Goal: Task Accomplishment & Management: Manage account settings

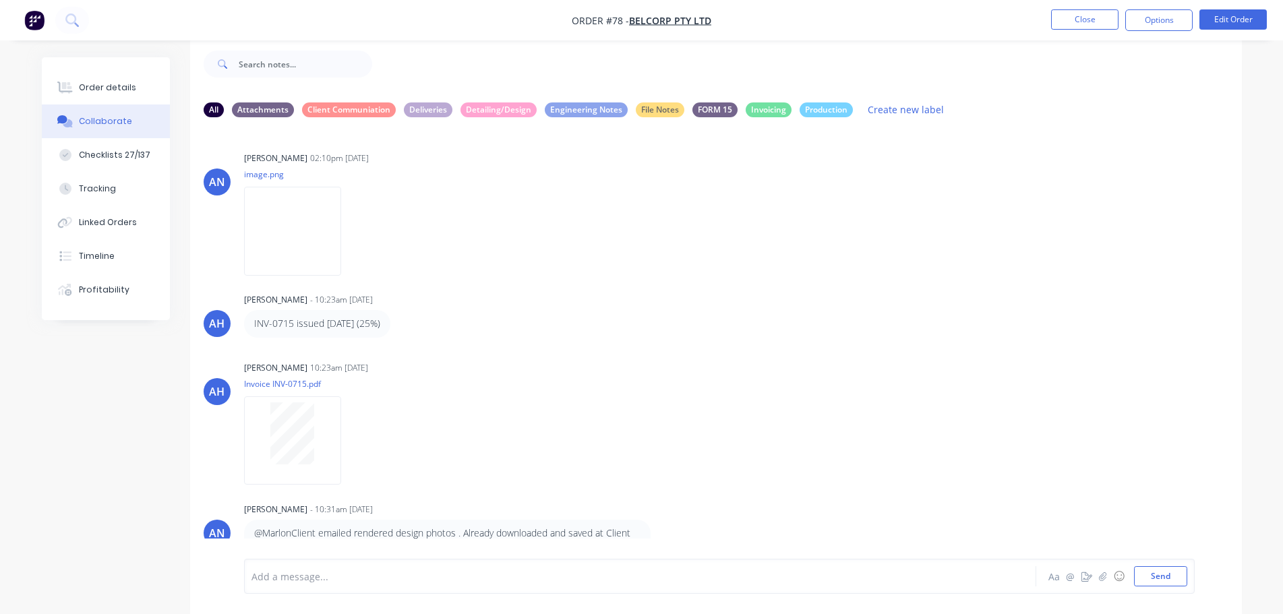
scroll to position [1576, 0]
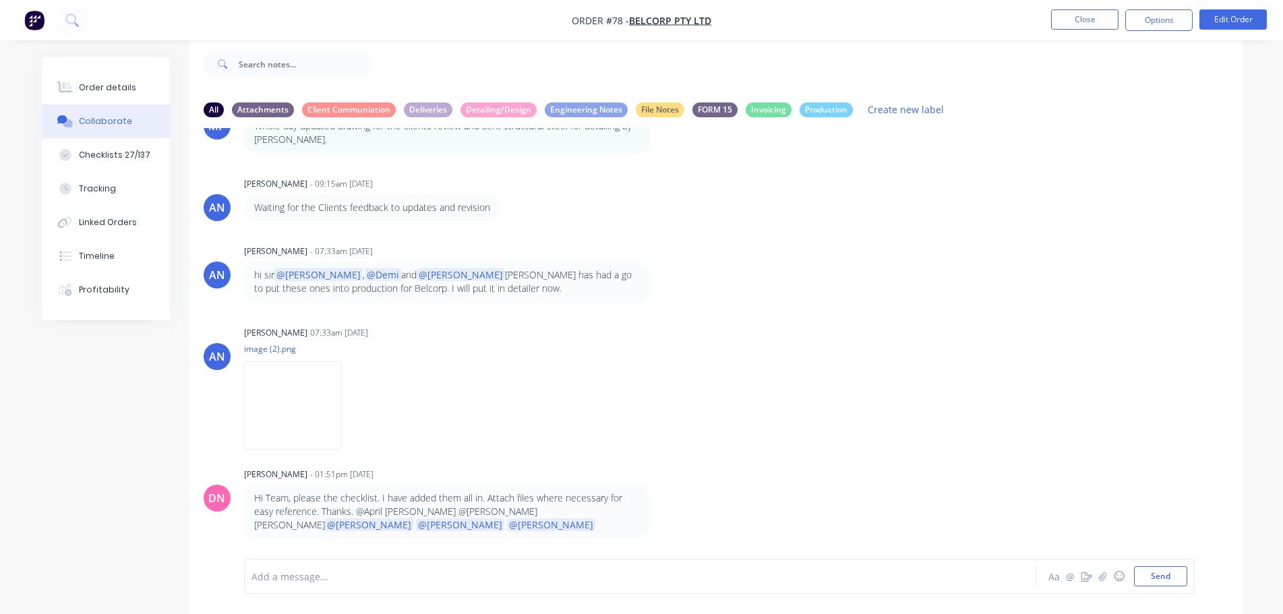
click at [1070, 291] on div "AN April [PERSON_NAME] - 07:33am [DATE] hi sir @[PERSON_NAME] , @[PERSON_NAME] …" at bounding box center [716, 271] width 1052 height 61
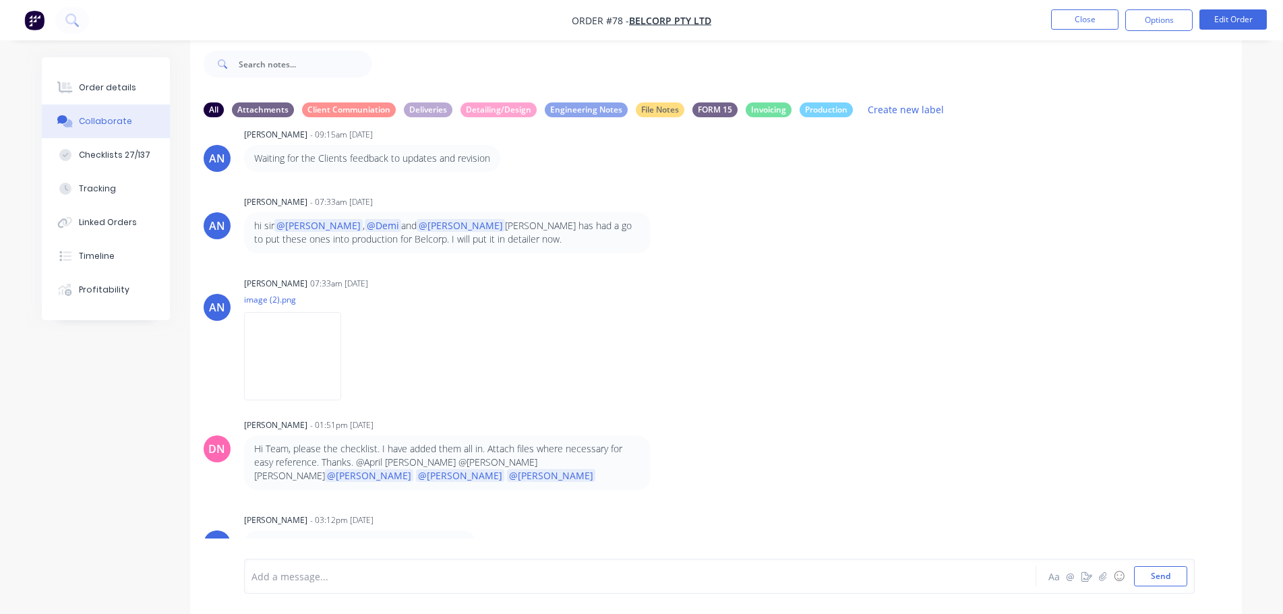
scroll to position [1644, 0]
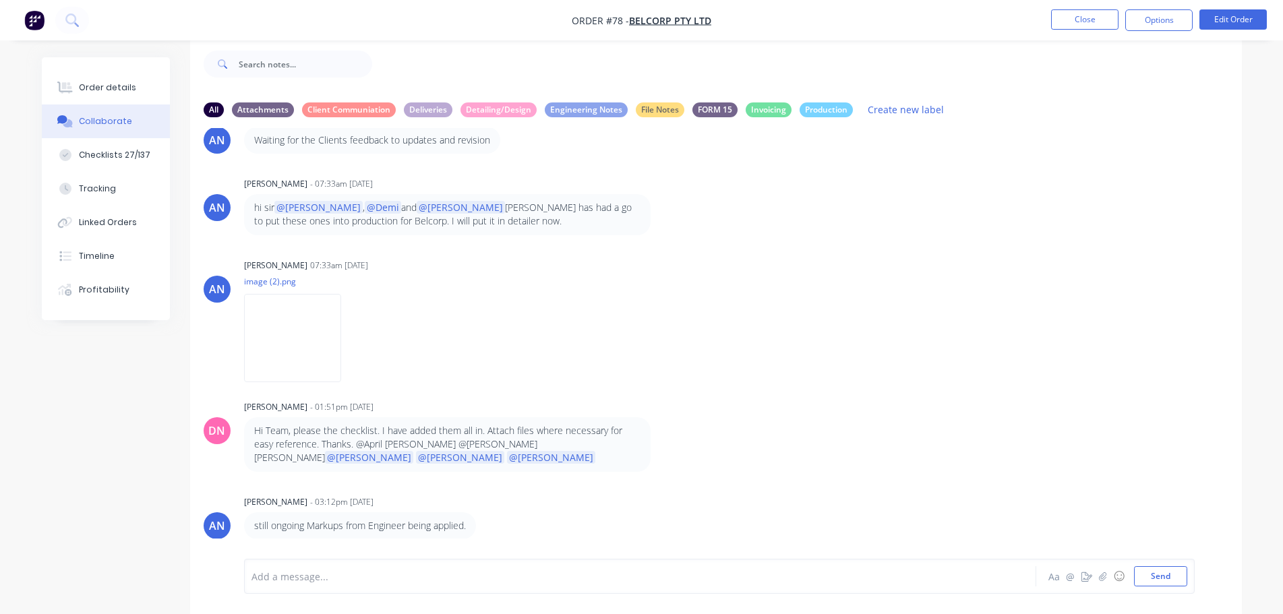
click at [127, 125] on button "Collaborate" at bounding box center [106, 121] width 128 height 34
click at [1117, 131] on div "AN April [PERSON_NAME] - 09:15am [DATE] Waiting for the Clients feedback to upd…" at bounding box center [716, 130] width 1052 height 47
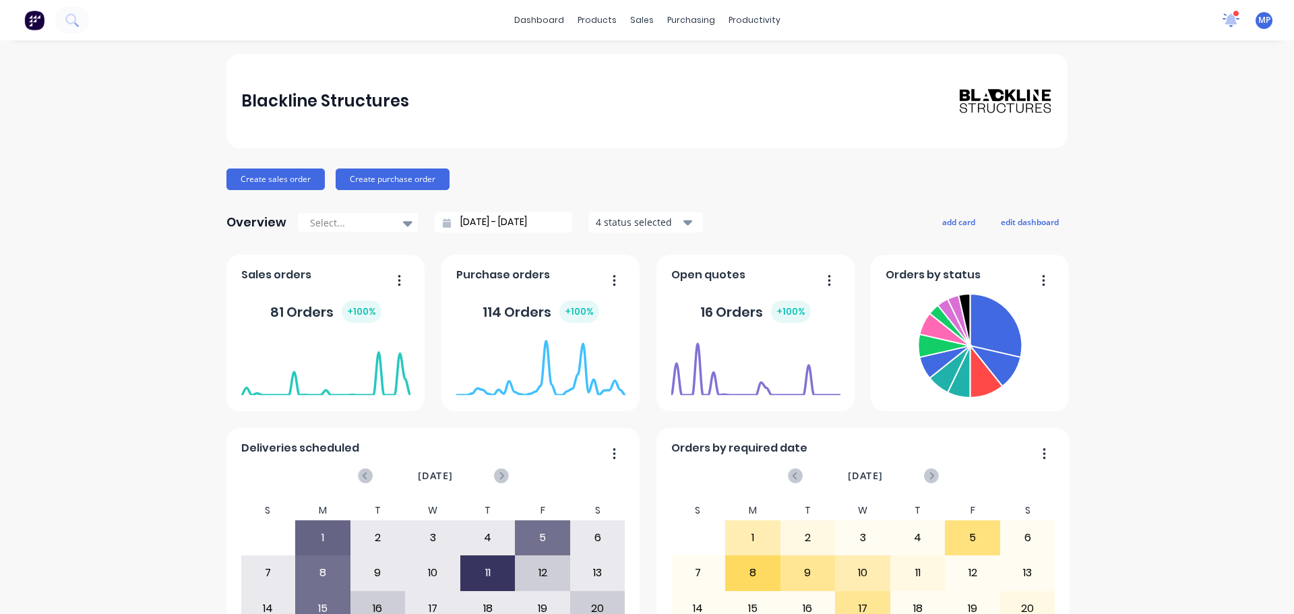
click at [1224, 22] on icon at bounding box center [1232, 20] width 18 height 14
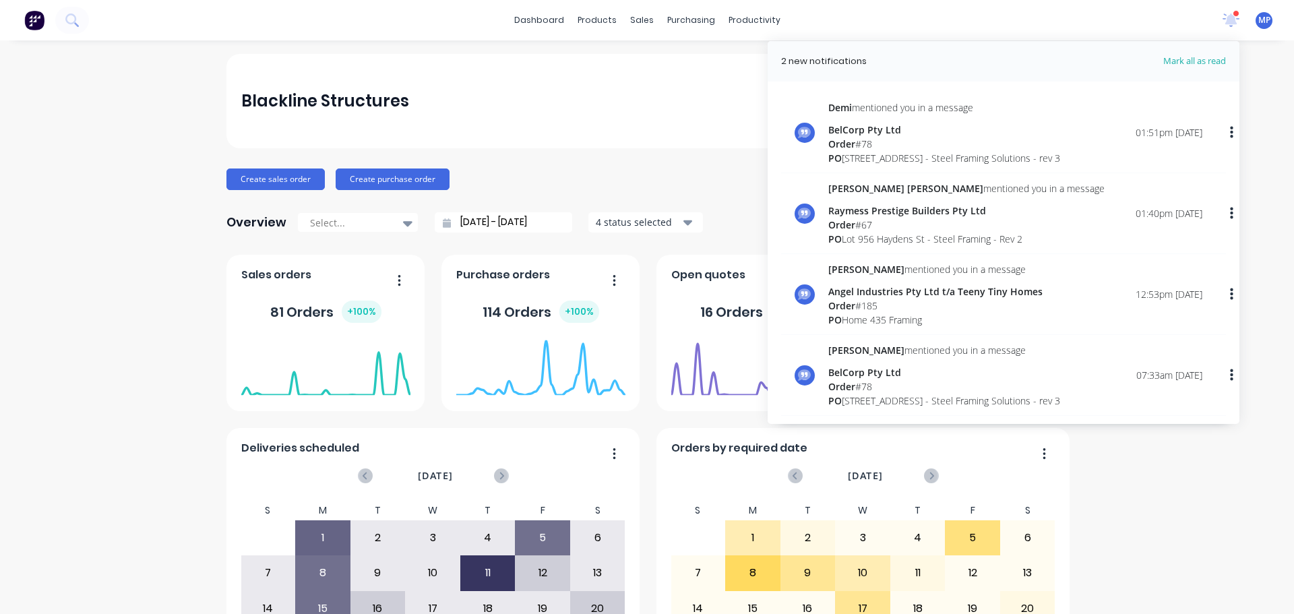
click at [868, 153] on div "PO 13 Ridge Rd, Tanah Merah - Steel Framing Solutions - rev 3" at bounding box center [945, 158] width 232 height 14
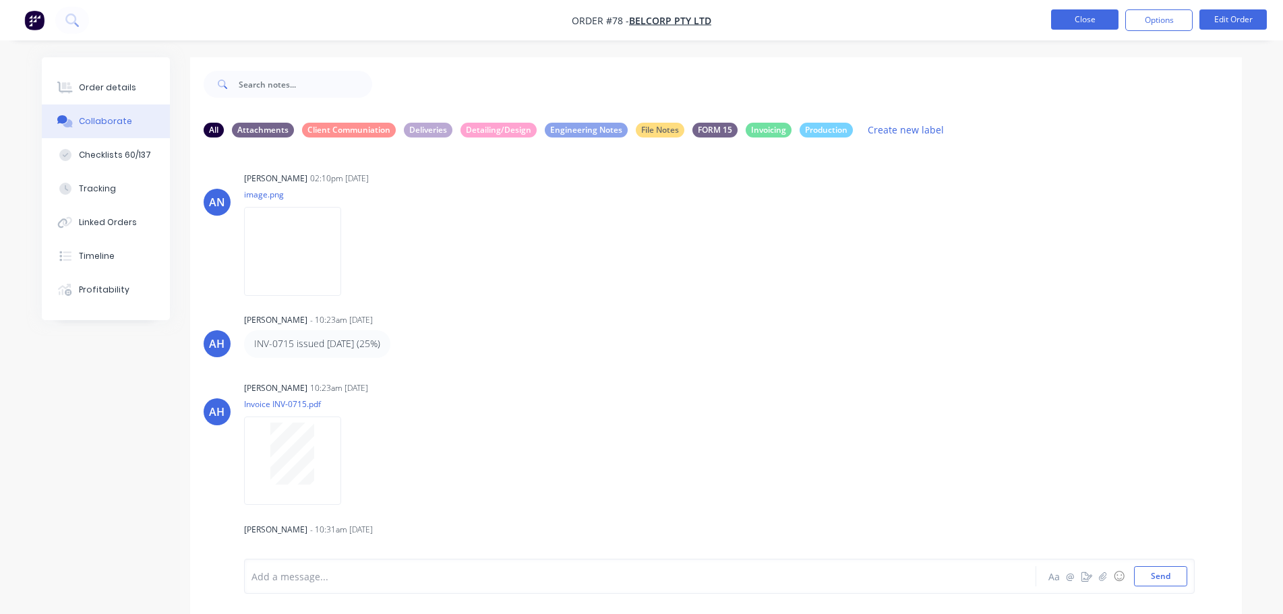
click at [1102, 26] on button "Close" at bounding box center [1084, 19] width 67 height 20
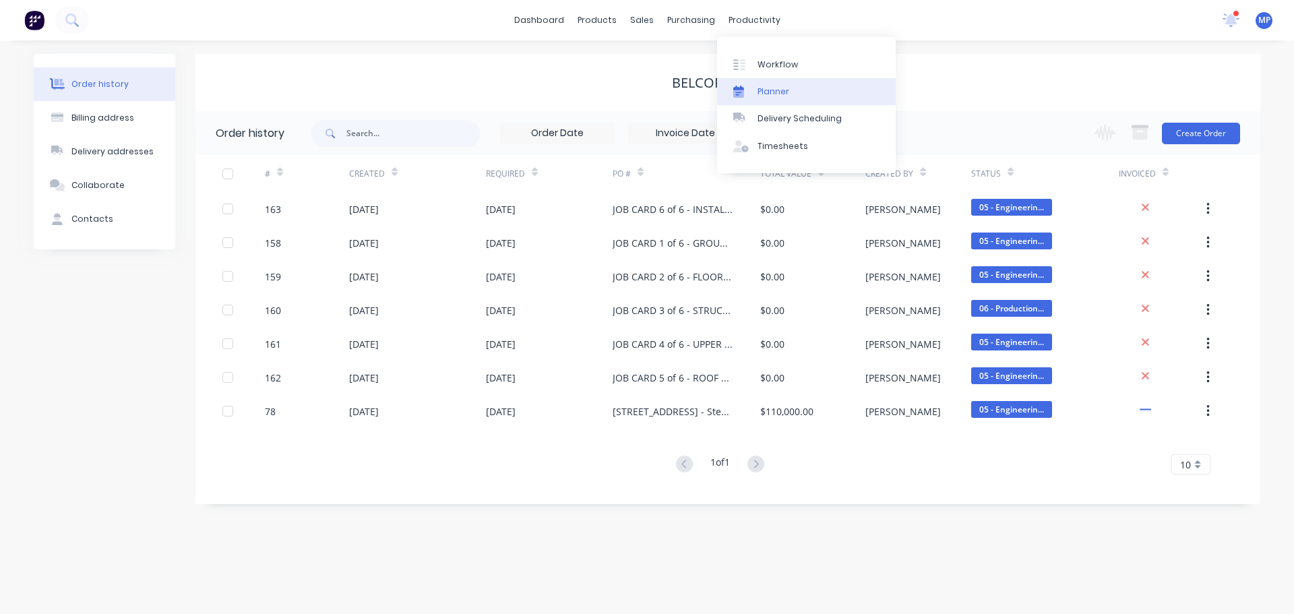
click at [766, 90] on div "Planner" at bounding box center [774, 92] width 32 height 12
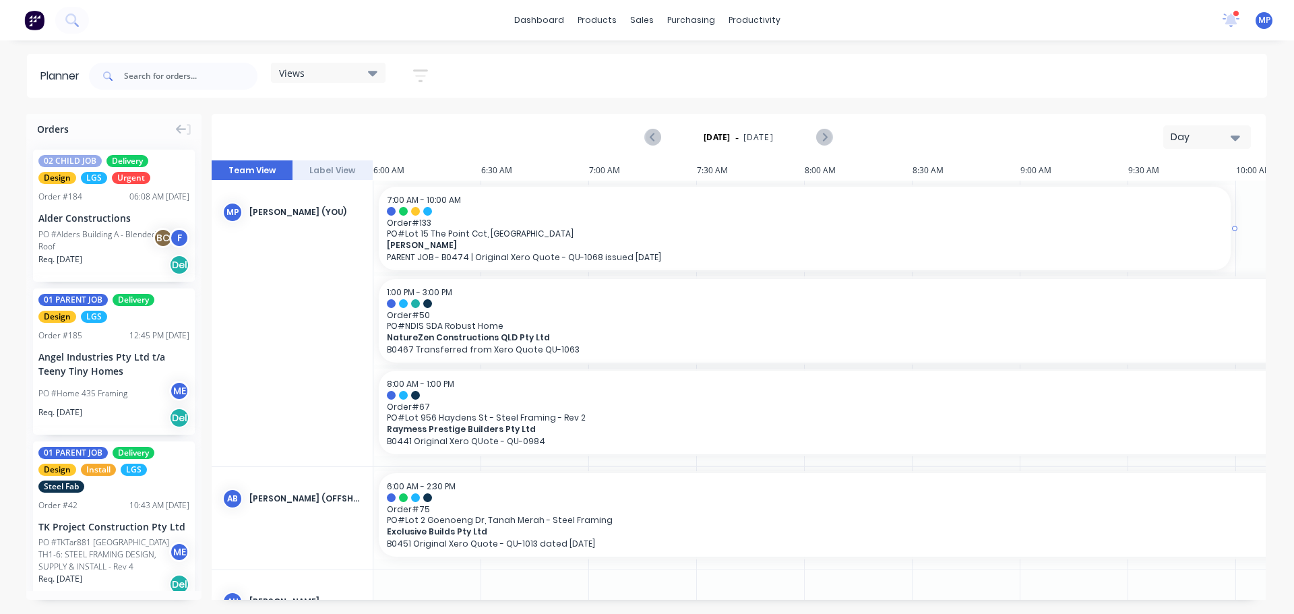
scroll to position [0, 216]
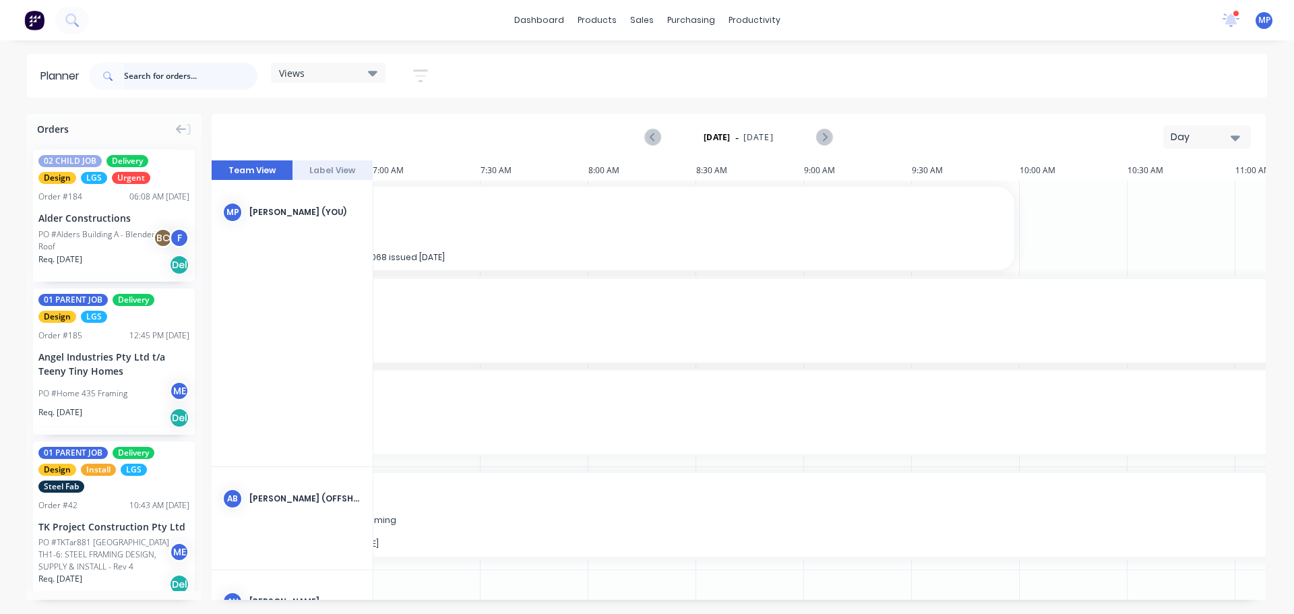
click at [211, 79] on input "text" at bounding box center [190, 76] width 133 height 27
click at [1236, 134] on icon "button" at bounding box center [1235, 137] width 9 height 15
click at [1164, 194] on div "Week" at bounding box center [1182, 200] width 133 height 27
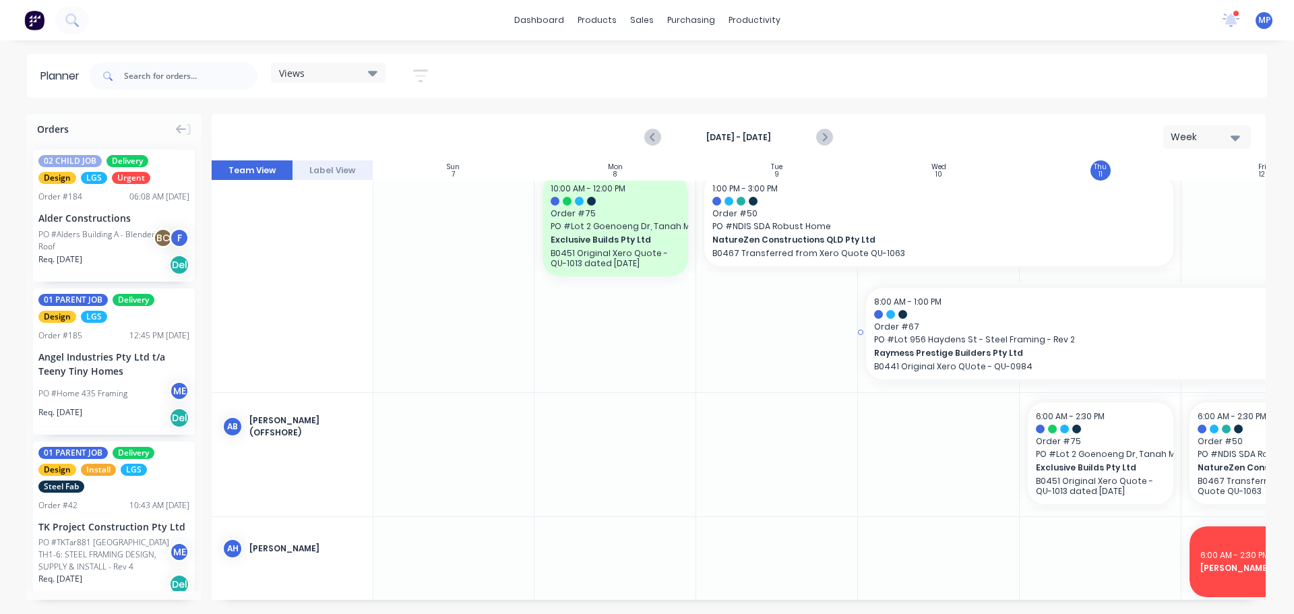
scroll to position [135, 1]
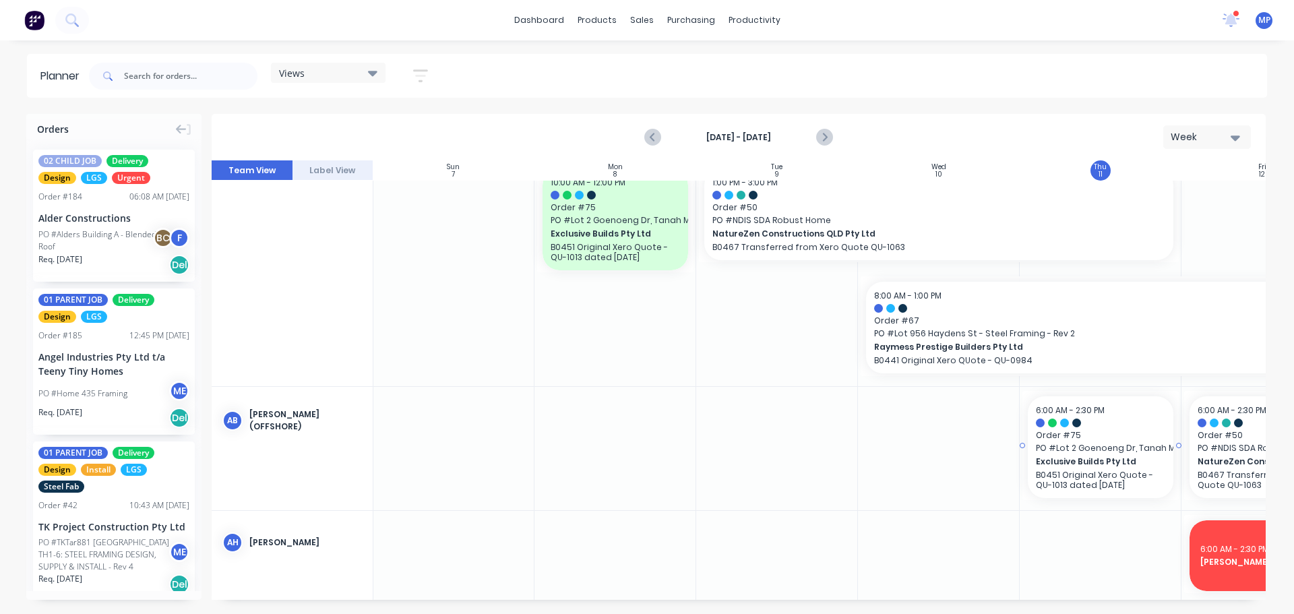
click at [1119, 462] on span "Exclusive Builds Pty Ltd" at bounding box center [1094, 462] width 117 height 12
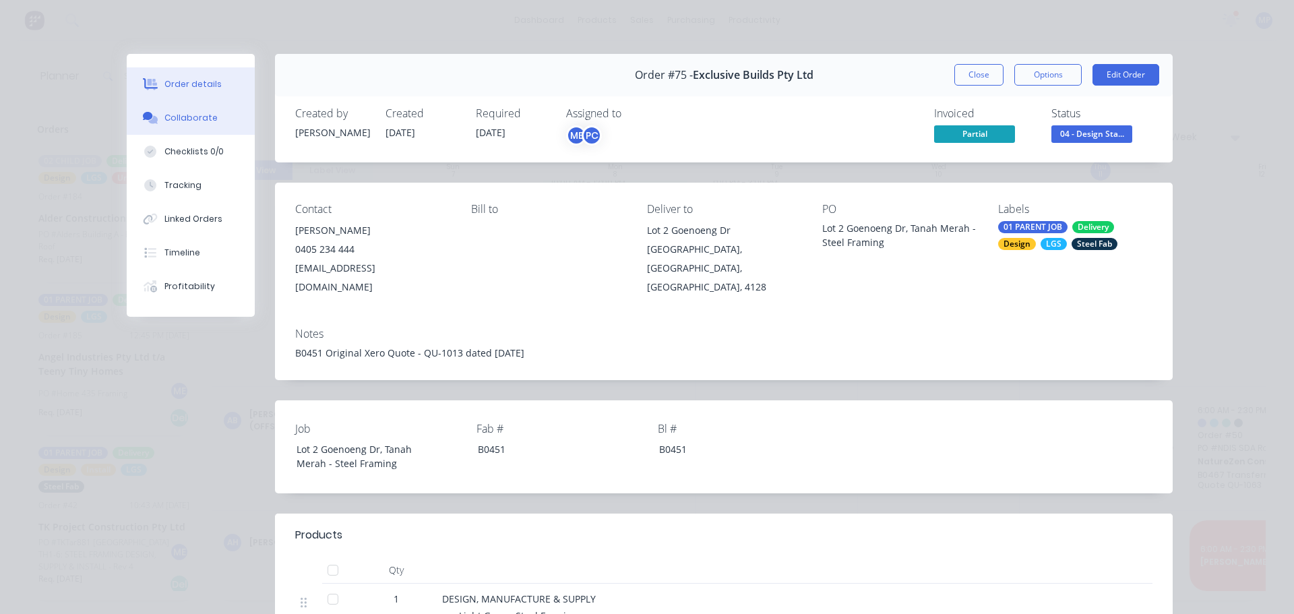
click at [193, 113] on div "Collaborate" at bounding box center [190, 118] width 53 height 12
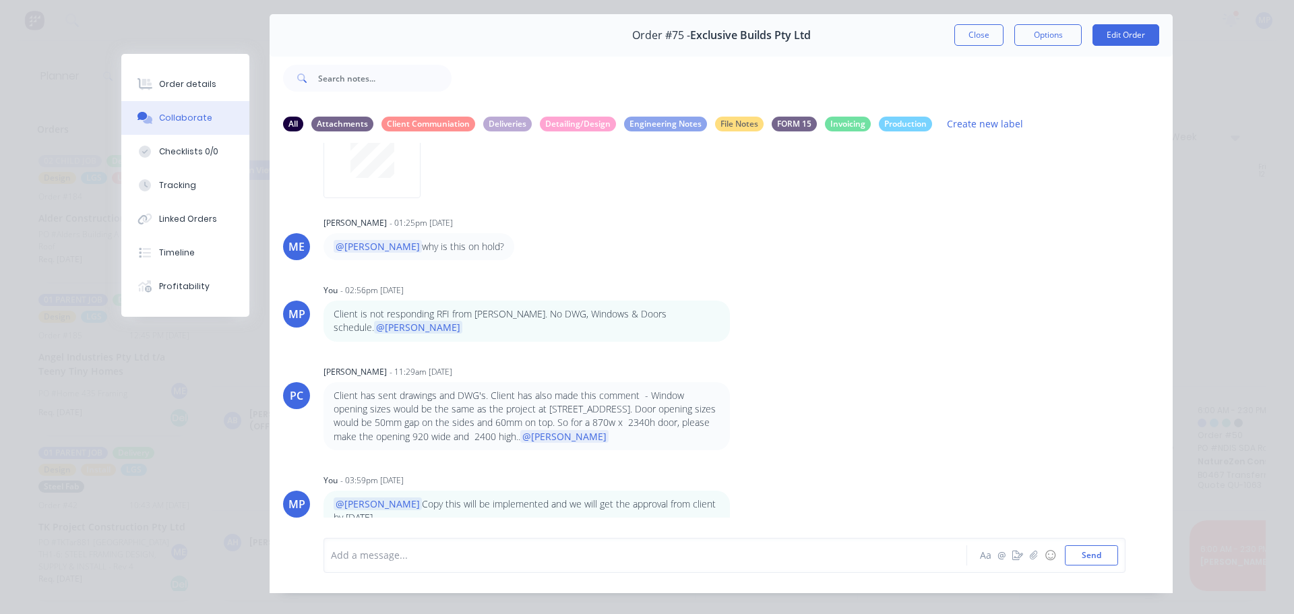
scroll to position [61, 0]
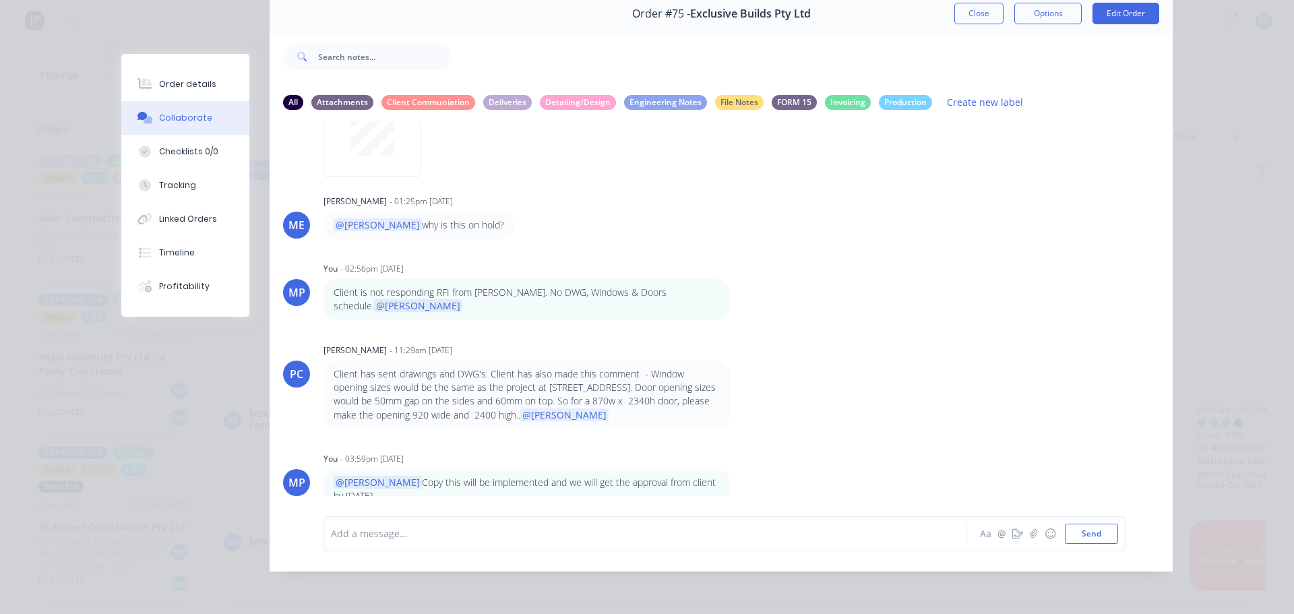
click at [564, 537] on div at bounding box center [627, 534] width 590 height 14
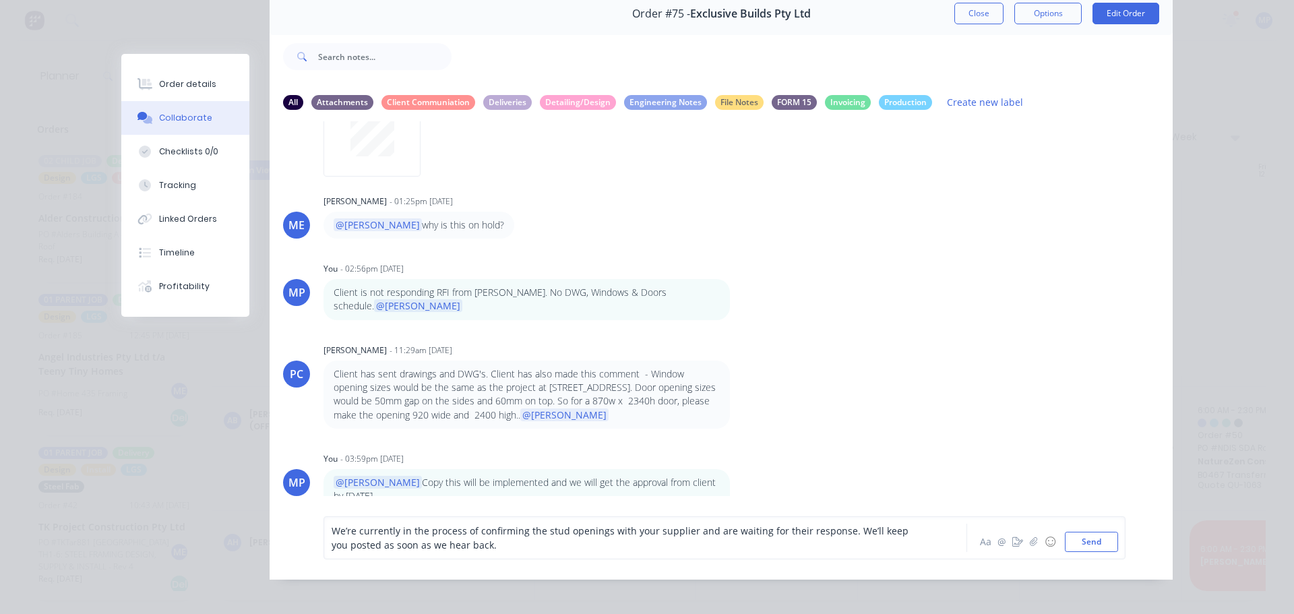
click at [484, 546] on div "We’re currently in the process of confirming the stud openings with your suppli…" at bounding box center [627, 538] width 590 height 28
drag, startPoint x: 841, startPoint y: 533, endPoint x: 851, endPoint y: 545, distance: 15.8
click at [851, 545] on div "We’re currently in the process of confirming the stud openings with your suppli…" at bounding box center [627, 538] width 590 height 28
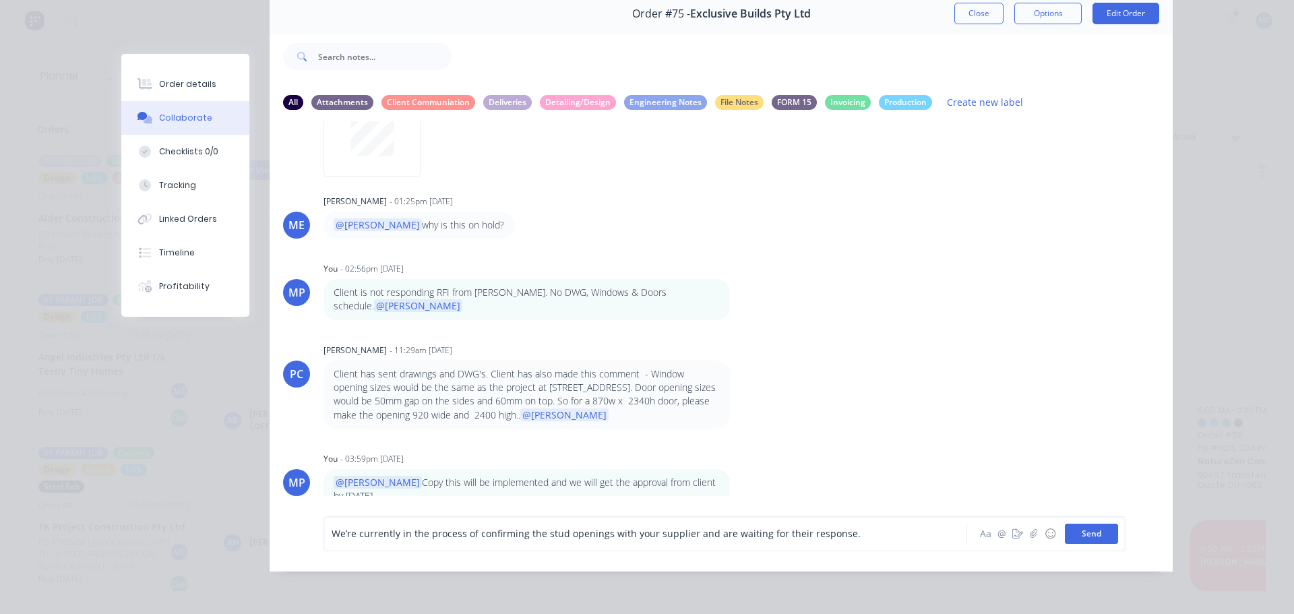
click at [1102, 533] on button "Send" at bounding box center [1091, 534] width 53 height 20
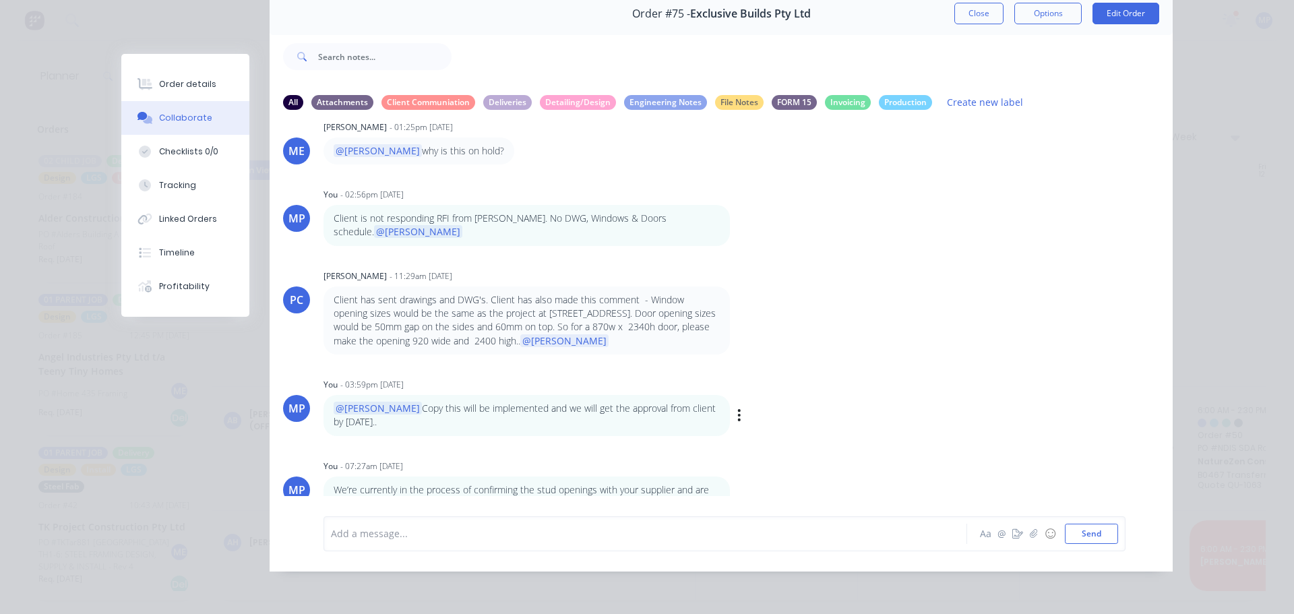
scroll to position [241, 0]
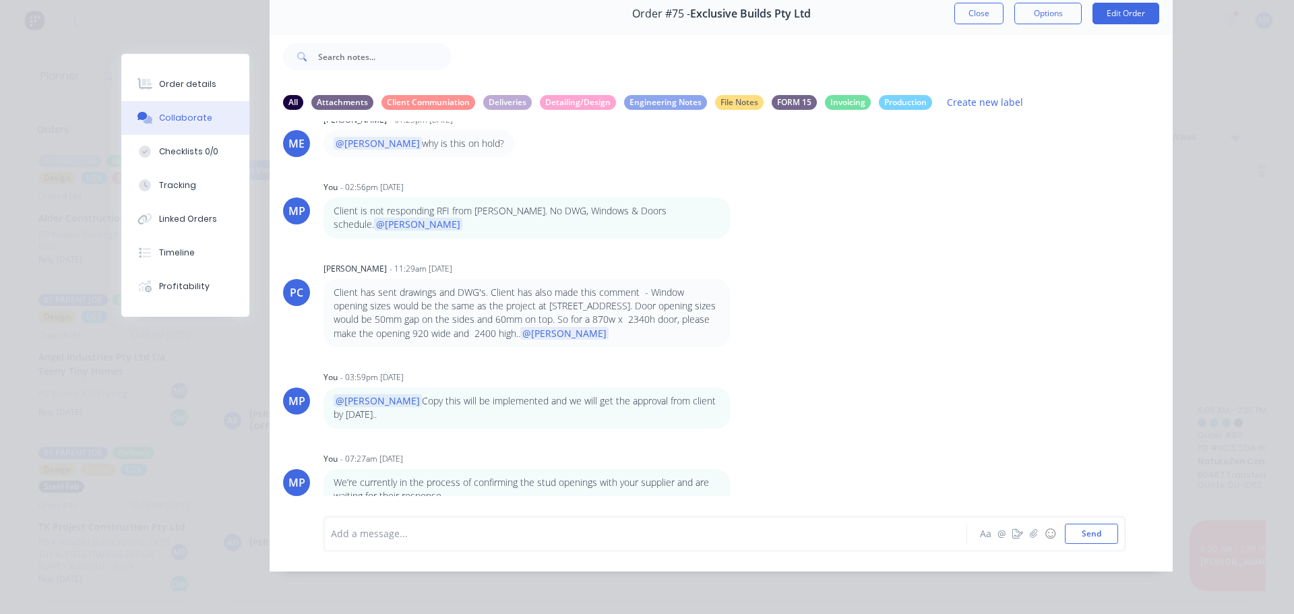
drag, startPoint x: 1027, startPoint y: 233, endPoint x: 1063, endPoint y: 134, distance: 104.9
click at [1029, 231] on div "AH Andrew Hadden - 10:33am 08/08/25 INV-0692 issed 06/06/2025 AH Andrew Hadden …" at bounding box center [721, 308] width 903 height 375
click at [975, 13] on button "Close" at bounding box center [979, 14] width 49 height 22
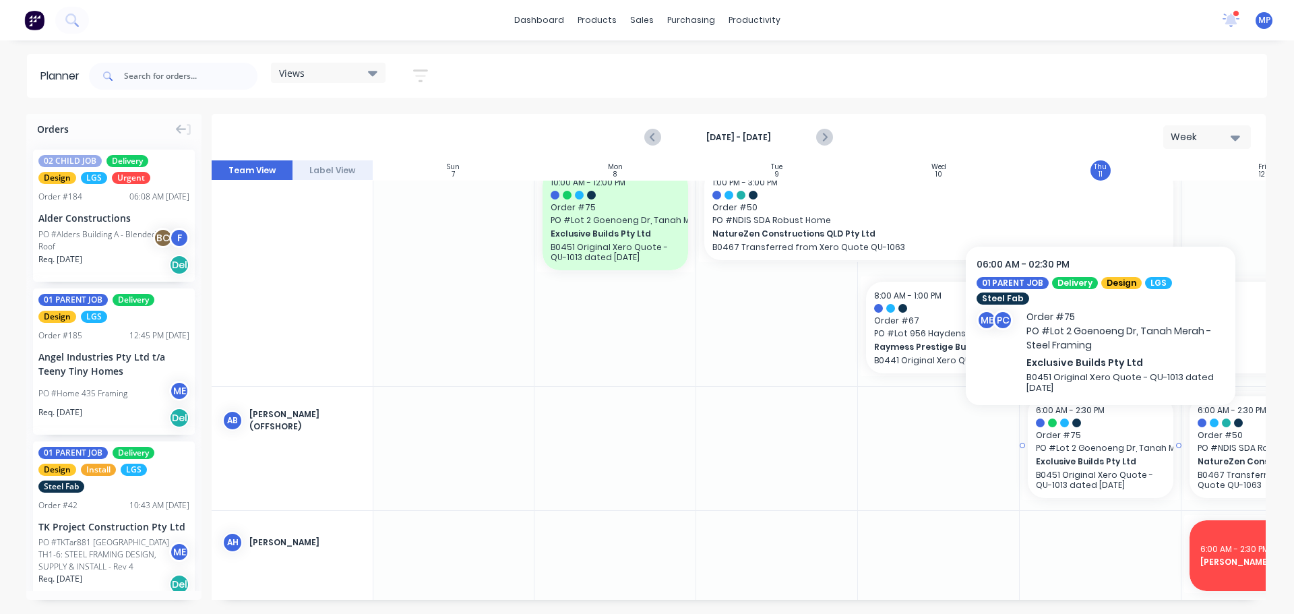
drag, startPoint x: 1102, startPoint y: 448, endPoint x: 1104, endPoint y: 479, distance: 31.7
click at [1104, 479] on p "B0451 Original Xero Quote - QU-1013 dated 06/06/2025" at bounding box center [1100, 480] width 129 height 20
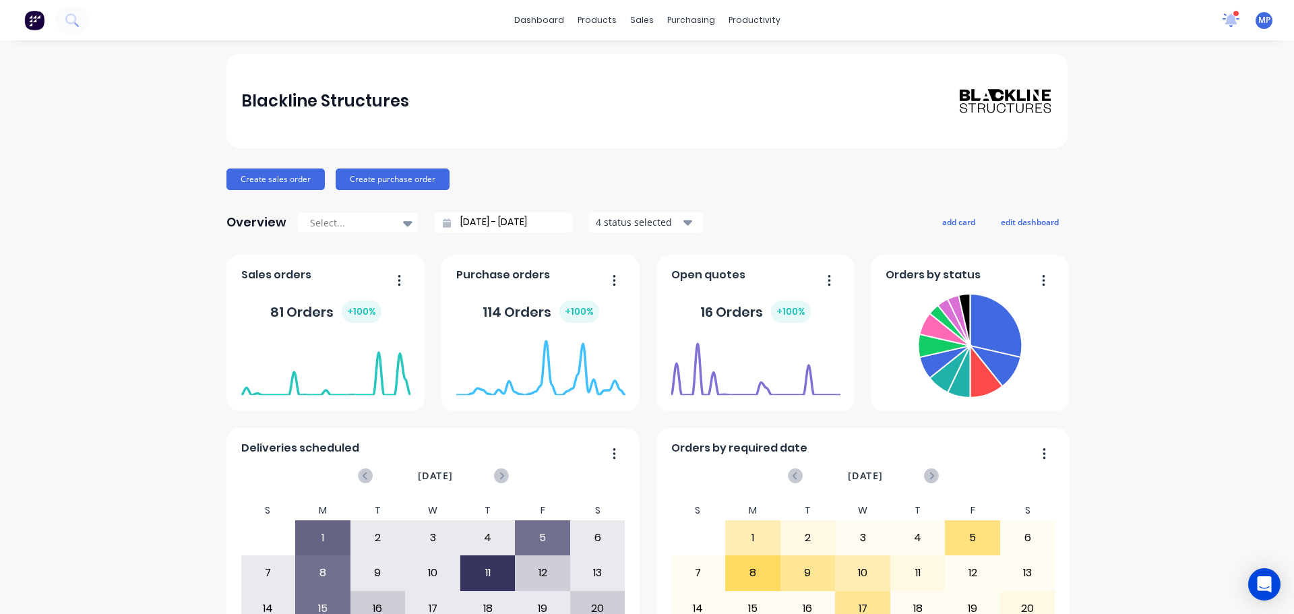
click at [1225, 22] on icon at bounding box center [1231, 18] width 13 height 12
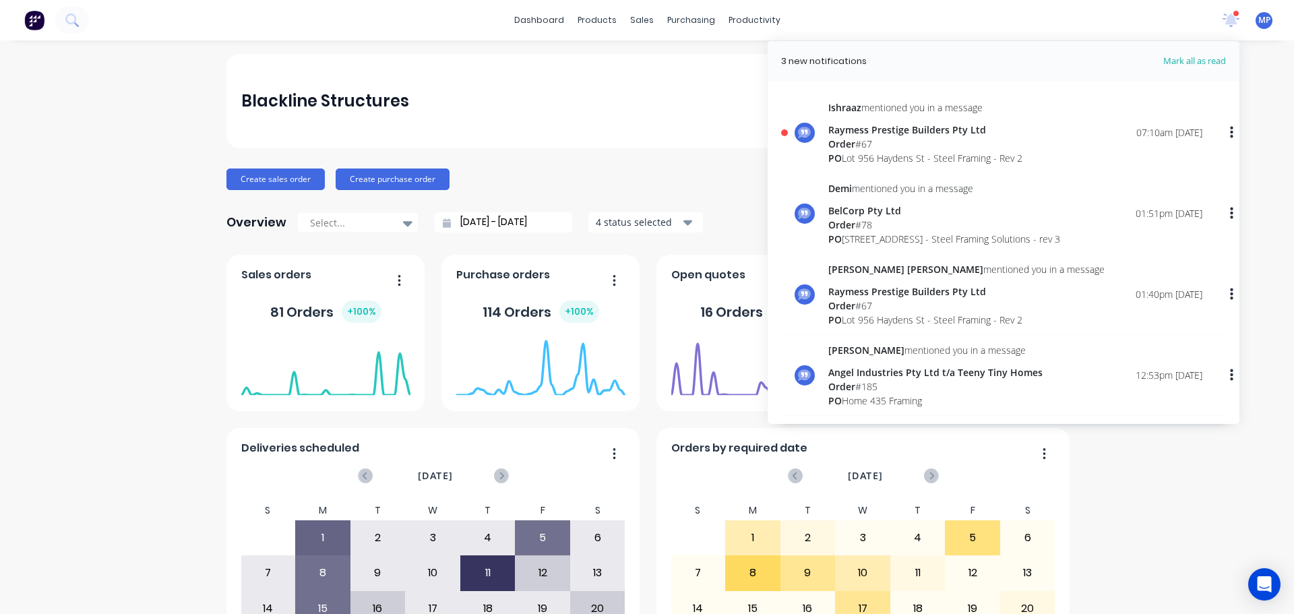
click at [837, 141] on span "Order" at bounding box center [842, 144] width 27 height 13
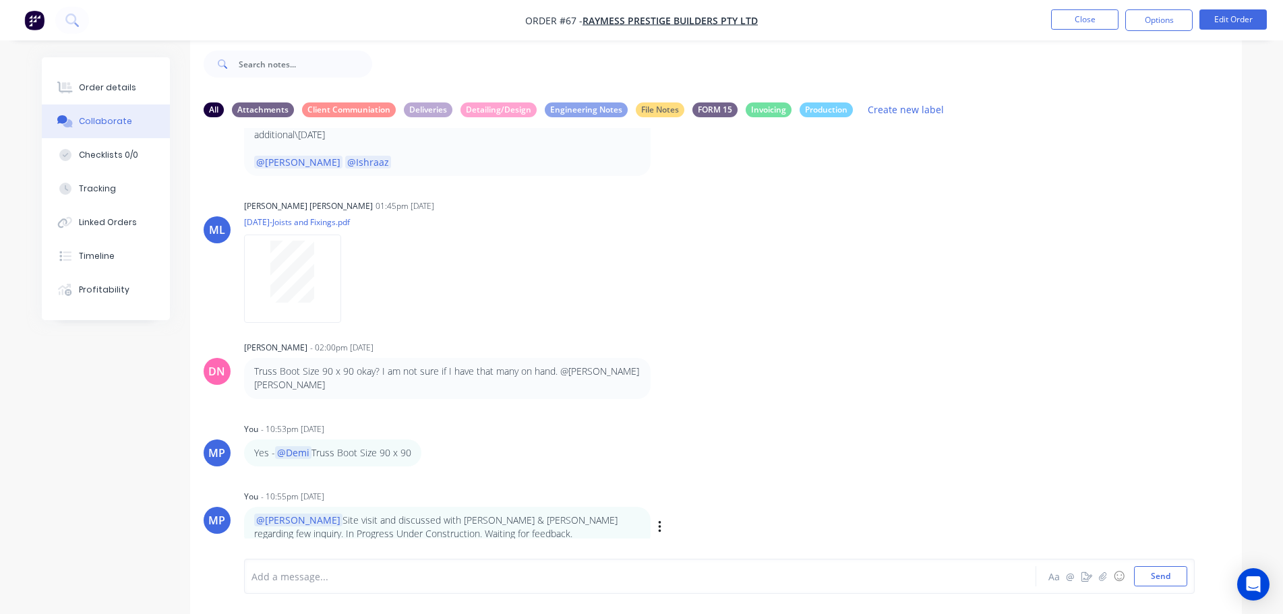
scroll to position [5025, 0]
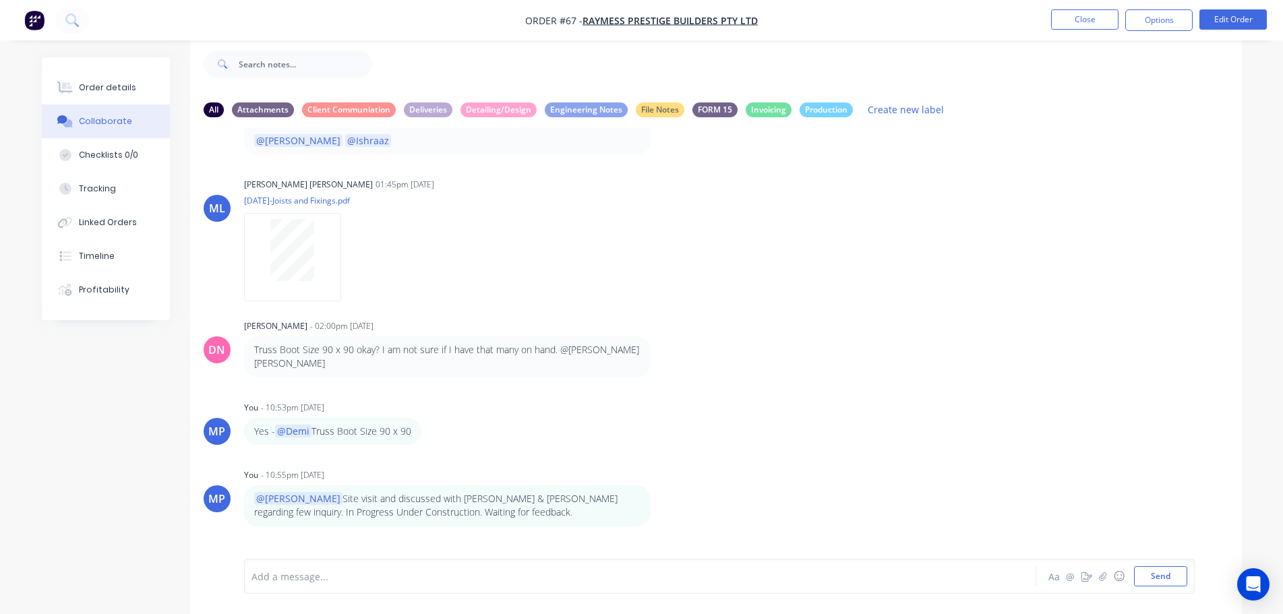
click at [616, 576] on div at bounding box center [602, 577] width 701 height 14
click at [936, 238] on div "ML Micah Liezel Cabrera 01:45pm 10/09/25 September 9-Joists and Fixings.pdf Lab…" at bounding box center [716, 235] width 1052 height 121
click at [984, 328] on div "AH Andrew Hadden - 08:53pm 04/08/25 test MP You - 03:04pm 06/08/25 I need to re…" at bounding box center [716, 333] width 1052 height 411
click at [102, 374] on div "All Attachments Client Communiation Deliveries Detailing/Design Engineering Not…" at bounding box center [642, 325] width 1200 height 577
click at [978, 335] on div "AH Andrew Hadden - 08:53pm 04/08/25 test MP You - 03:04pm 06/08/25 I need to re…" at bounding box center [716, 333] width 1052 height 411
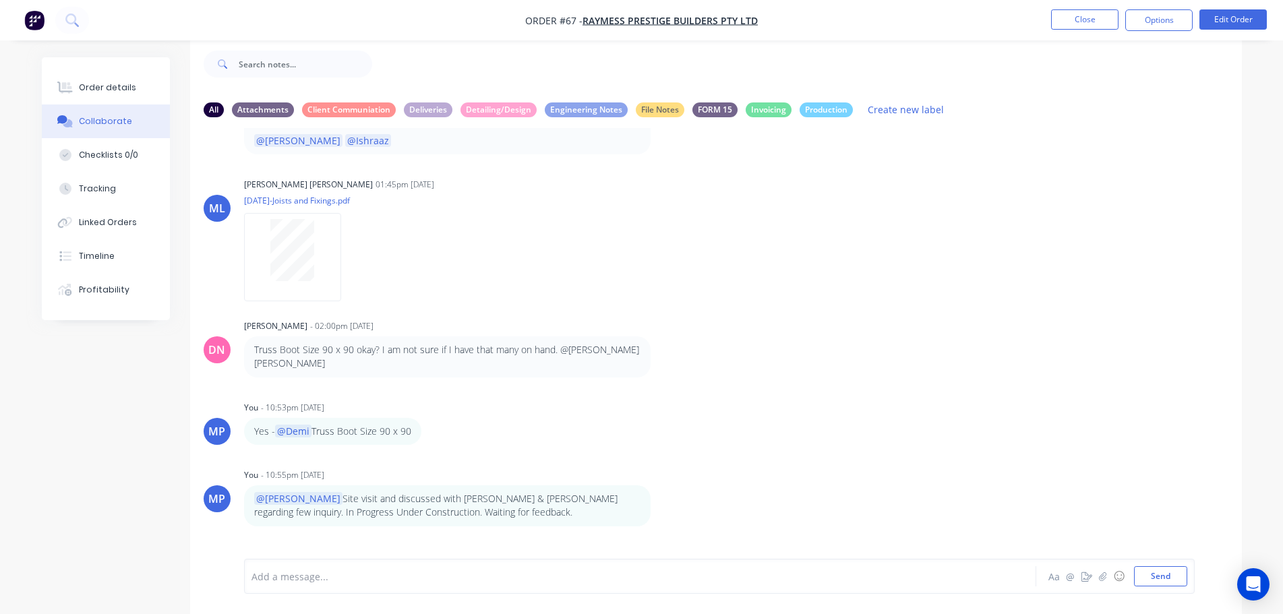
click at [978, 336] on div "AH Andrew Hadden - 08:53pm 04/08/25 test MP You - 03:04pm 06/08/25 I need to re…" at bounding box center [716, 333] width 1052 height 411
click at [1092, 18] on button "Close" at bounding box center [1084, 19] width 67 height 20
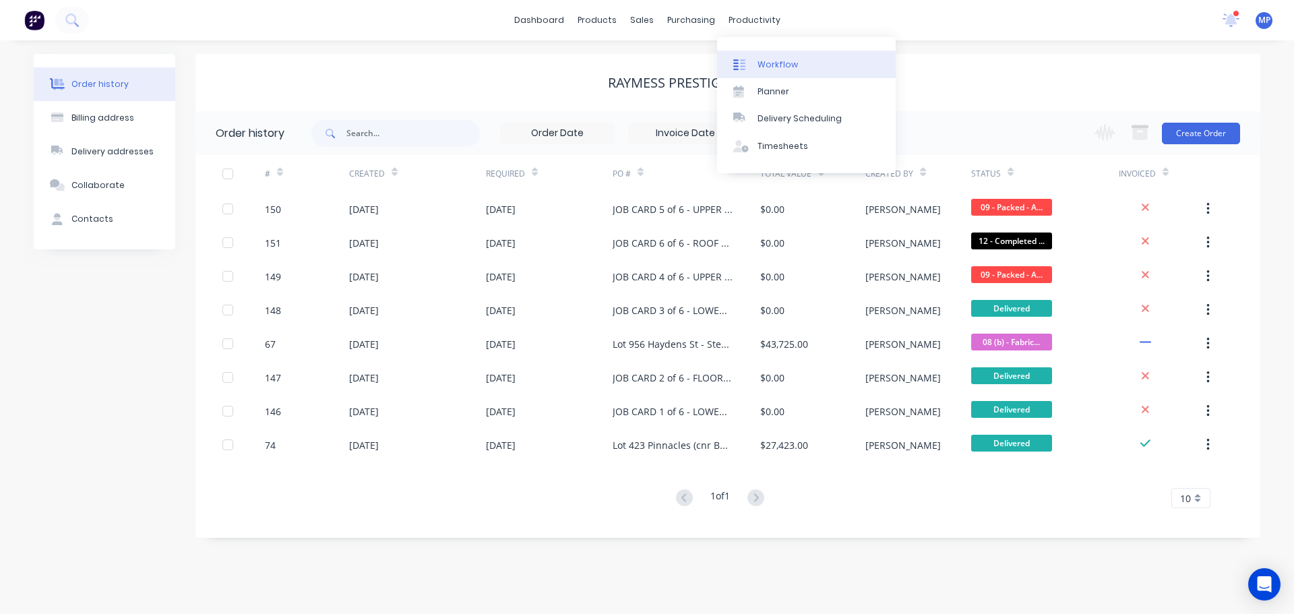
click at [782, 66] on div "Workflow" at bounding box center [778, 65] width 40 height 12
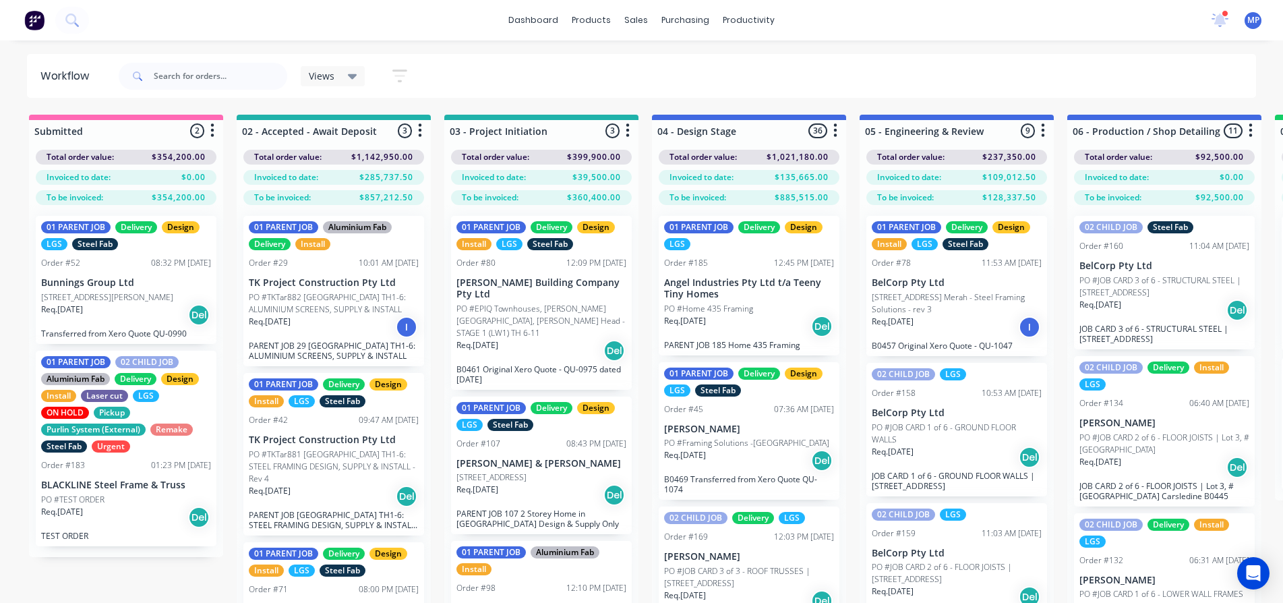
click at [731, 282] on p "Angel Industries Pty Ltd t/a Teeny Tiny Homes" at bounding box center [749, 288] width 170 height 23
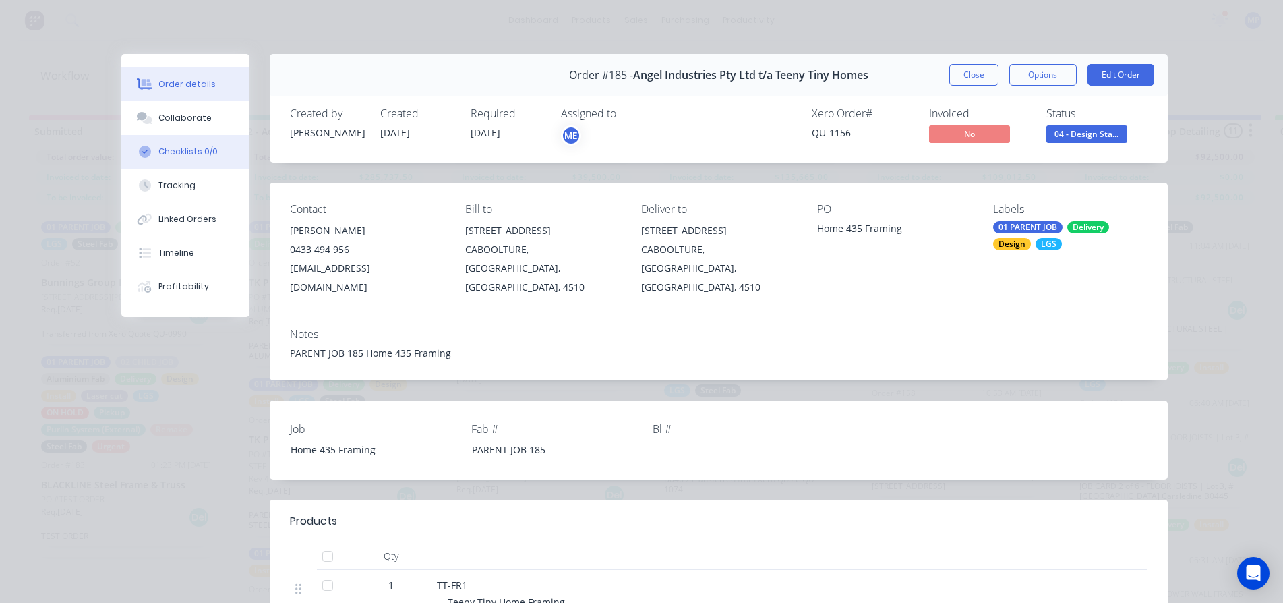
click at [162, 152] on div "Checklists 0/0" at bounding box center [187, 152] width 59 height 12
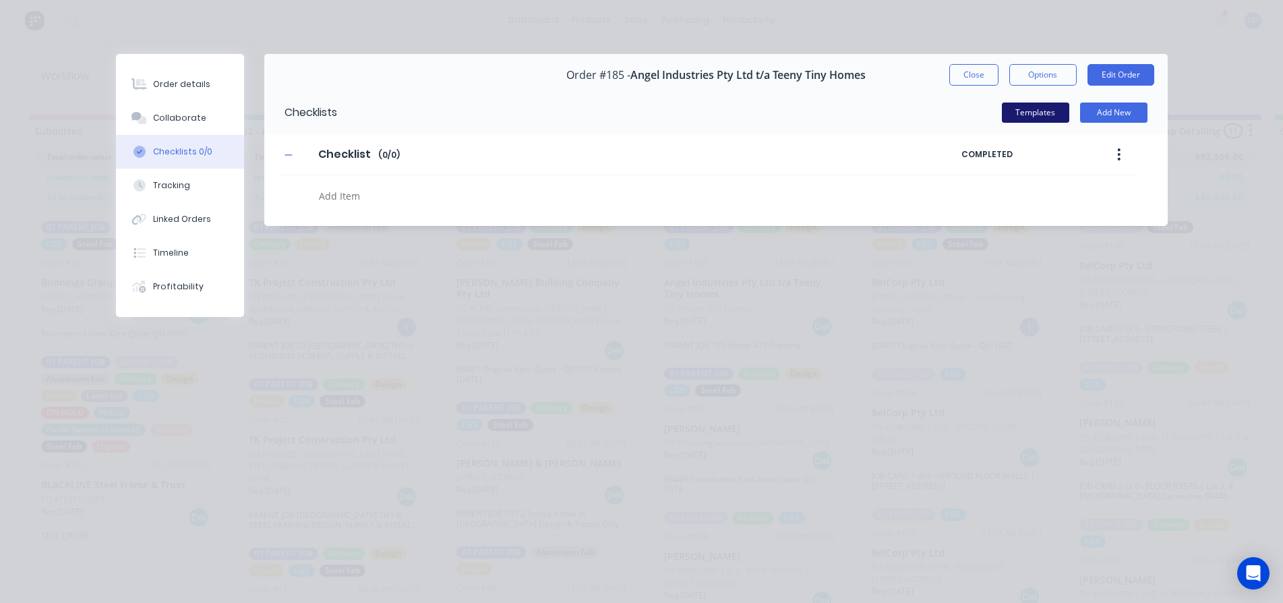
click at [1042, 109] on button "Templates" at bounding box center [1035, 112] width 67 height 20
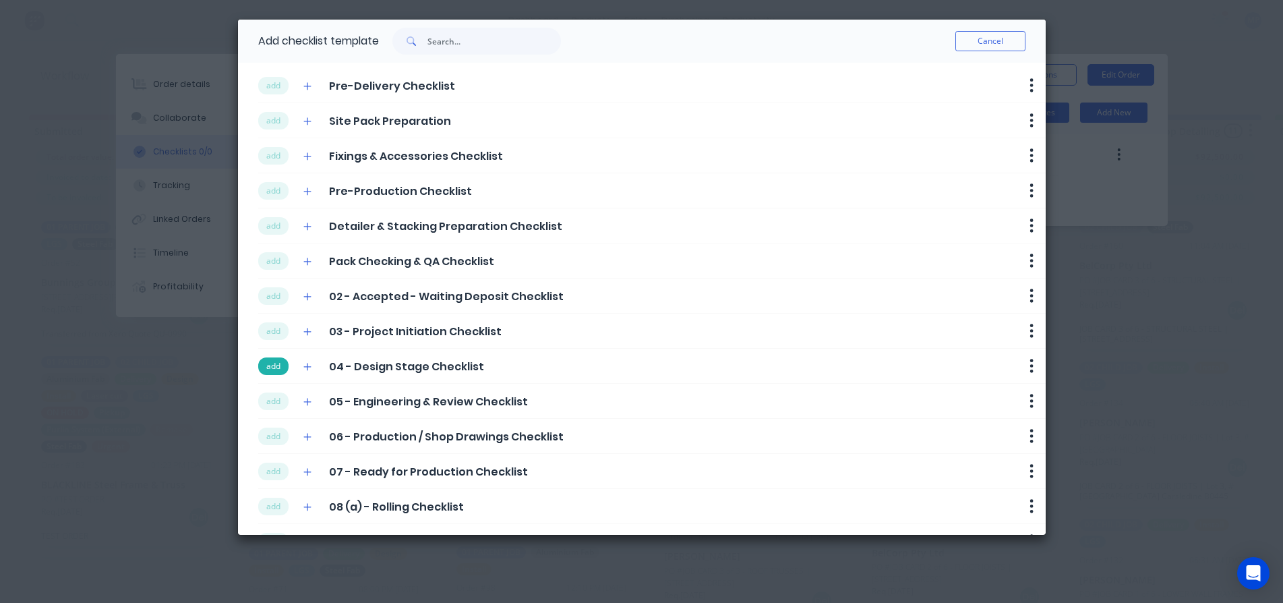
click at [274, 367] on button "add" at bounding box center [273, 366] width 30 height 18
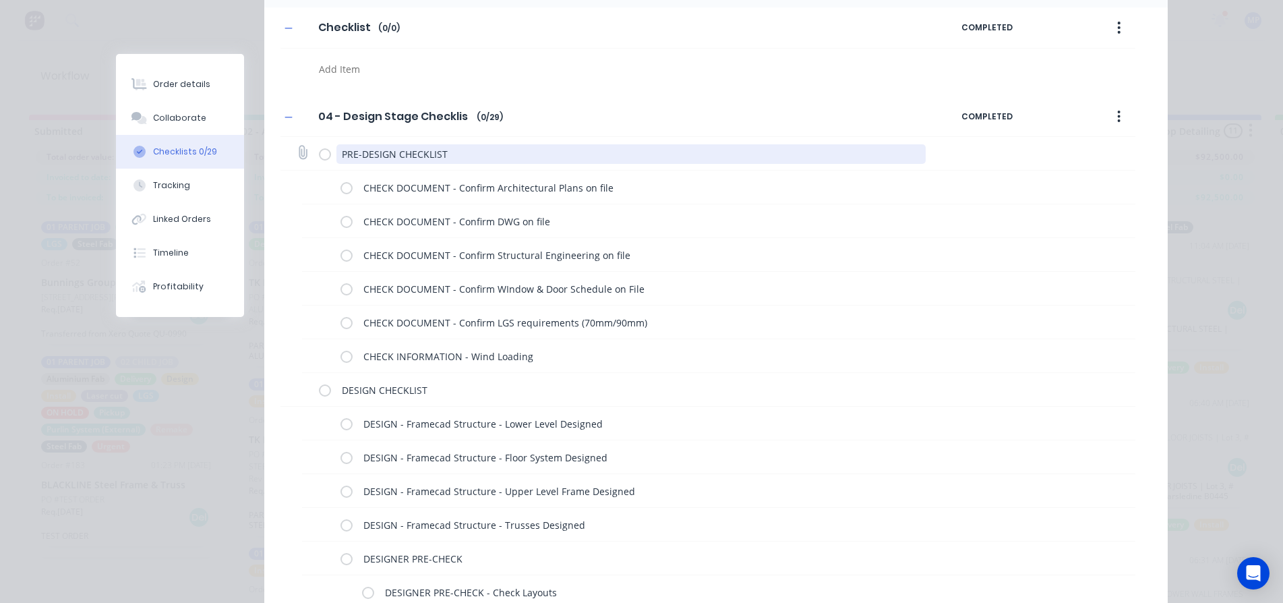
scroll to position [125, 0]
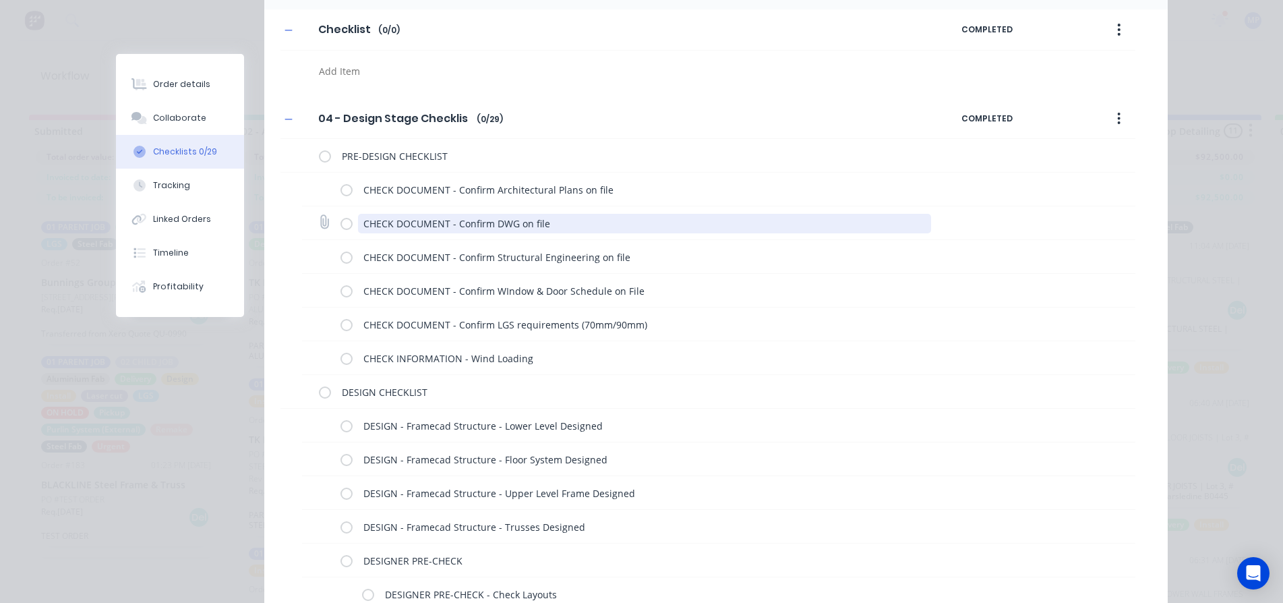
click at [576, 228] on textarea "CHECK DOCUMENT - Confirm DWG on file" at bounding box center [644, 224] width 573 height 20
type textarea "x"
type textarea "CHECK DOCUMENT - Confirm DWG on file"
type textarea "x"
type textarea "CHECK DOCUMENT - Confirm DWG on file ("
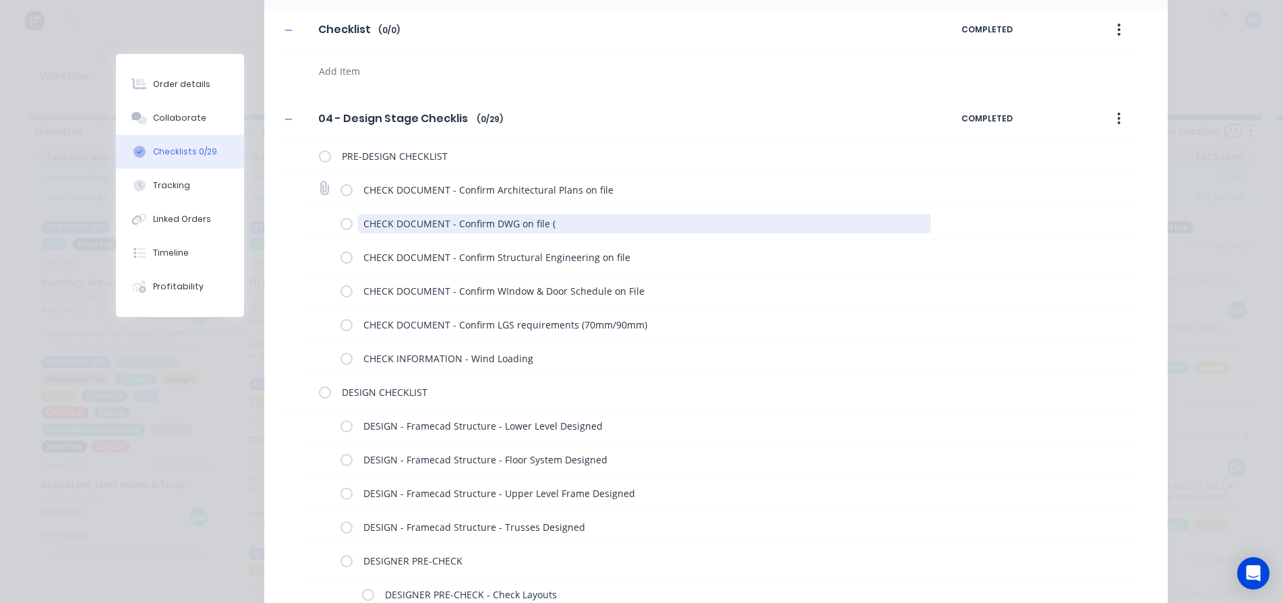
type textarea "x"
type textarea "CHECK DOCUMENT - Confirm DWG on file (n"
type textarea "x"
type textarea "CHECK DOCUMENT - Confirm DWG on file (no"
type textarea "x"
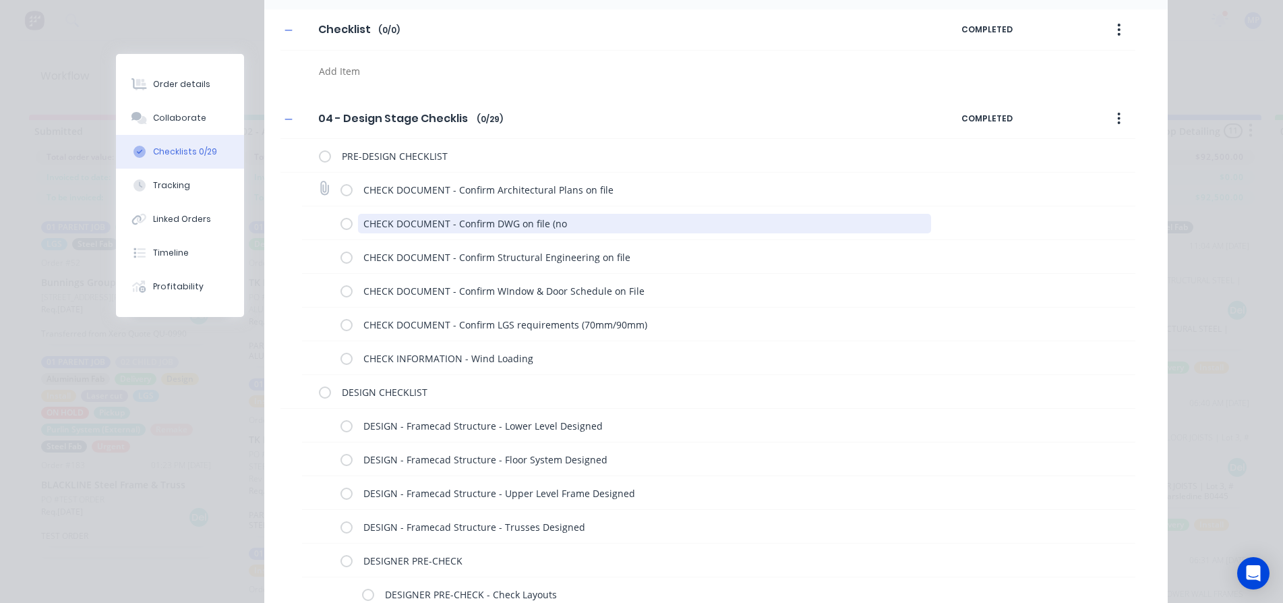
type textarea "CHECK DOCUMENT - Confirm DWG on file (not"
type textarea "x"
type textarea "CHECK DOCUMENT - Confirm DWG on file (no"
type textarea "x"
type textarea "CHECK DOCUMENT - Confirm DWG on file (no"
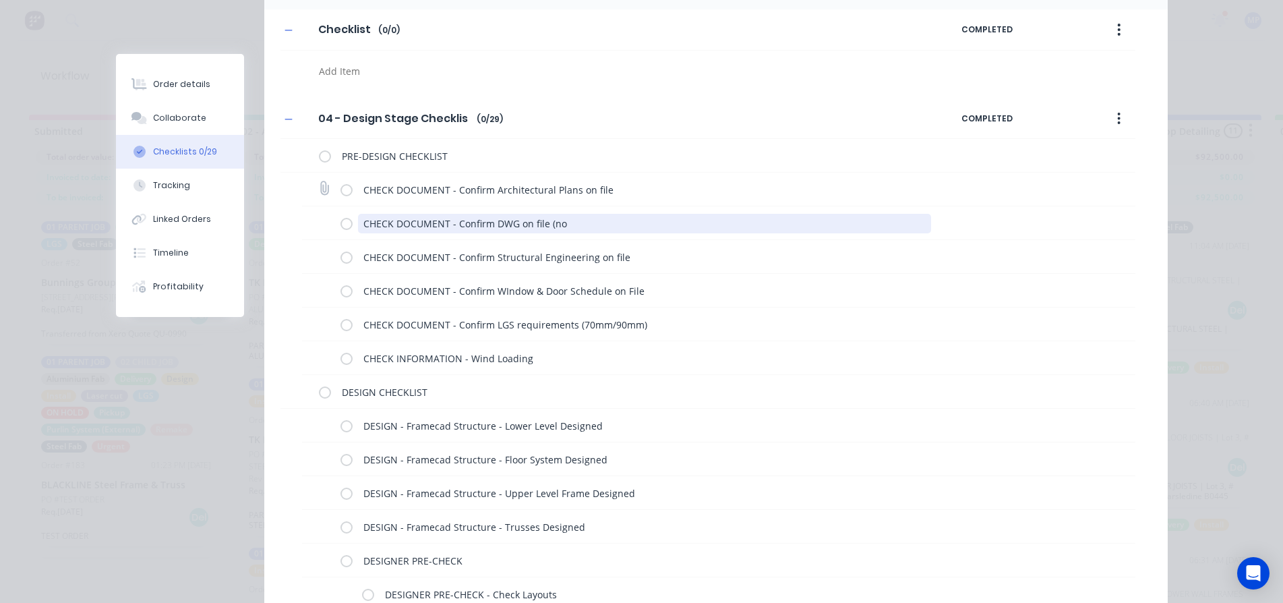
type textarea "x"
type textarea "CHECK DOCUMENT - Confirm DWG on file (no D"
type textarea "x"
type textarea "CHECK DOCUMENT - Confirm DWG on file (no DW"
type textarea "x"
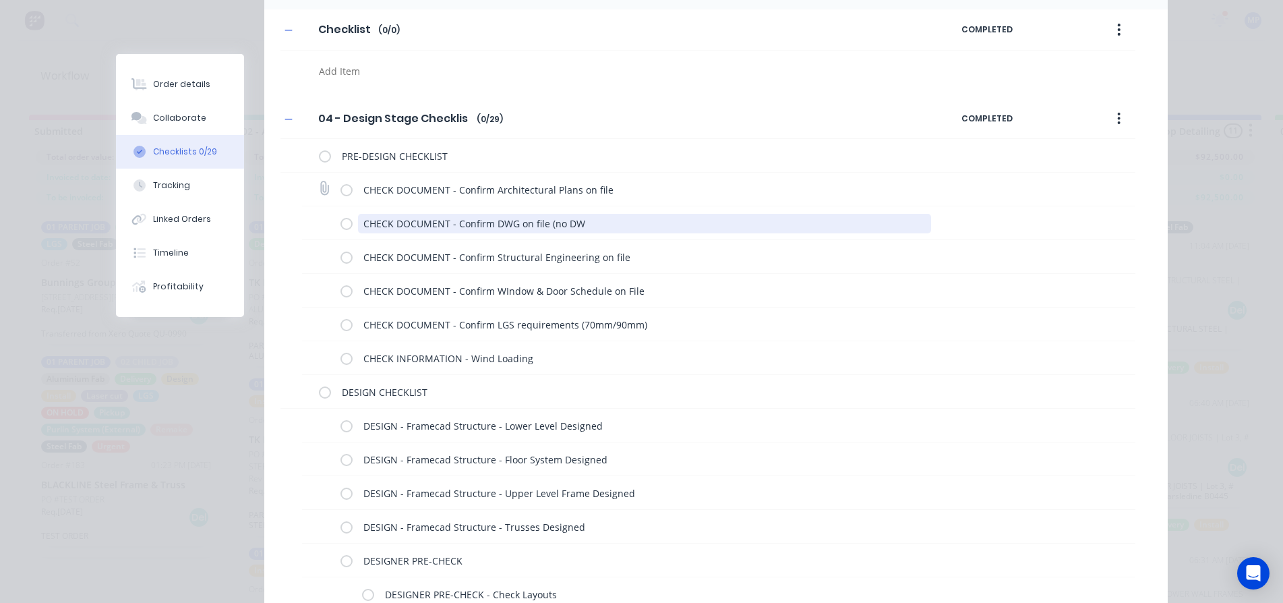
type textarea "CHECK DOCUMENT - Confirm DWG on file (no DWG"
type textarea "x"
type textarea "CHECK DOCUMENT - Confirm DWG on file (no DWG)"
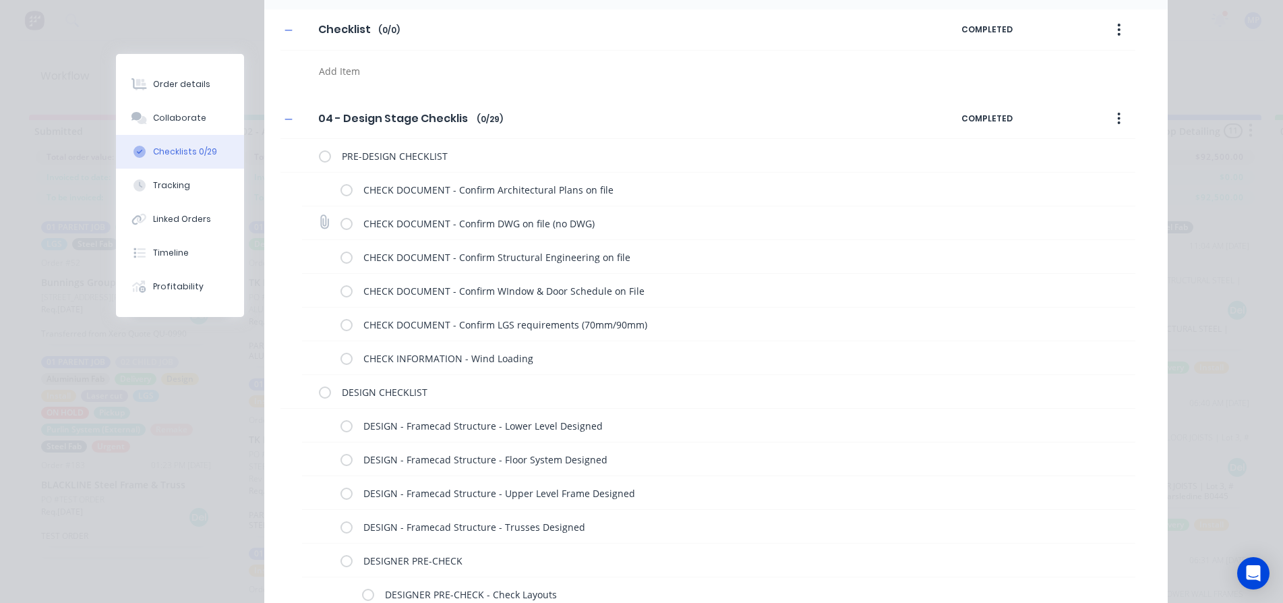
click at [346, 222] on label at bounding box center [346, 223] width 12 height 14
click at [0, 0] on input "checkbox" at bounding box center [0, 0] width 0 height 0
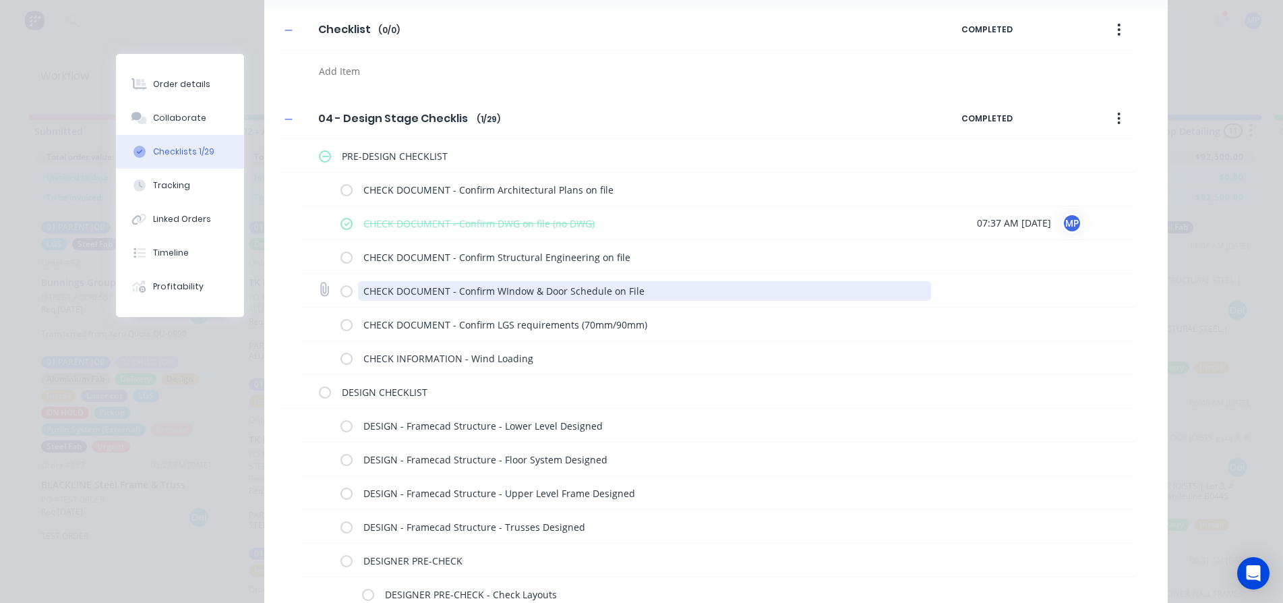
click at [608, 299] on textarea "CHECK DOCUMENT - Confirm WIndow & Door Schedule on File" at bounding box center [644, 291] width 573 height 20
click at [651, 291] on textarea "CHECK DOCUMENT - Confirm WIndow & Door Schedule on File" at bounding box center [644, 291] width 573 height 20
type textarea "x"
type textarea "CHECK DOCUMENT - Confirm WIndow & Door Schedule on File"
type textarea "x"
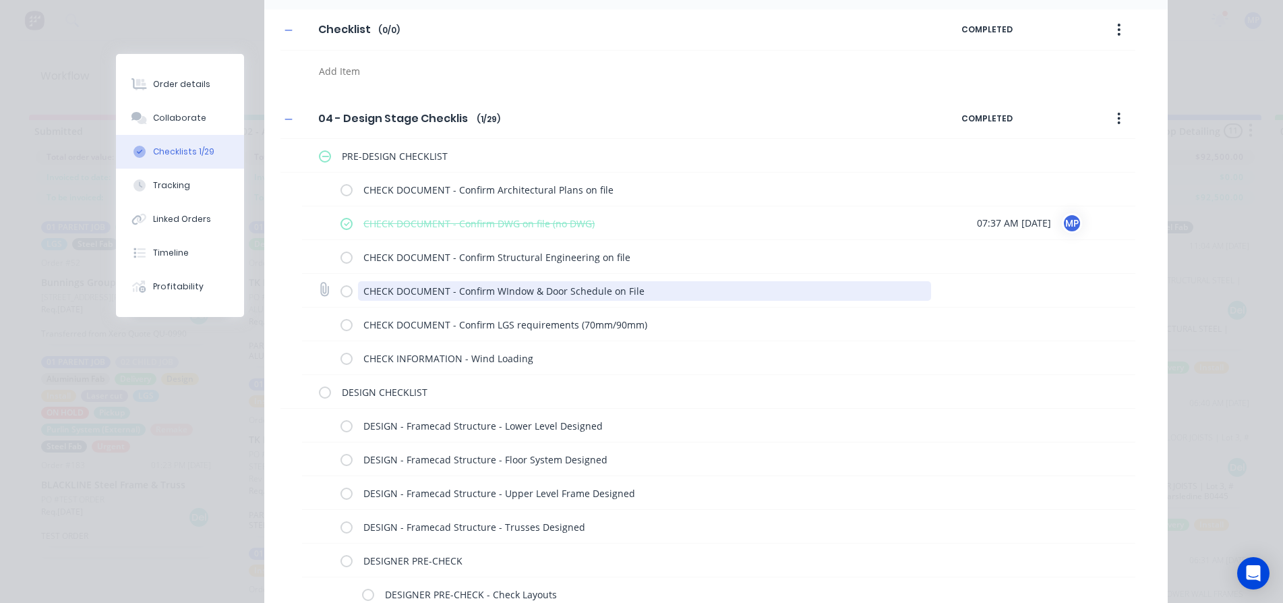
type textarea "CHECK DOCUMENT - Confirm WIndow & Door Schedule on File ("
type textarea "x"
type textarea "CHECK DOCUMENT - Confirm WIndow & Door Schedule on File (n"
type textarea "x"
type textarea "CHECK DOCUMENT - Confirm WIndow & Door Schedule on File (no"
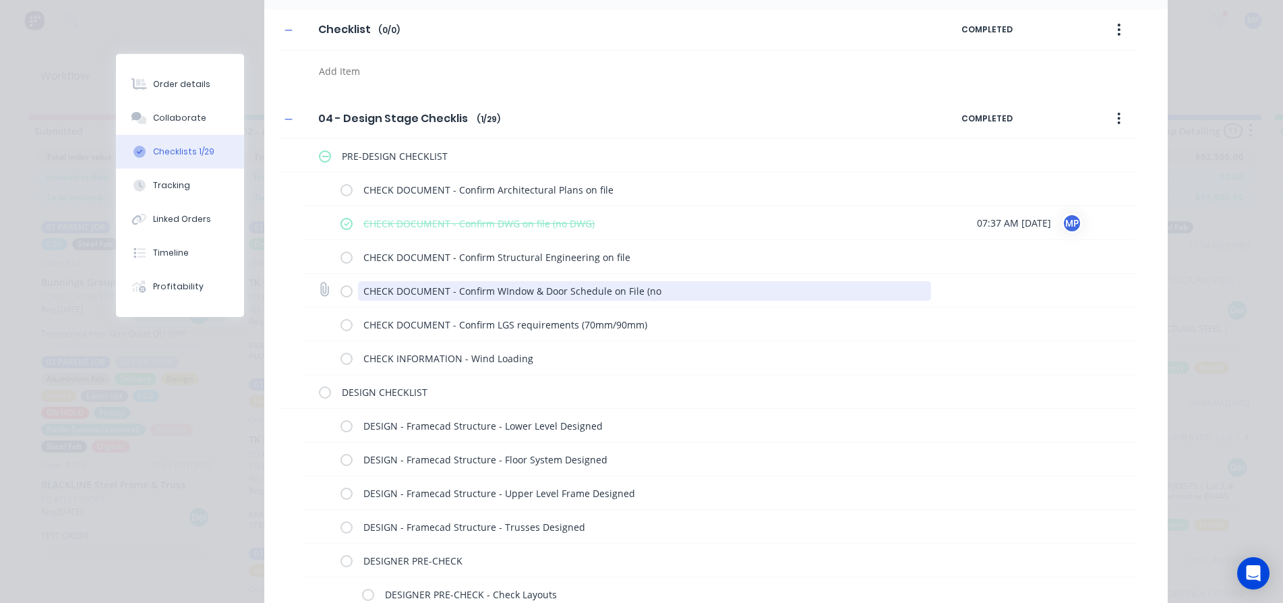
type textarea "x"
type textarea "CHECK DOCUMENT - Confirm WIndow & Door Schedule on File (no"
type textarea "x"
type textarea "CHECK DOCUMENT - Confirm WIndow & Door Schedule on File (no S"
type textarea "x"
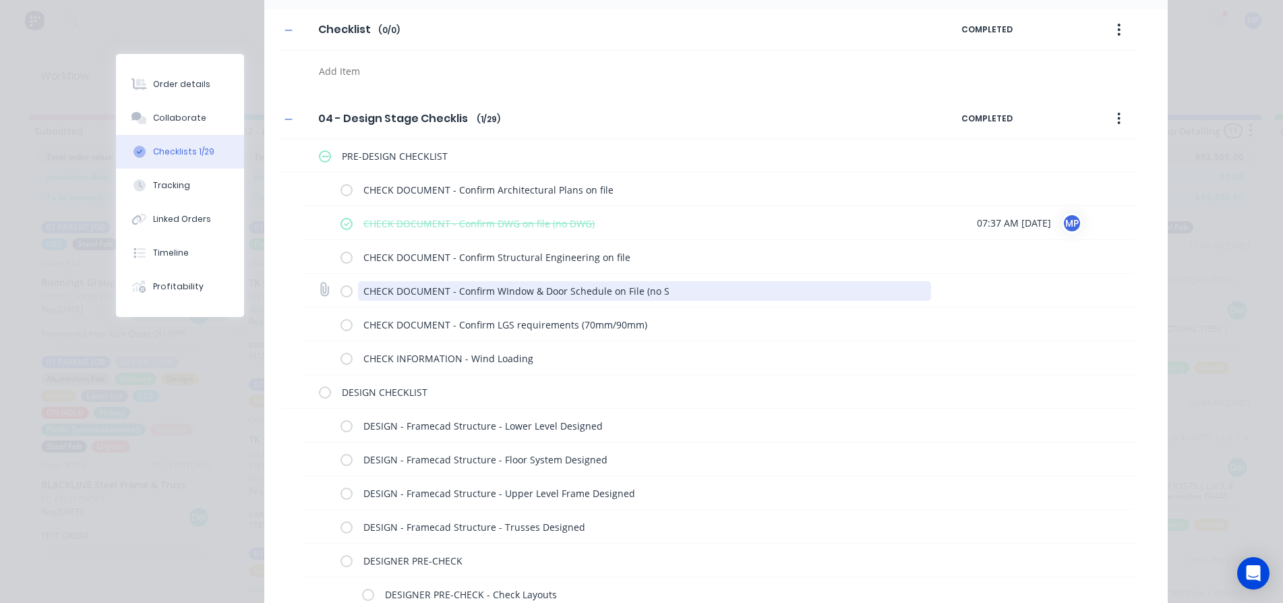
type textarea "CHECK DOCUMENT - Confirm WIndow & Door Schedule on File (no Sc"
type textarea "x"
type textarea "CHECK DOCUMENT - Confirm WIndow & Door Schedule on File (no Sch"
type textarea "x"
type textarea "CHECK DOCUMENT - Confirm WIndow & Door Schedule on File (no Sche"
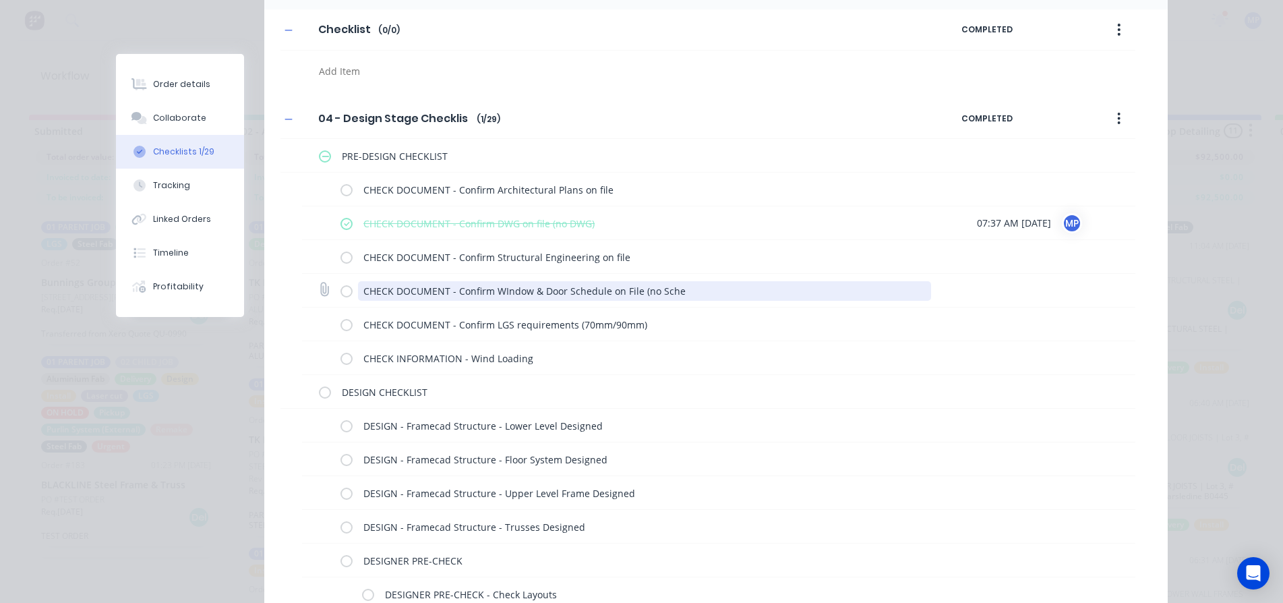
type textarea "x"
type textarea "CHECK DOCUMENT - Confirm WIndow & Door Schedule on File (no Sched"
type textarea "x"
type textarea "CHECK DOCUMENT - Confirm WIndow & Door Schedule on File (no Schedu"
type textarea "x"
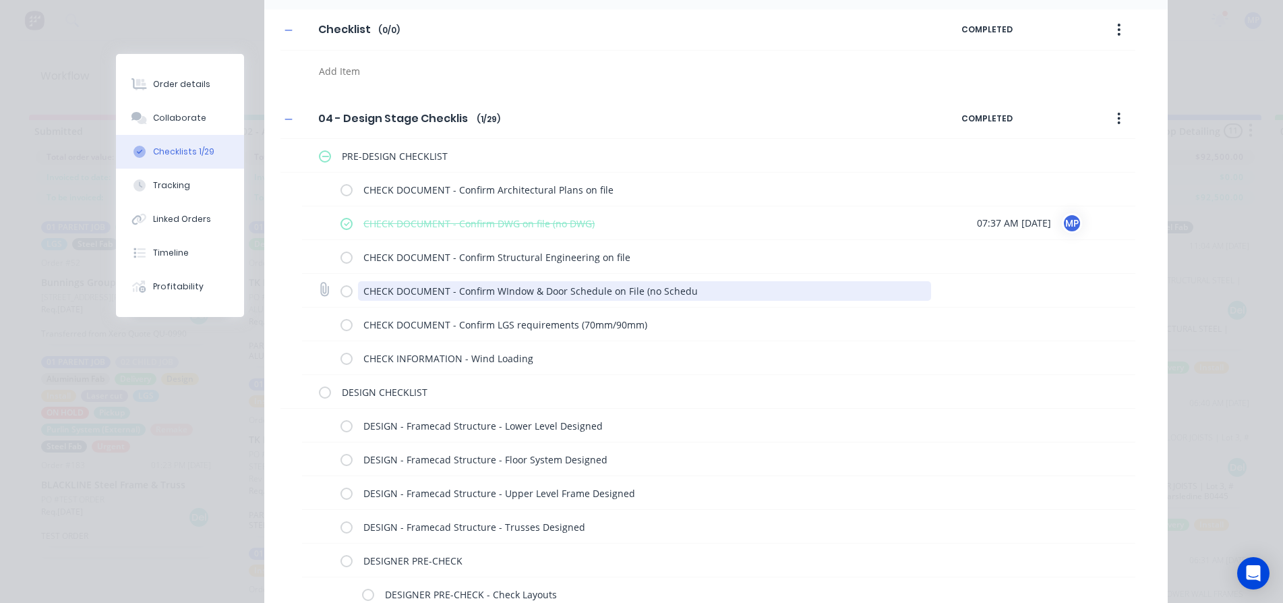
type textarea "CHECK DOCUMENT - Confirm WIndow & Door Schedule on File (no Schedul"
type textarea "x"
type textarea "CHECK DOCUMENT - Confirm WIndow & Door Schedule on File (no Schedule"
type textarea "x"
type textarea "CHECK DOCUMENT - Confirm WIndow & Door Schedule on File (no Schedulew"
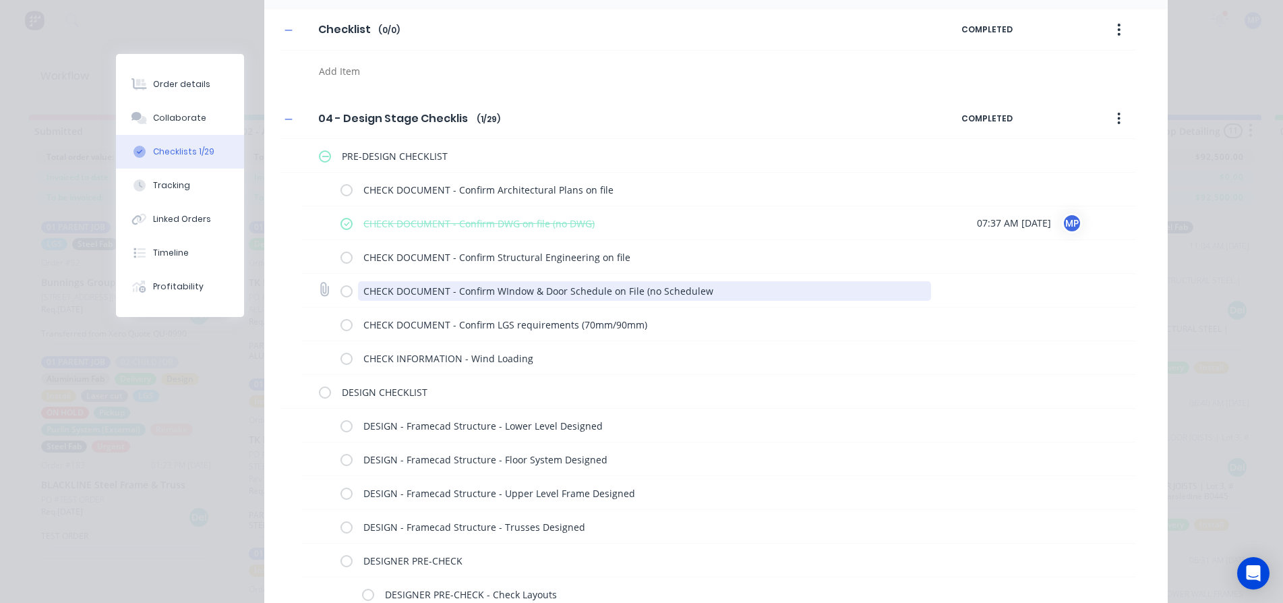
type textarea "x"
type textarea "CHECK DOCUMENT - Confirm WIndow & Door Schedule on File (no Schedule"
type textarea "x"
type textarea "CHECK DOCUMENT - Confirm WIndow & Door Schedule on File (no Schedule)"
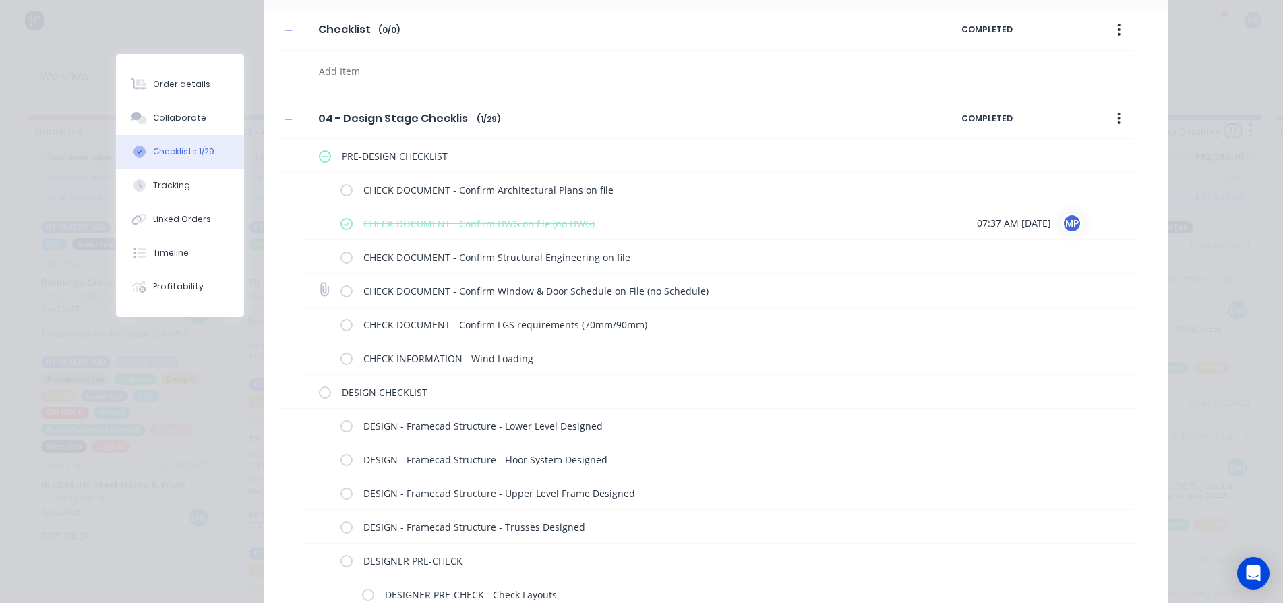
click at [342, 292] on label at bounding box center [346, 290] width 12 height 14
click at [0, 0] on input "checkbox" at bounding box center [0, 0] width 0 height 0
click at [344, 287] on label at bounding box center [346, 290] width 12 height 14
click at [0, 0] on input "checkbox" at bounding box center [0, 0] width 0 height 0
click at [342, 227] on label at bounding box center [346, 223] width 12 height 14
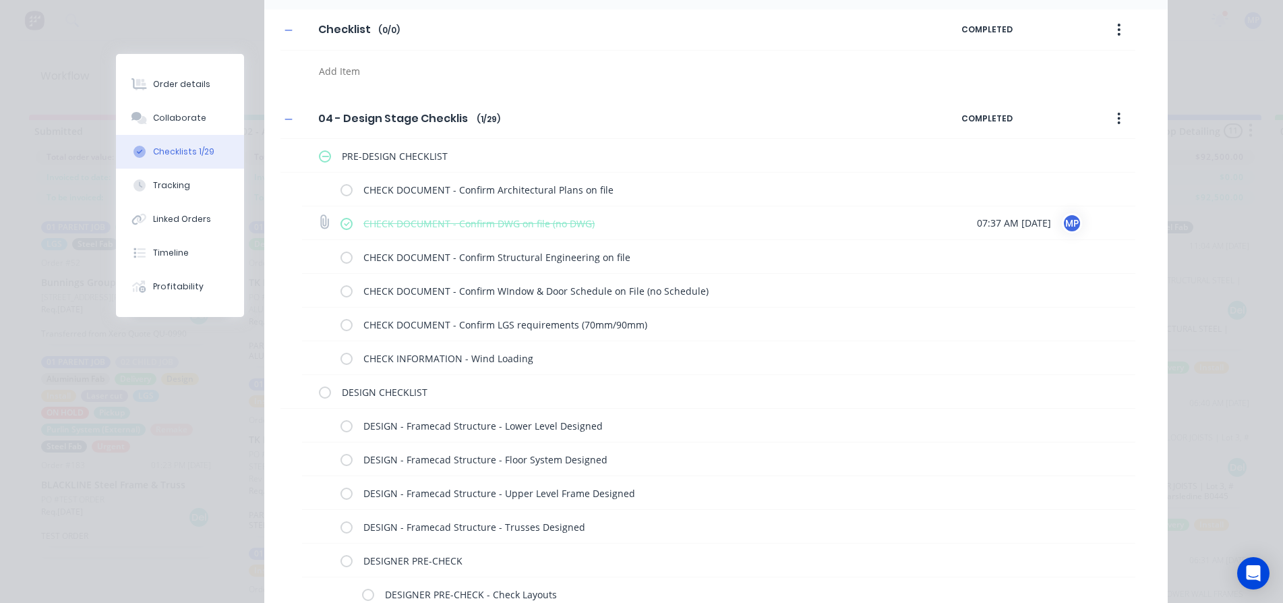
click at [0, 0] on input "checkbox" at bounding box center [0, 0] width 0 height 0
click at [342, 287] on label at bounding box center [346, 290] width 12 height 14
click at [0, 0] on input "checkbox" at bounding box center [0, 0] width 0 height 0
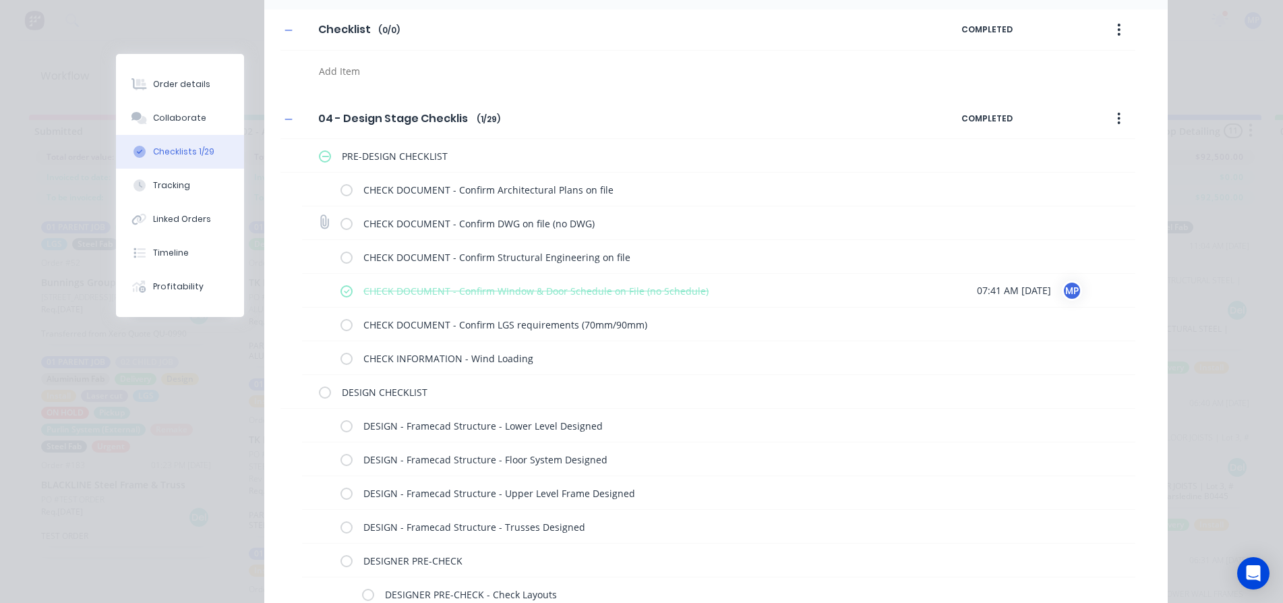
click at [342, 222] on label at bounding box center [346, 223] width 12 height 14
click at [0, 0] on input "checkbox" at bounding box center [0, 0] width 0 height 0
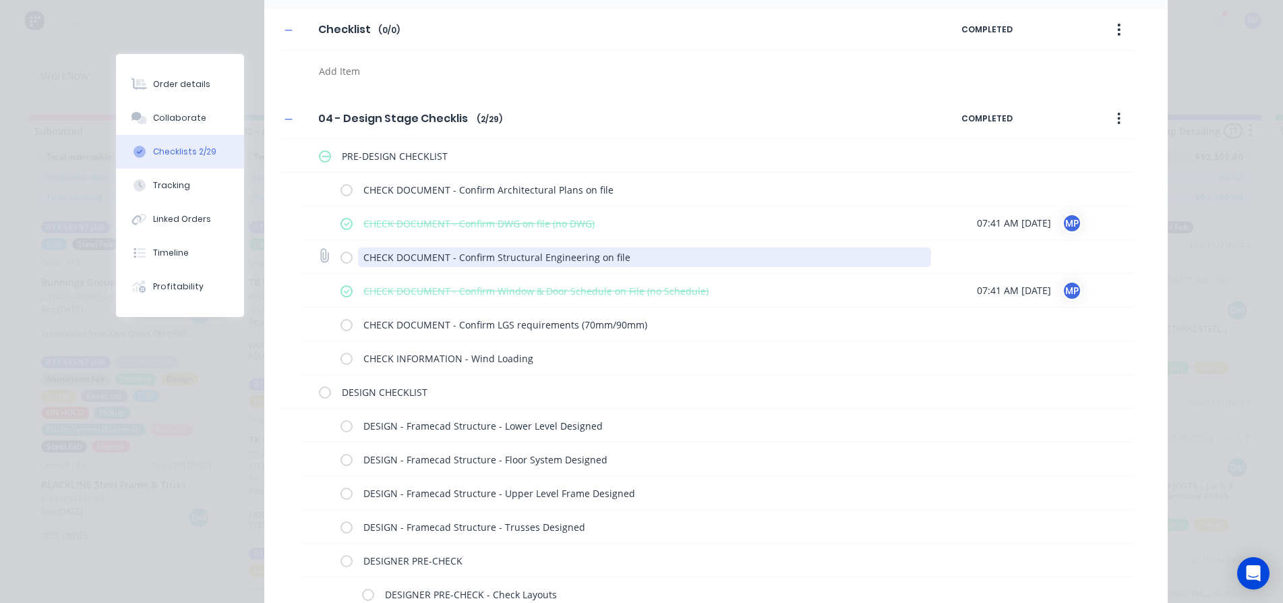
click at [626, 251] on textarea "CHECK DOCUMENT - Confirm Structural Engineering on file" at bounding box center [644, 257] width 573 height 20
type textarea "x"
type textarea "CHECK DOCUMENT - Confirm Structural Engineering on file"
type textarea "x"
type textarea "CHECK DOCUMENT - Confirm Structural Engineering on file (n"
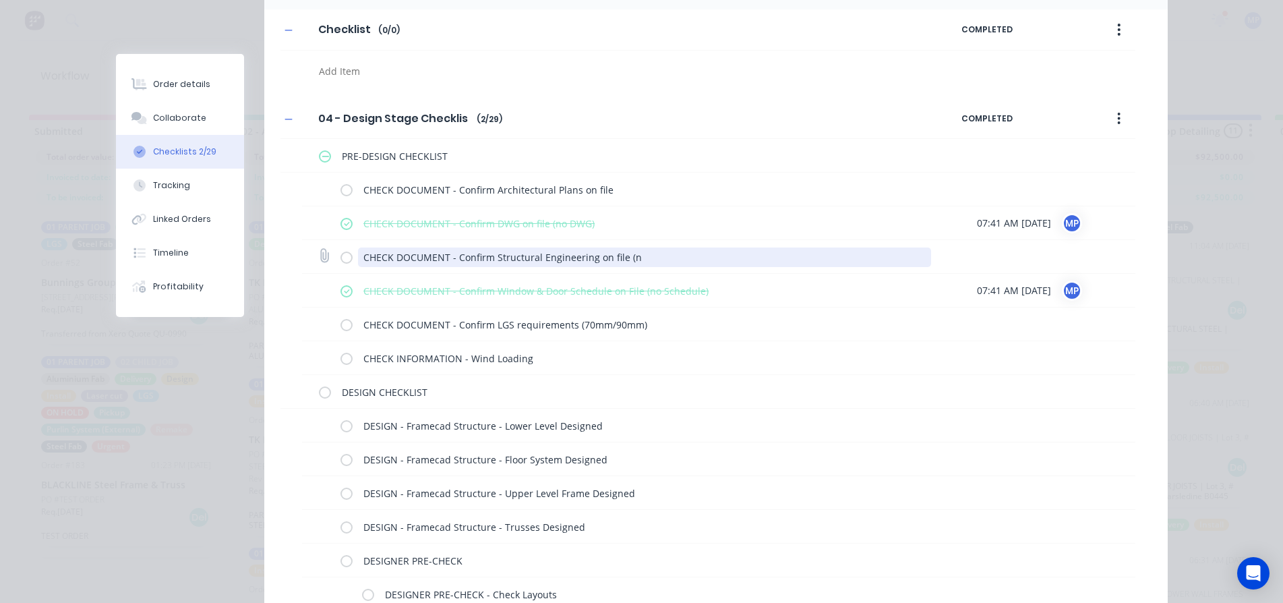
type textarea "x"
type textarea "CHECK DOCUMENT - Confirm Structural Engineering on file (no"
type textarea "x"
type textarea "CHECK DOCUMENT - Confirm Structural Engineering on file (not"
type textarea "x"
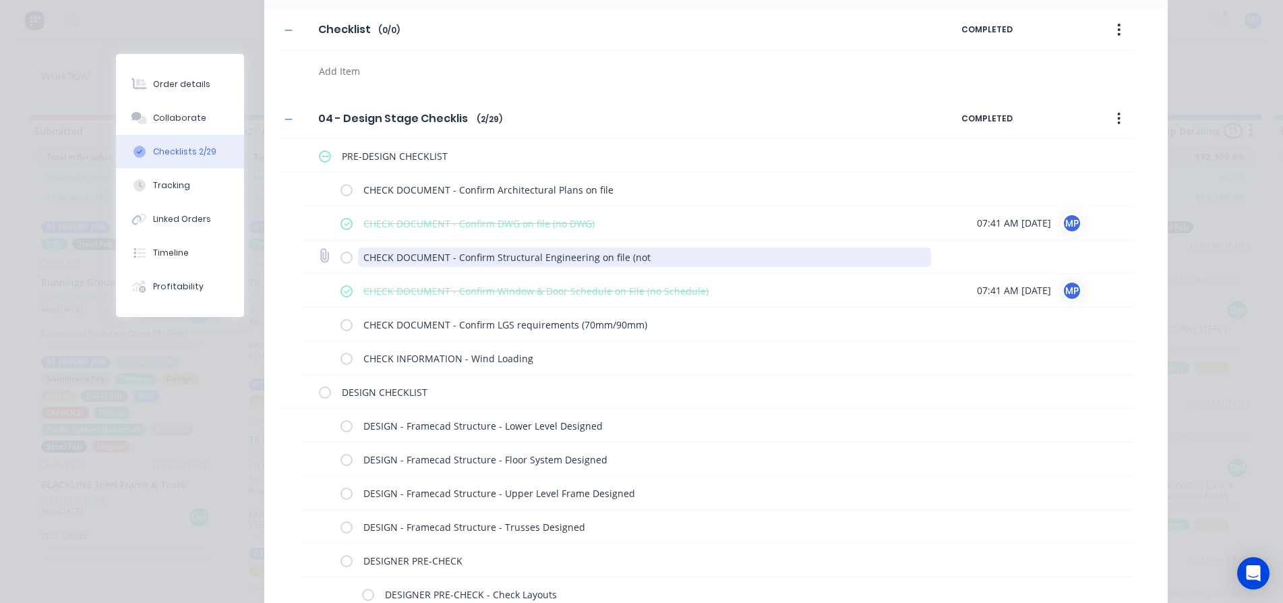
type textarea "CHECK DOCUMENT - Confirm Structural Engineering on file (not"
type textarea "x"
type textarea "CHECK DOCUMENT - Confirm Structural Engineering on file (not a"
type textarea "x"
type textarea "CHECK DOCUMENT - Confirm Structural Engineering on file (not ap"
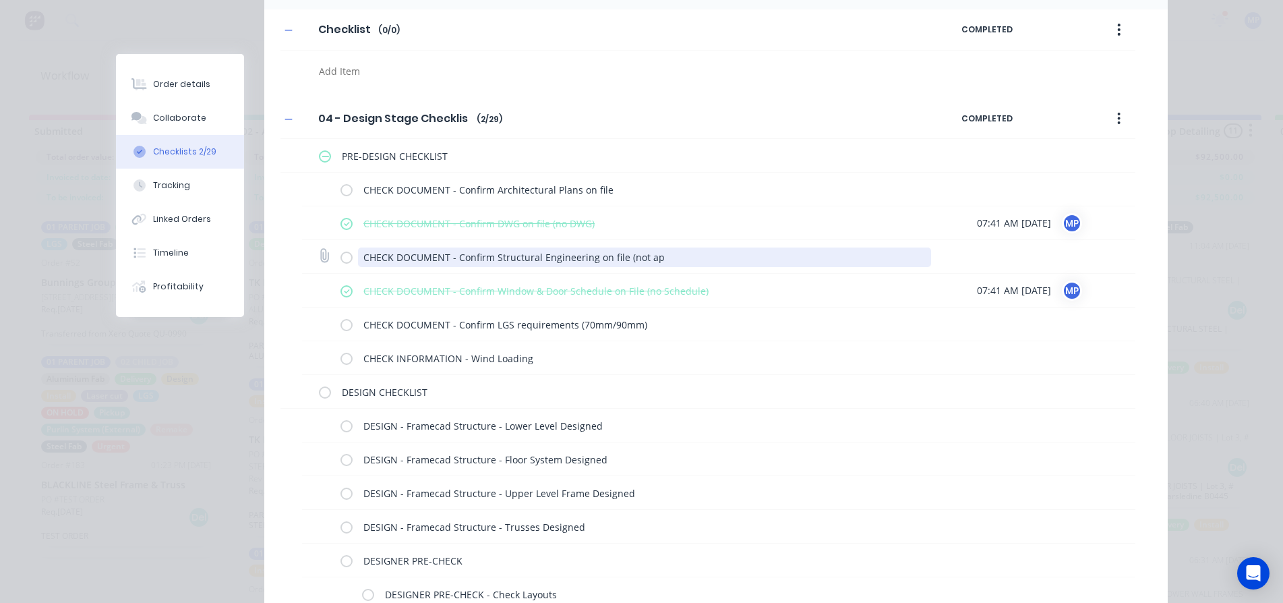
type textarea "x"
type textarea "CHECK DOCUMENT - Confirm Structural Engineering on file (not app"
type textarea "x"
type textarea "CHECK DOCUMENT - Confirm Structural Engineering on file (not appl"
type textarea "x"
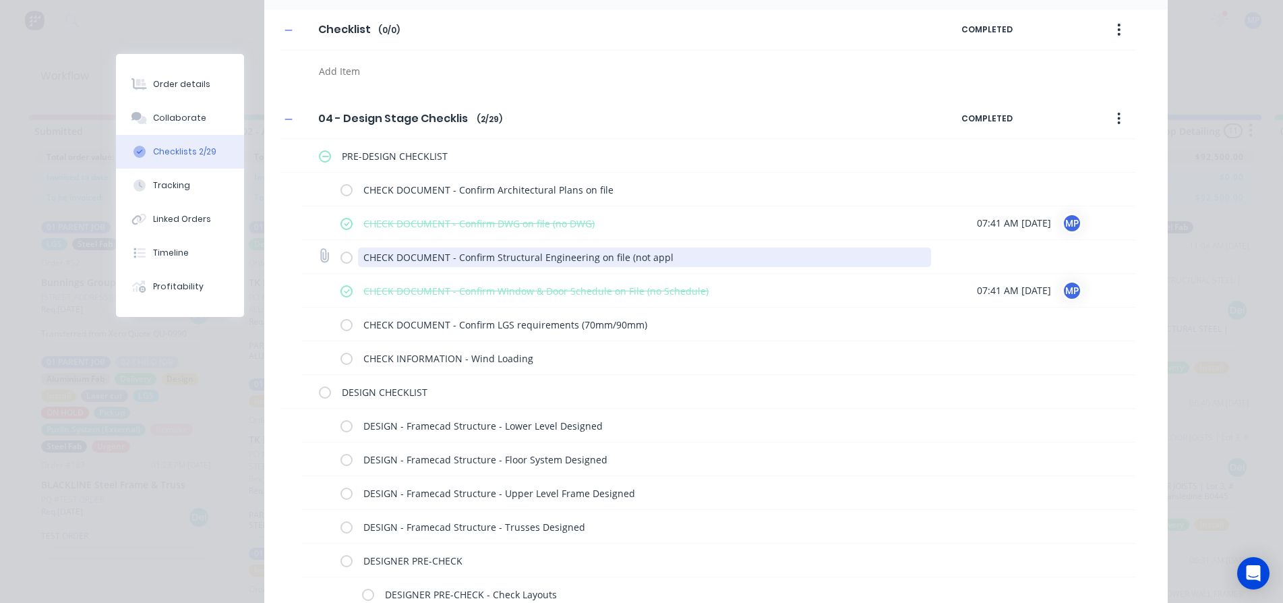
type textarea "CHECK DOCUMENT - Confirm Structural Engineering on file (not appli"
type textarea "x"
type textarea "CHECK DOCUMENT - Confirm Structural Engineering on file (not applic"
type textarea "x"
type textarea "CHECK DOCUMENT - Confirm Structural Engineering on file (not applica"
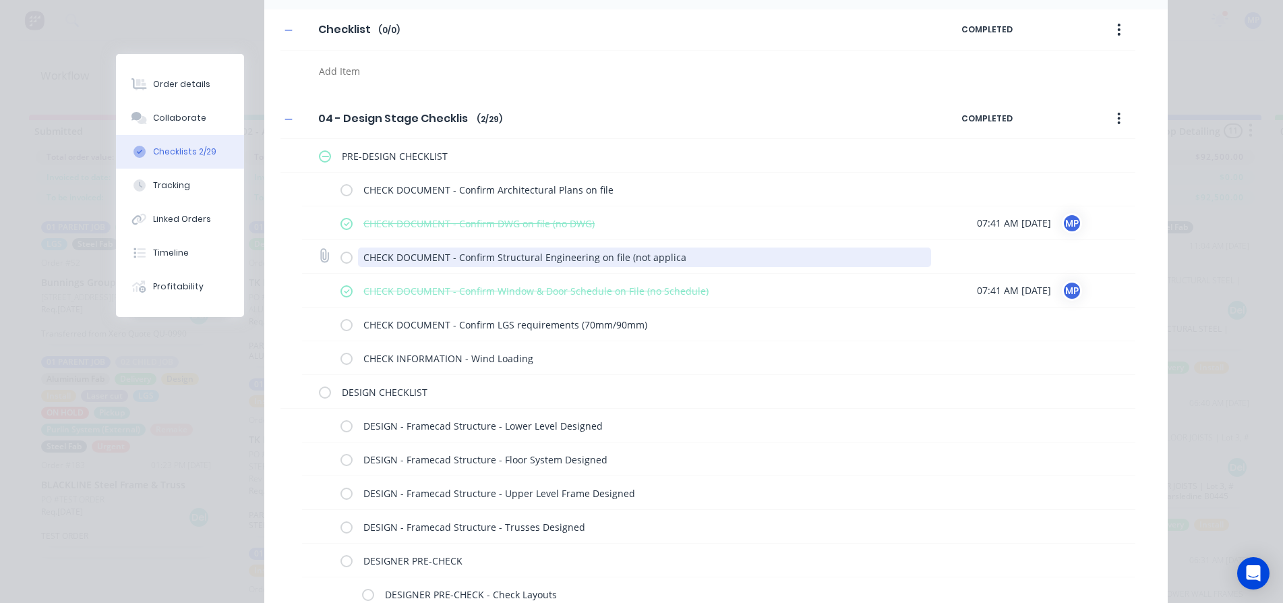
type textarea "x"
type textarea "CHECK DOCUMENT - Confirm Structural Engineering on file (not applicat"
type textarea "x"
type textarea "CHECK DOCUMENT - Confirm Structural Engineering on file (not applica"
type textarea "x"
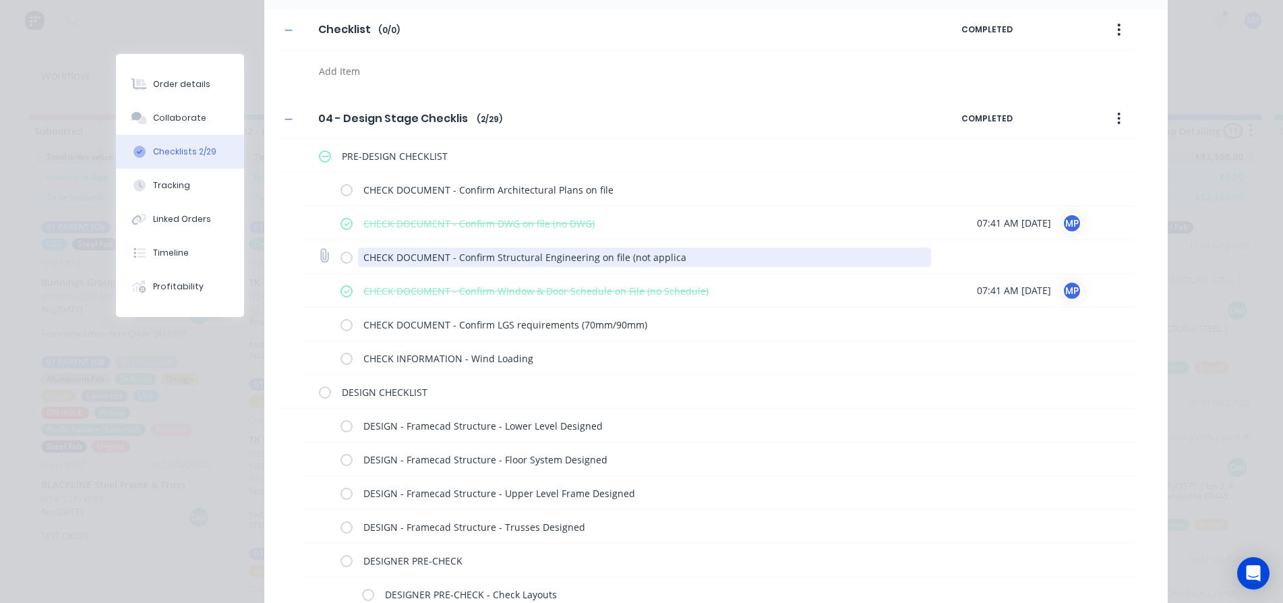
type textarea "CHECK DOCUMENT - Confirm Structural Engineering on file (not applicab"
type textarea "x"
type textarea "CHECK DOCUMENT - Confirm Structural Engineering on file (not applicabl"
type textarea "x"
type textarea "CHECK DOCUMENT - Confirm Structural Engineering on file (not applicable"
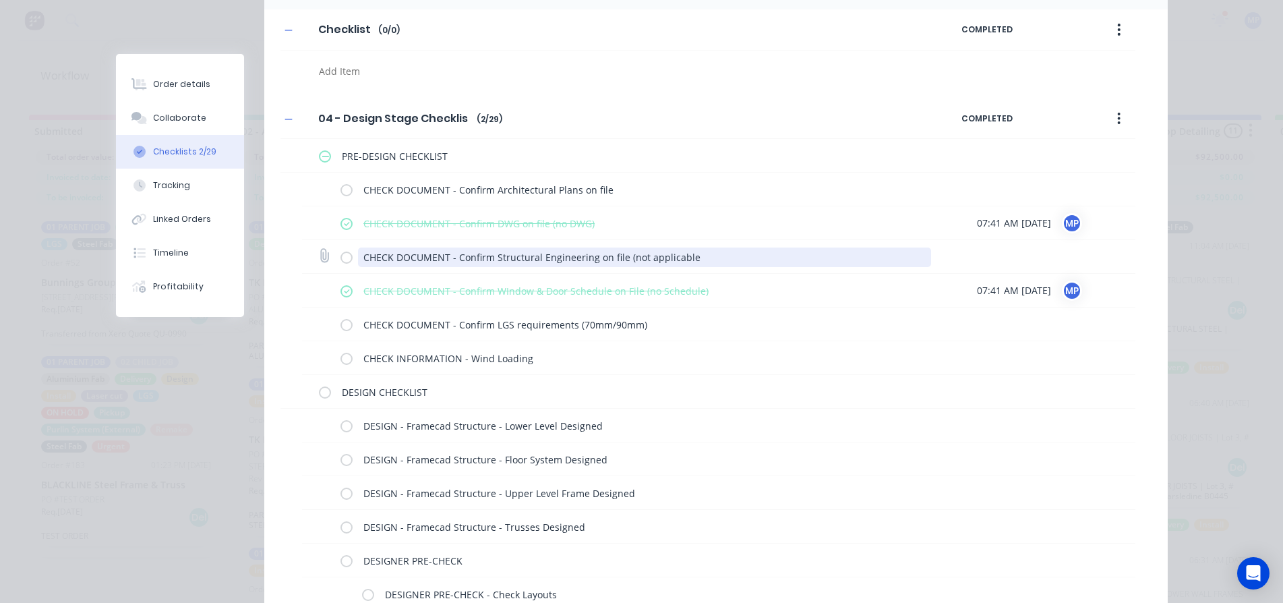
type textarea "x"
type textarea "CHECK DOCUMENT - Confirm Structural Engineering on file (not applicable)"
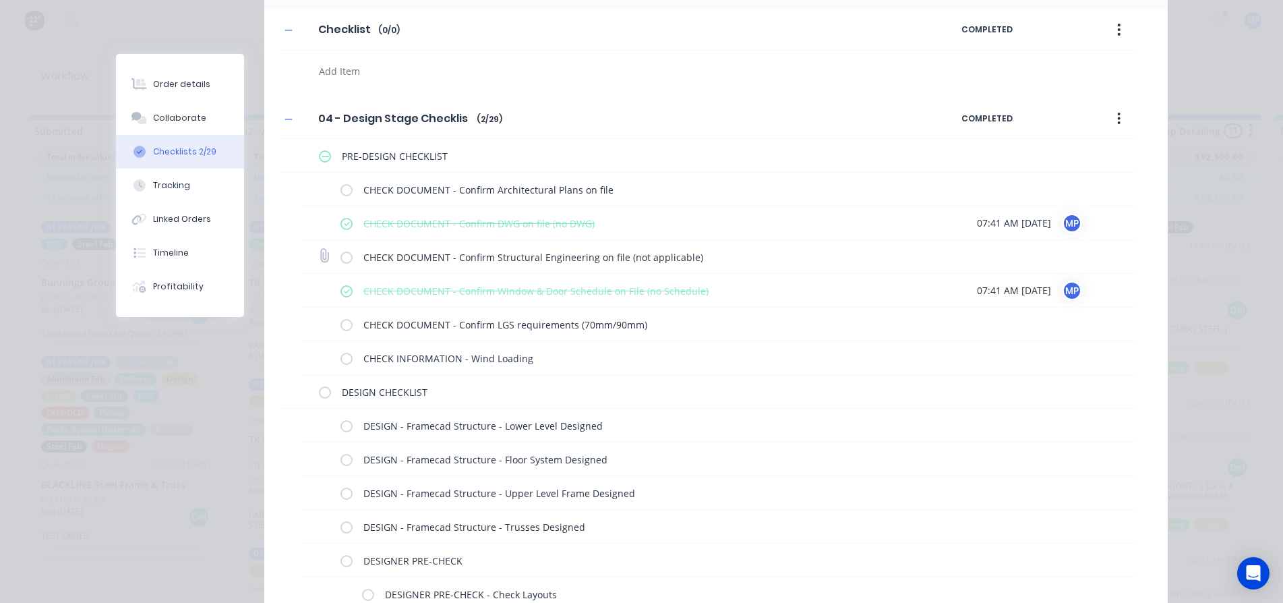
click at [345, 256] on label at bounding box center [346, 256] width 12 height 14
click at [0, 0] on input "checkbox" at bounding box center [0, 0] width 0 height 0
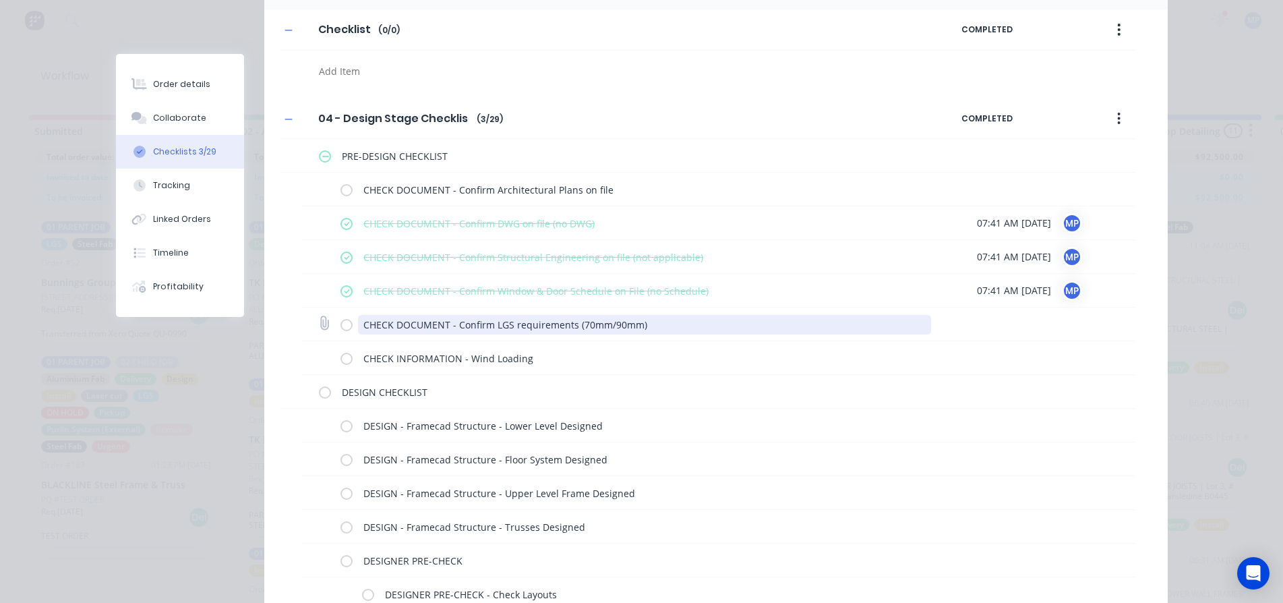
click at [611, 331] on textarea "CHECK DOCUMENT - Confirm LGS requirements (70mm/90mm)" at bounding box center [644, 325] width 573 height 20
click at [637, 324] on textarea "CHECK DOCUMENT - Confirm LGS requirements (70mm/90mm)" at bounding box center [644, 325] width 573 height 20
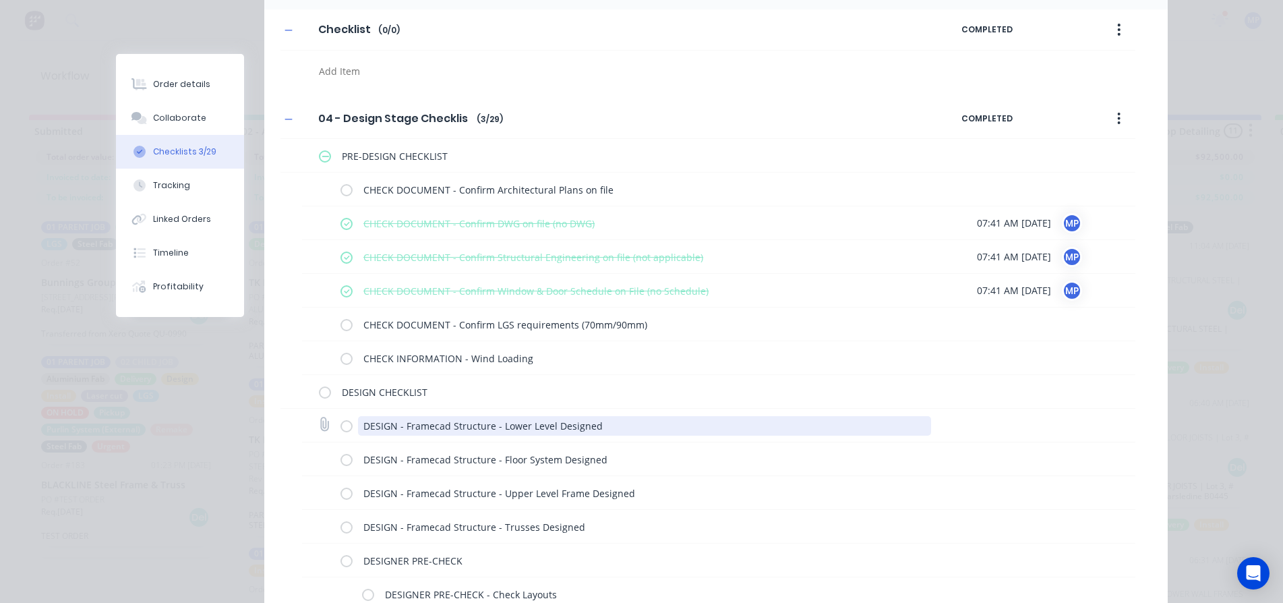
drag, startPoint x: 550, startPoint y: 425, endPoint x: 583, endPoint y: 431, distance: 33.6
click at [551, 425] on textarea "DESIGN - Framecad Structure - Lower Level Designed" at bounding box center [644, 426] width 573 height 20
click at [614, 423] on textarea "DESIGN - Framecad Structure - Lower Level Designed" at bounding box center [644, 426] width 573 height 20
type textarea "x"
type textarea "DESIGN - Framecad Structure - Lower Level Designed"
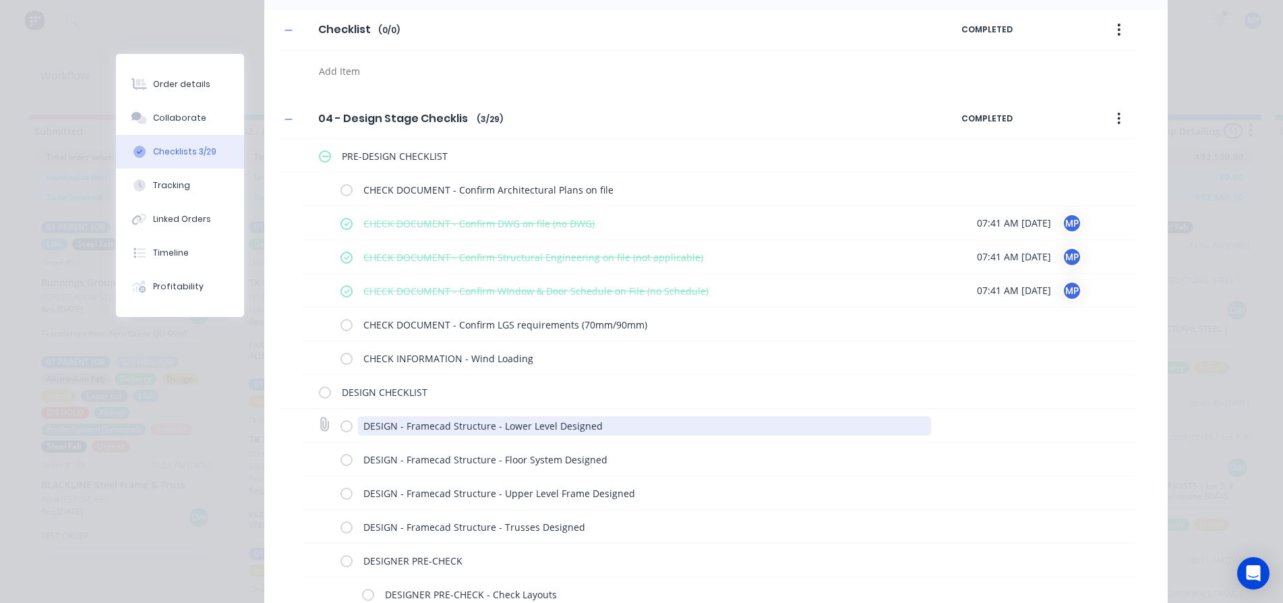
type textarea "x"
type textarea "DESIGN - Framecad Structure - Lower Level Designed ("
type textarea "x"
type textarea "DESIGN - Framecad Structure - Lower Level Designed (0"
type textarea "x"
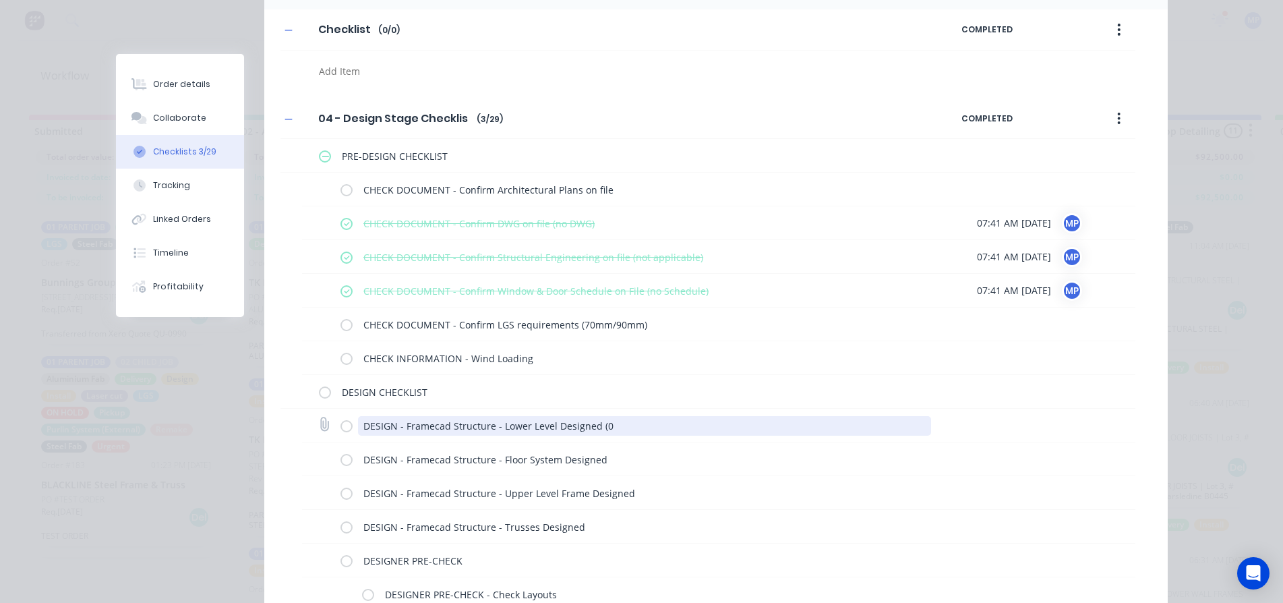
type textarea "DESIGN - Framecad Structure - Lower Level Designed (0m"
type textarea "x"
type textarea "DESIGN - Framecad Structure - Lower Level Designed (0mm"
type textarea "x"
type textarea "DESIGN - Framecad Structure - Lower Level Designed (0m"
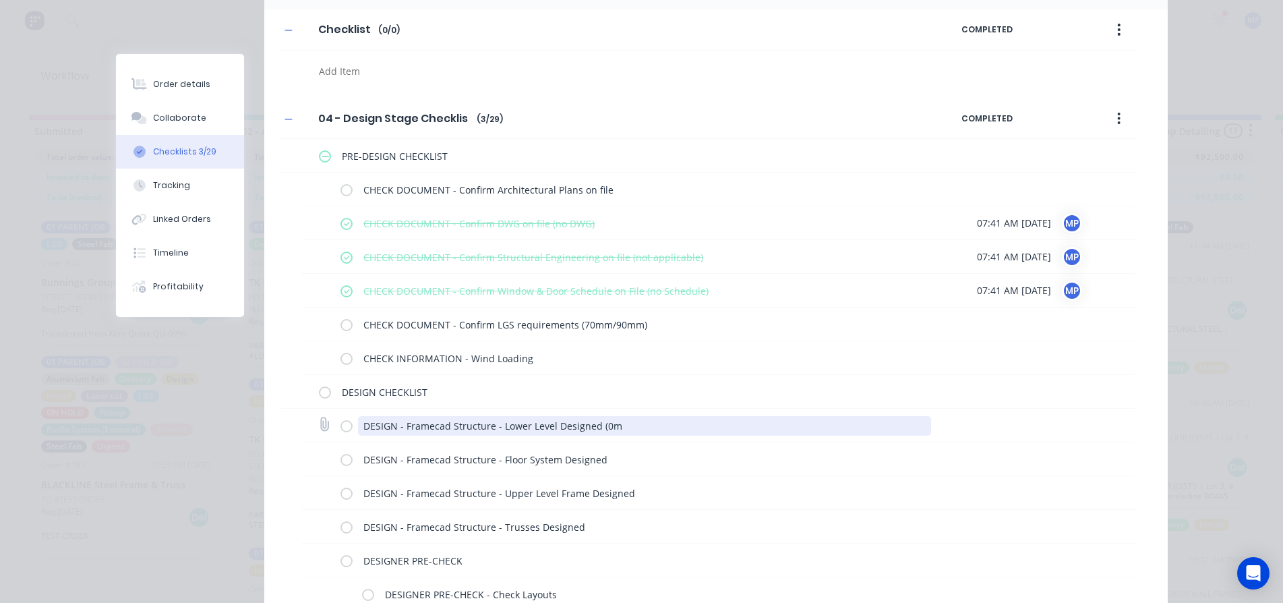
type textarea "x"
type textarea "DESIGN - Framecad Structure - Lower Level Designed (0"
type textarea "x"
type textarea "DESIGN - Framecad Structure - Lower Level Designed ("
type textarea "x"
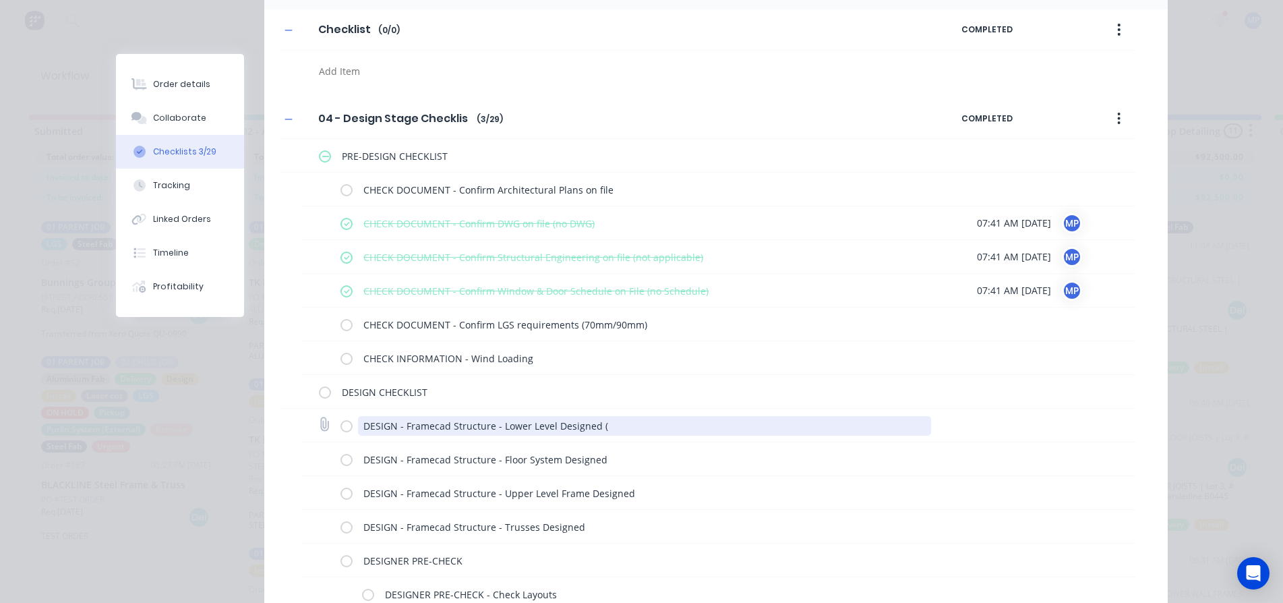
type textarea "DESIGN - Framecad Structure - Lower Level Designed"
type textarea "x"
type textarea "DESIGN - Framecad Structure - Lower Level Designed ("
type textarea "x"
type textarea "DESIGN - Framecad Structure - Lower Level Designed (9"
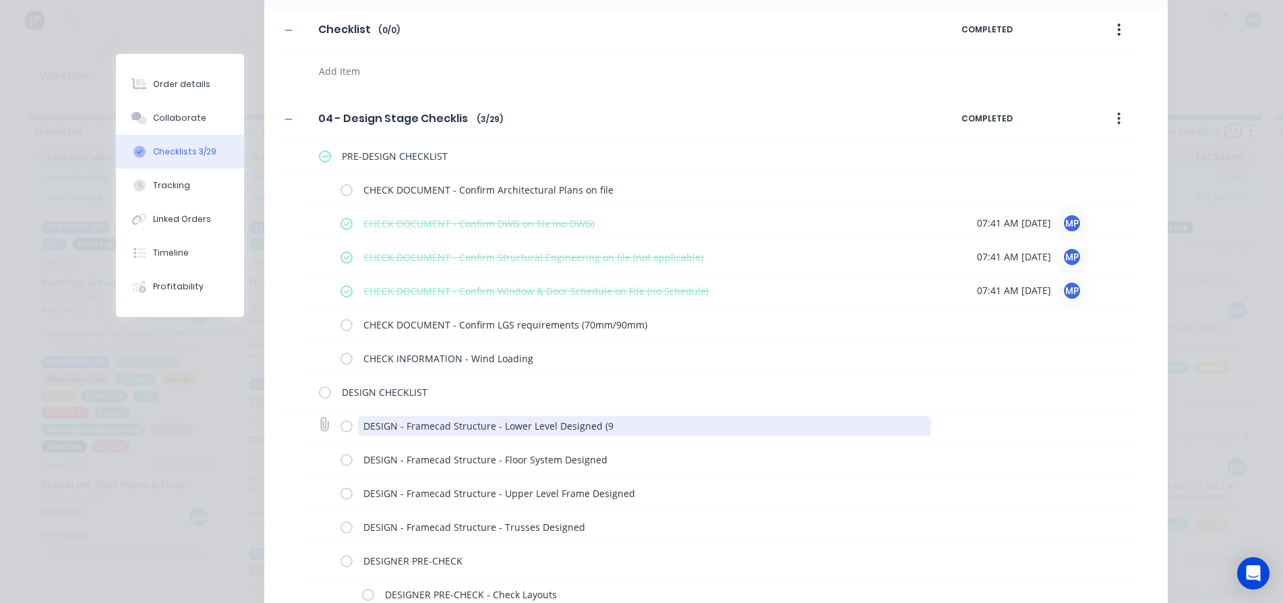
type textarea "x"
type textarea "DESIGN - Framecad Structure - Lower Level Designed (90"
type textarea "x"
type textarea "DESIGN - Framecad Structure - Lower Level Designed (90m"
type textarea "x"
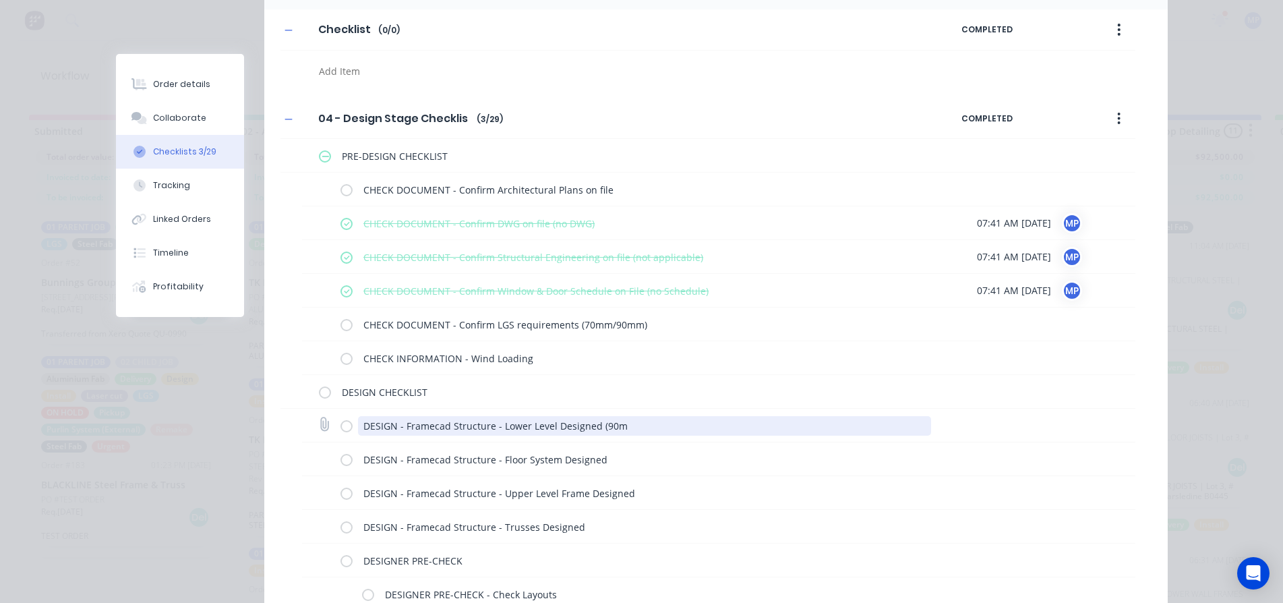
type textarea "DESIGN - Framecad Structure - Lower Level Designed (90mm"
type textarea "x"
type textarea "DESIGN - Framecad Structure - Lower Level Designed (90m"
type textarea "x"
type textarea "DESIGN - Framecad Structure - Lower Level Designed (90"
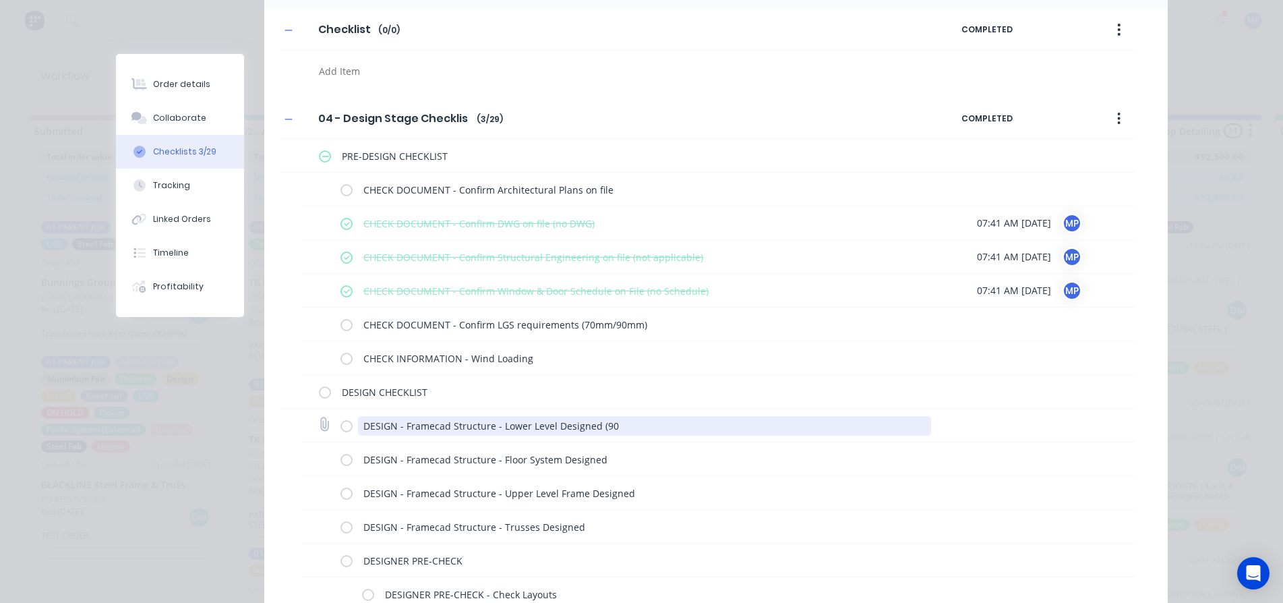
type textarea "x"
type textarea "DESIGN - Framecad Structure - Lower Level Designed (9"
type textarea "x"
type textarea "DESIGN - Framecad Structure - Lower Level Designed ("
type textarea "x"
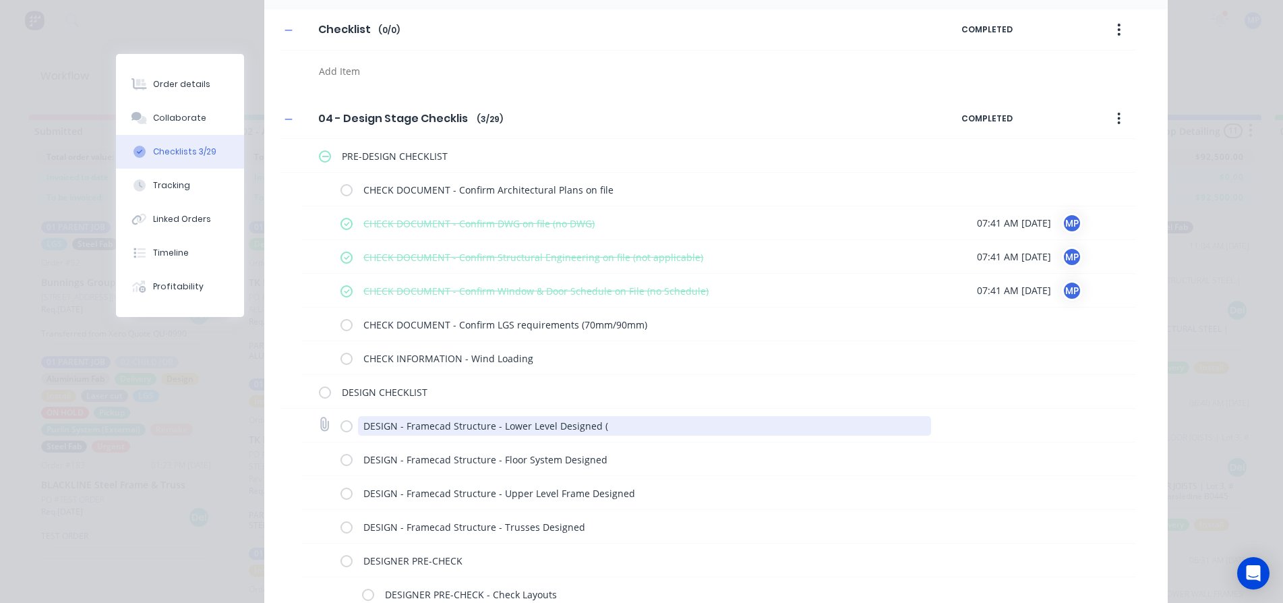
type textarea "DESIGN - Framecad Structure - Lower Level Designed"
type textarea "x"
type textarea "DESIGN - Framecad Structure - Lower Level Designed"
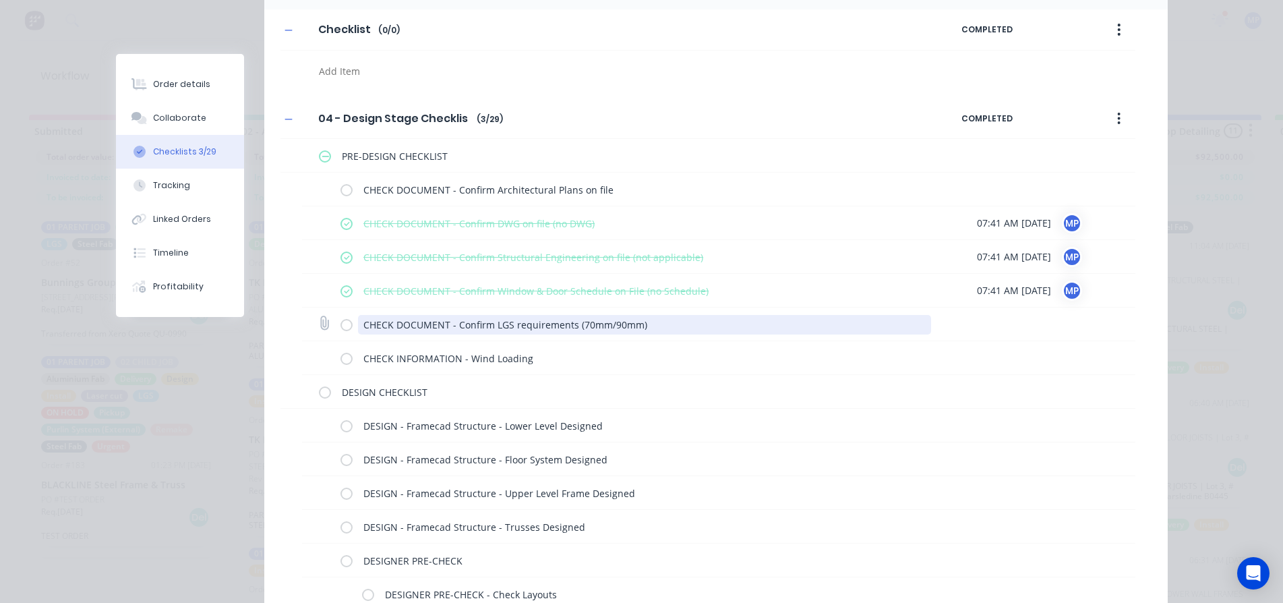
click at [654, 334] on textarea "CHECK DOCUMENT - Confirm LGS requirements (70mm/90mm)" at bounding box center [644, 325] width 573 height 20
click at [607, 326] on textarea "CHECK DOCUMENT - Confirm LGS requirements (70mm/90mm)" at bounding box center [644, 325] width 573 height 20
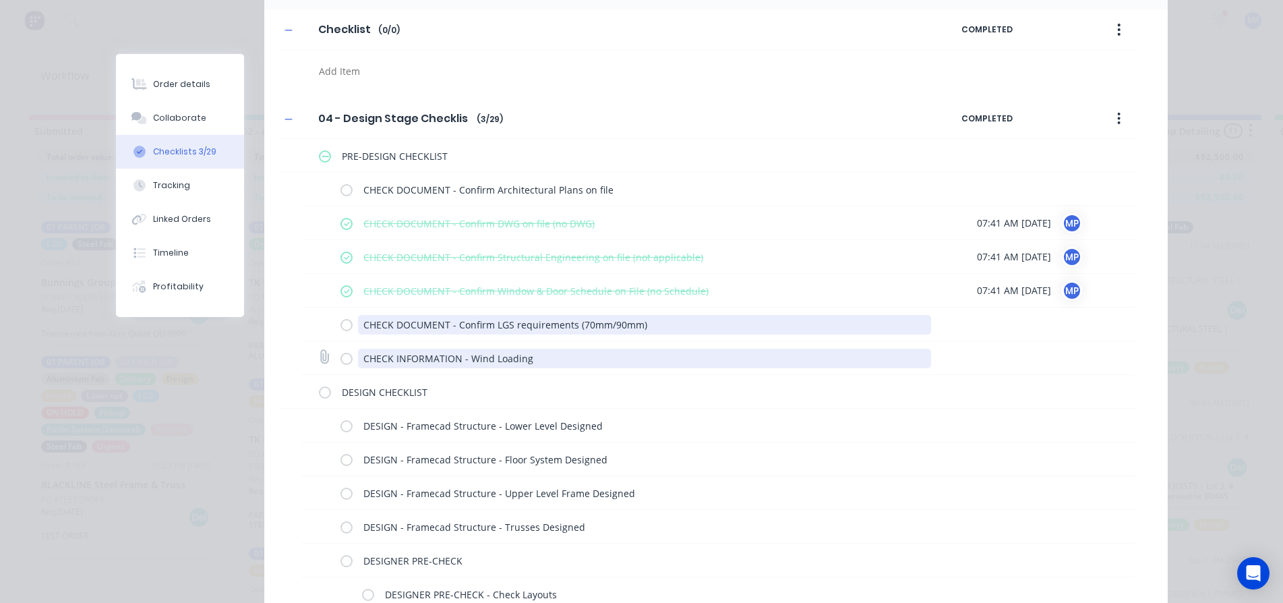
type textarea "x"
type textarea "CHECK DOCUMENT - Confirm LGS requirements (70mm90mm)"
type textarea "x"
type textarea "CHECK DOCUMENT - Confirm LGS requirements (70m90mm)"
type textarea "x"
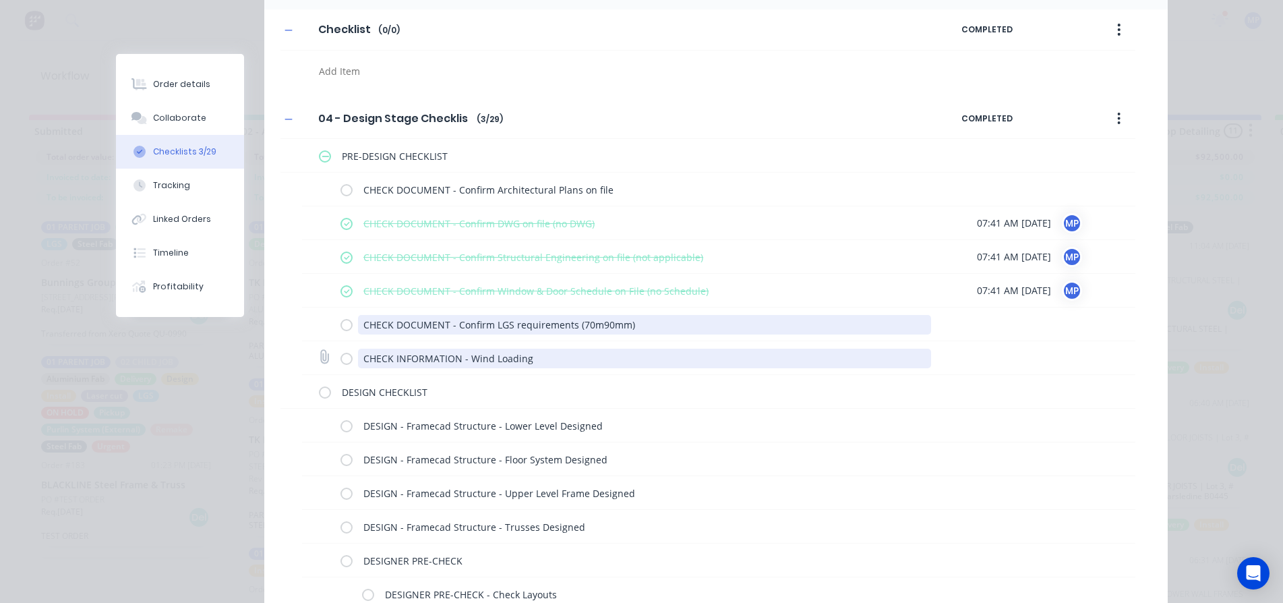
type textarea "CHECK DOCUMENT - Confirm LGS requirements (7090mm)"
type textarea "x"
type textarea "CHECK DOCUMENT - Confirm LGS requirements (790mm)"
type textarea "x"
type textarea "CHECK DOCUMENT - Confirm LGS requirements (90mm)"
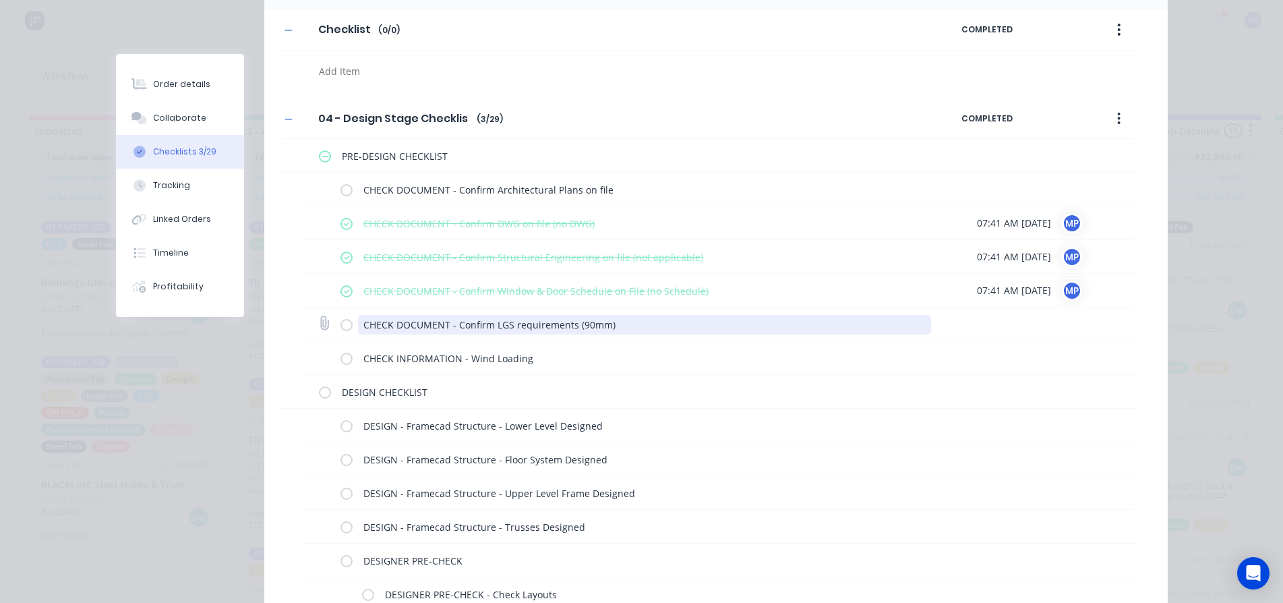
click at [600, 327] on textarea "CHECK DOCUMENT - Confirm LGS requirements (90mm)" at bounding box center [644, 325] width 573 height 20
type textarea "x"
type textarea "CHECK DOCUMENT - Confirm LGS requirements (90mm )"
type textarea "x"
type textarea "CHECK DOCUMENT - Confirm LGS requirements (90mm w)"
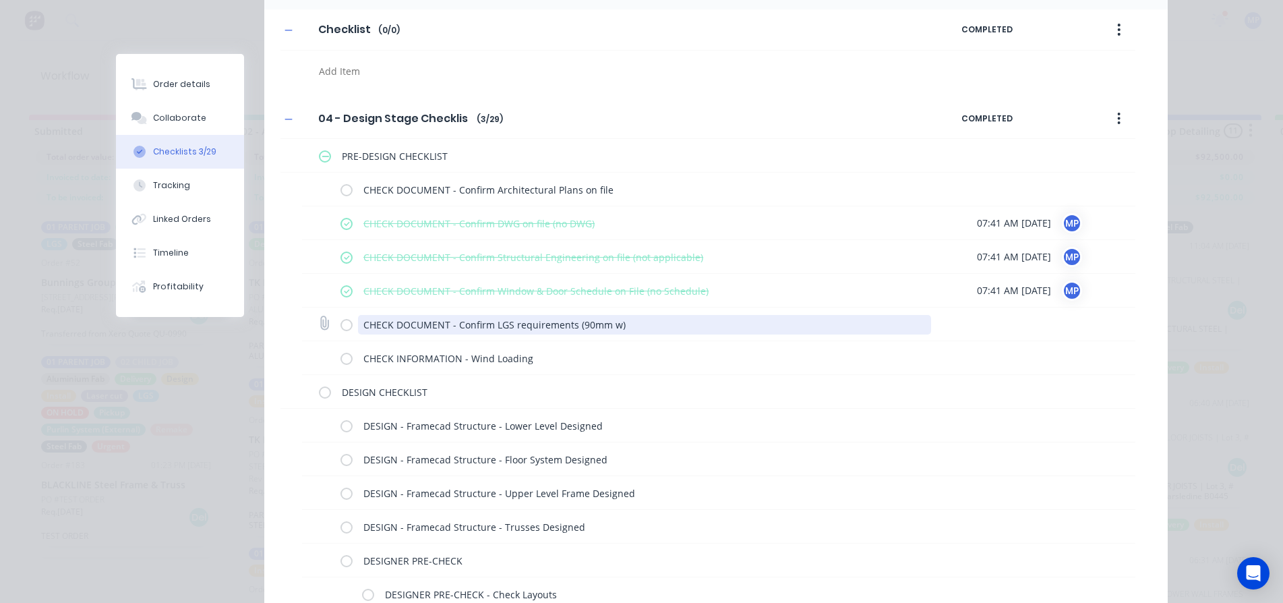
type textarea "x"
type textarea "CHECK DOCUMENT - Confirm LGS requirements (90mm wa)"
type textarea "x"
type textarea "CHECK DOCUMENT - Confirm LGS requirements (90mm wal)"
type textarea "x"
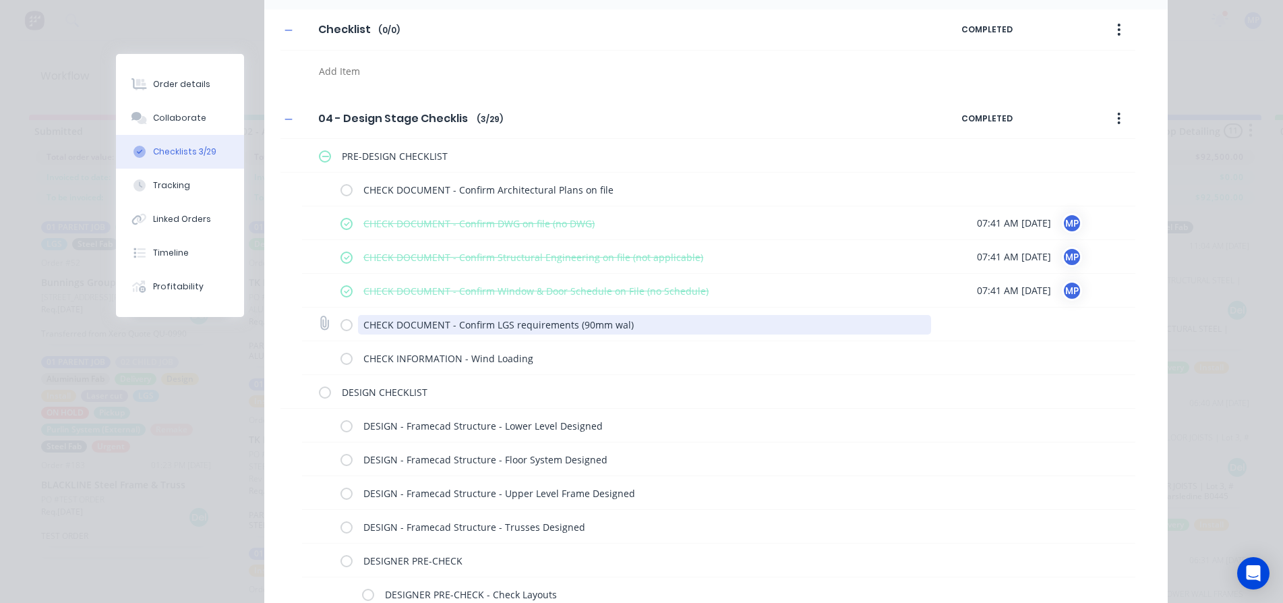
type textarea "CHECK DOCUMENT - Confirm LGS requirements (90mm wall)"
type textarea "x"
type textarea "CHECK DOCUMENT - Confirm LGS requirements (90mm wall )"
type textarea "x"
type textarea "CHECK DOCUMENT - Confirm LGS requirements (90mm wall -)"
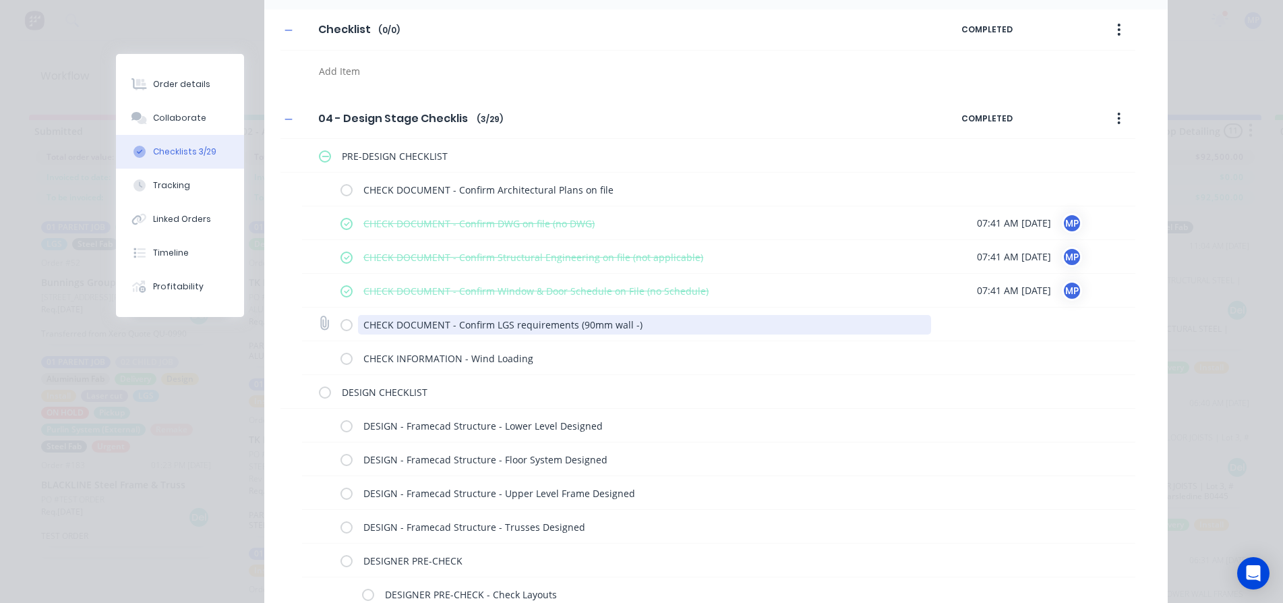
type textarea "x"
type textarea "CHECK DOCUMENT - Confirm LGS requirements (90mm wall - )"
type textarea "x"
type textarea "CHECK DOCUMENT - Confirm LGS requirements (90mm wall - r)"
type textarea "x"
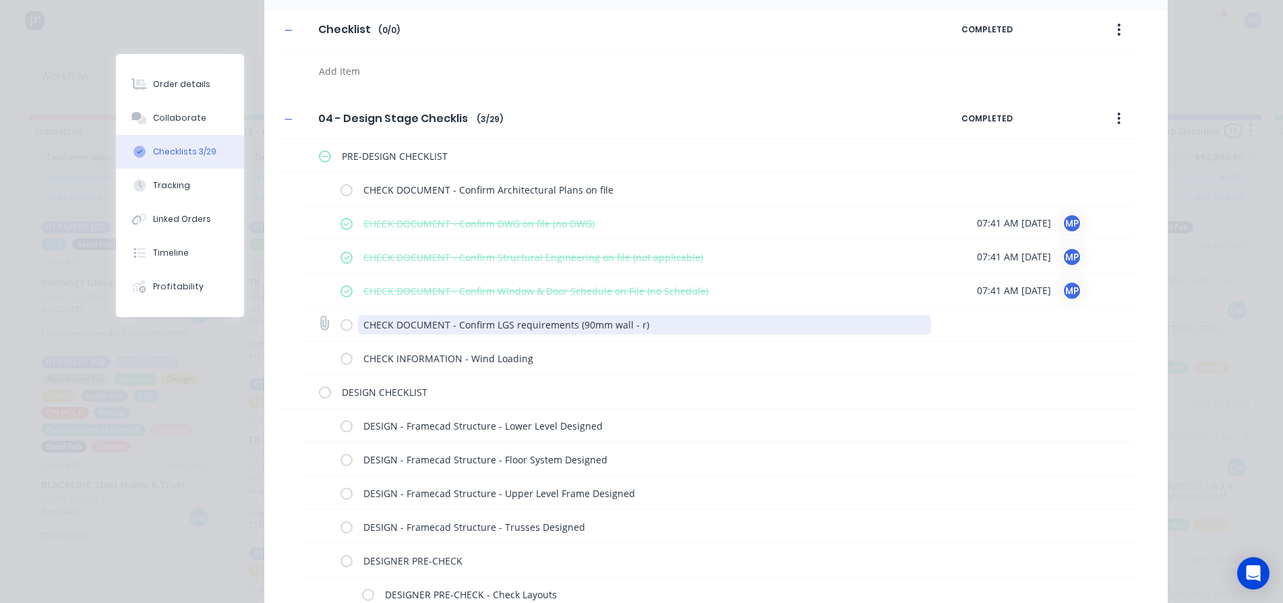
type textarea "CHECK DOCUMENT - Confirm LGS requirements (90mm wall - ro)"
type textarea "x"
type textarea "CHECK DOCUMENT - Confirm LGS requirements (90mm wall - roo)"
type textarea "x"
type textarea "CHECK DOCUMENT - Confirm LGS requirements (90mm wall - roof)"
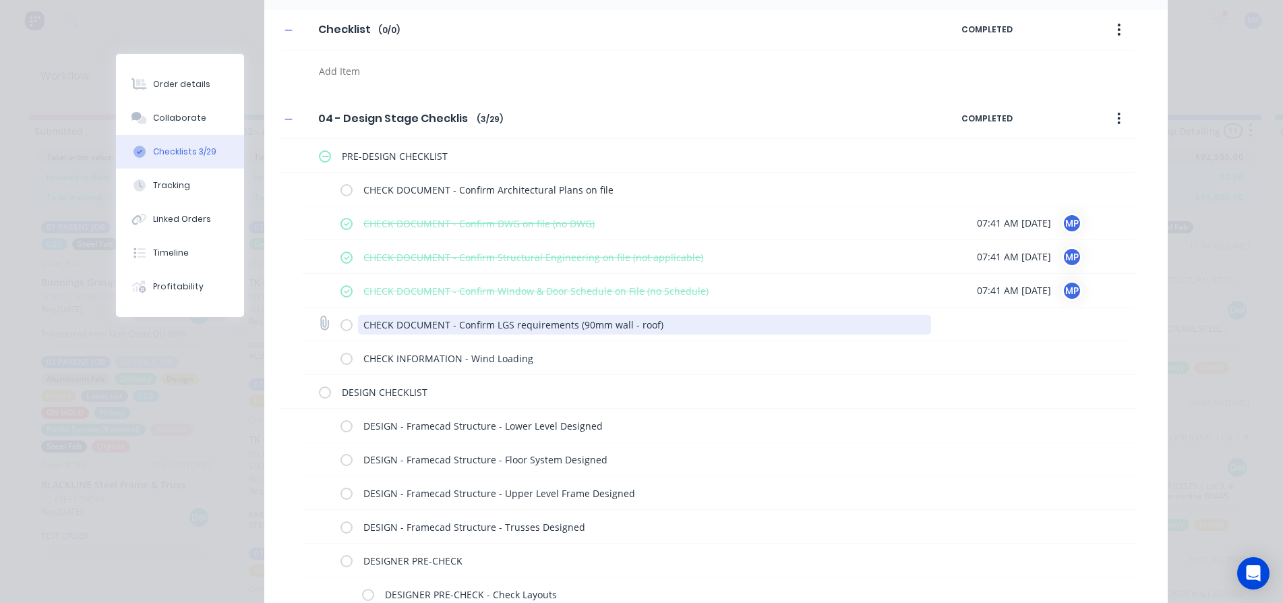
type textarea "x"
type textarea "CHECK DOCUMENT - Confirm LGS requirements (90mm wall - roof )"
type textarea "x"
type textarea "CHECK DOCUMENT - Confirm LGS requirements (90mm wall - roof p)"
type textarea "x"
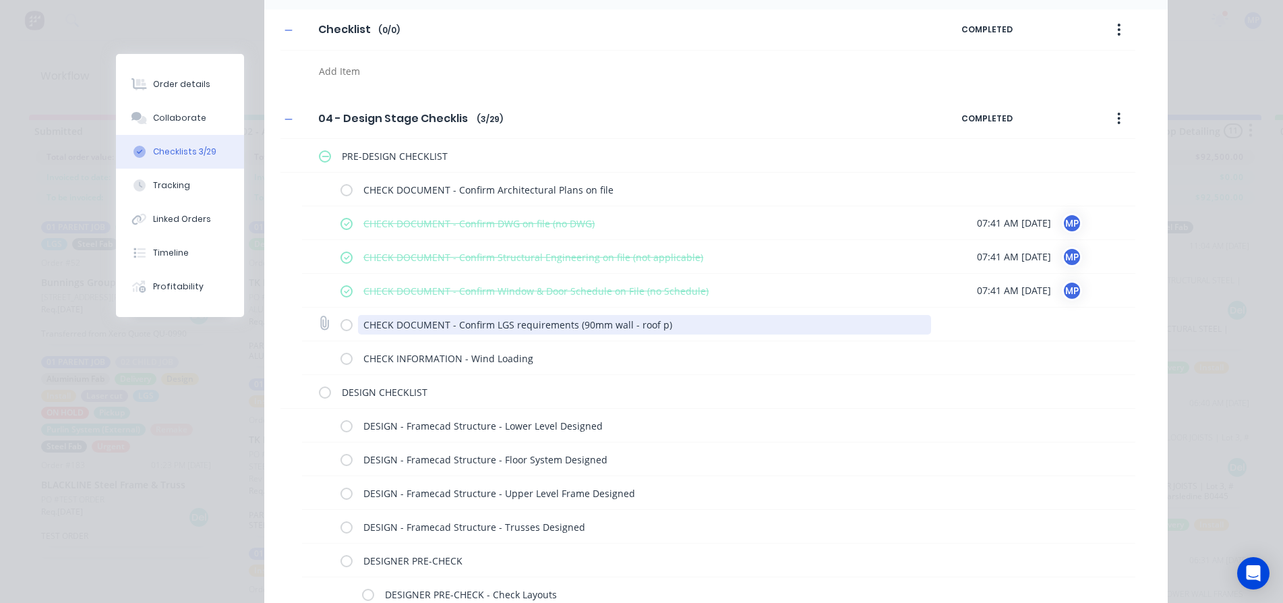
type textarea "CHECK DOCUMENT - Confirm LGS requirements (90mm wall - roof pa)"
type textarea "x"
type textarea "CHECK DOCUMENT - Confirm LGS requirements (90mm wall - roof pan)"
type textarea "x"
type textarea "CHECK DOCUMENT - Confirm LGS requirements (90mm wall - roof pane)"
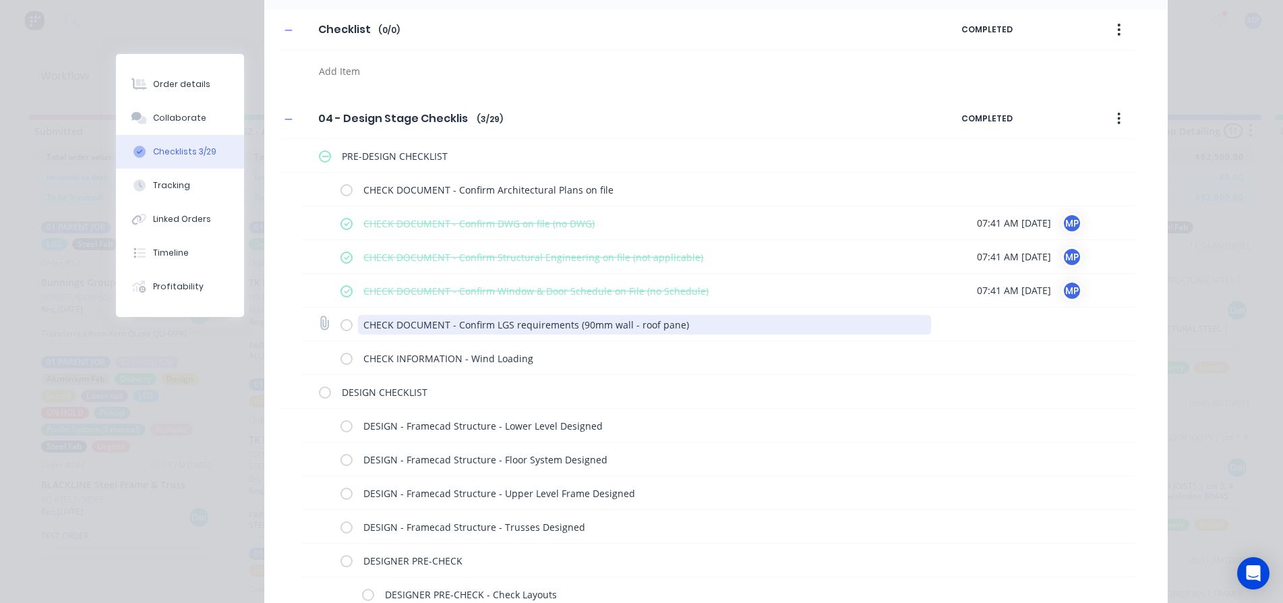
type textarea "x"
type textarea "CHECK DOCUMENT - Confirm LGS requirements (90mm wall - roof panel)"
type textarea "x"
type textarea "CHECK DOCUMENT - Confirm LGS requirements (90mm wall - roof panel )"
type textarea "x"
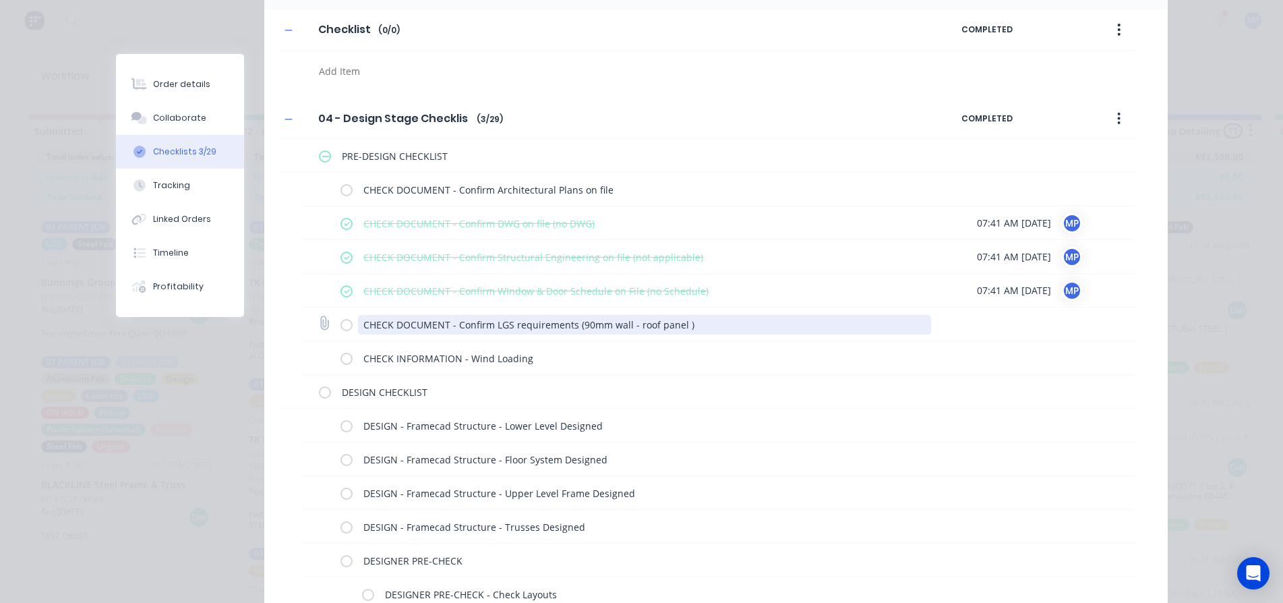
type textarea "CHECK DOCUMENT - Confirm LGS requirements (90mm wall - roof panel 9)"
type textarea "x"
type textarea "CHECK DOCUMENT - Confirm LGS requirements (90mm wall - roof panel 90)"
type textarea "x"
type textarea "CHECK DOCUMENT - Confirm LGS requirements (90mm wall - roof panel 90.)"
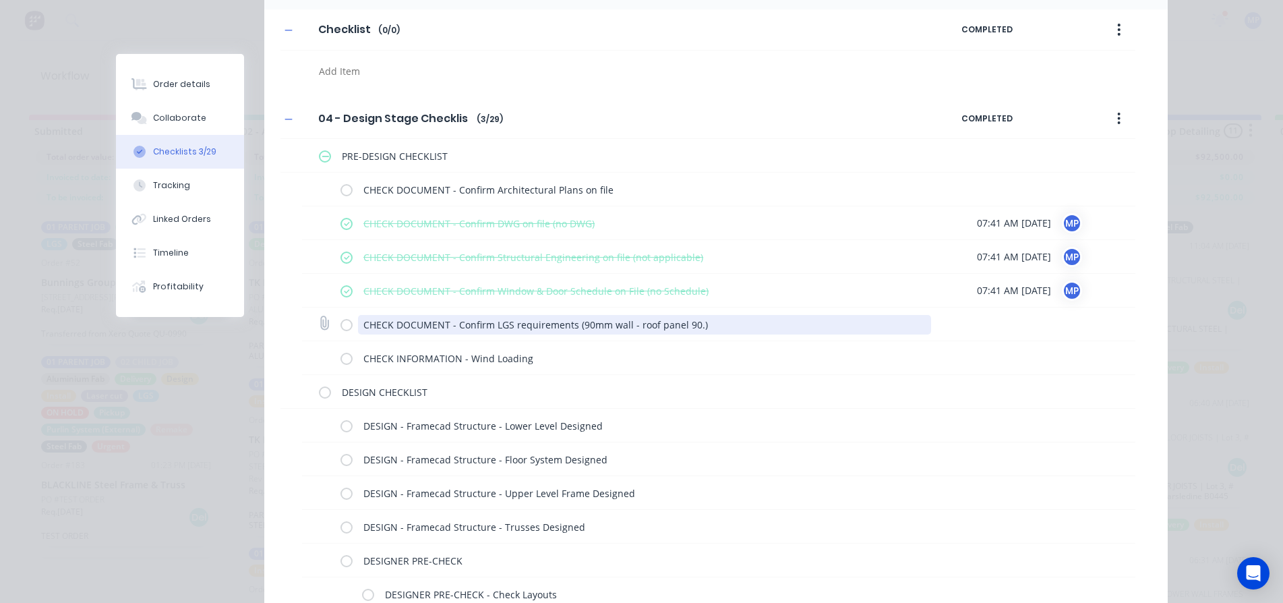
type textarea "x"
type textarea "CHECK DOCUMENT - Confirm LGS requirements (90mm wall - roof panel 90.9)"
type textarea "x"
type textarea "CHECK DOCUMENT - Confirm LGS requirements (90mm wall - roof panel 90.95)"
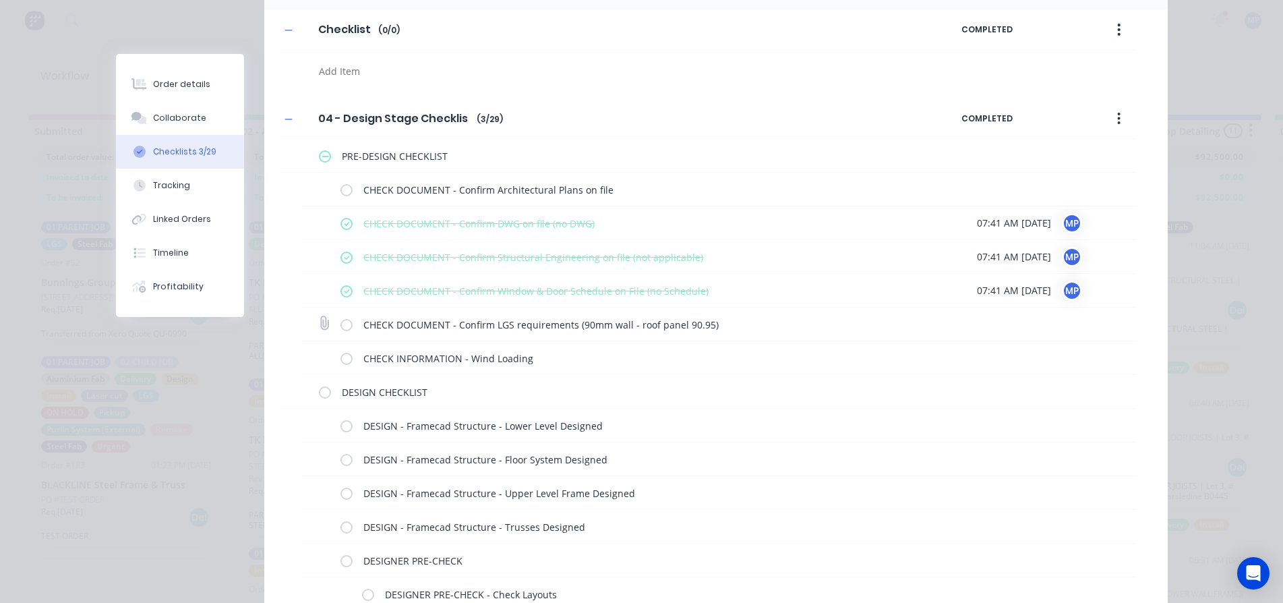
type textarea "x"
click at [318, 321] on icon at bounding box center [324, 323] width 18 height 18
click at [318, 316] on input "file" at bounding box center [318, 316] width 0 height 0
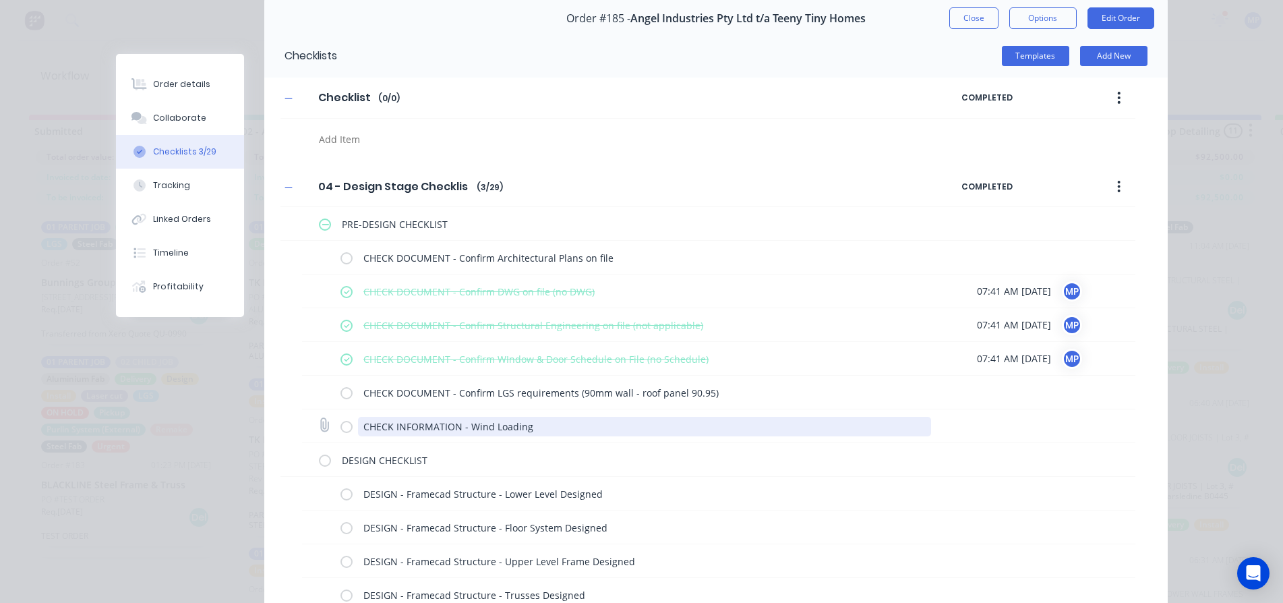
scroll to position [135, 0]
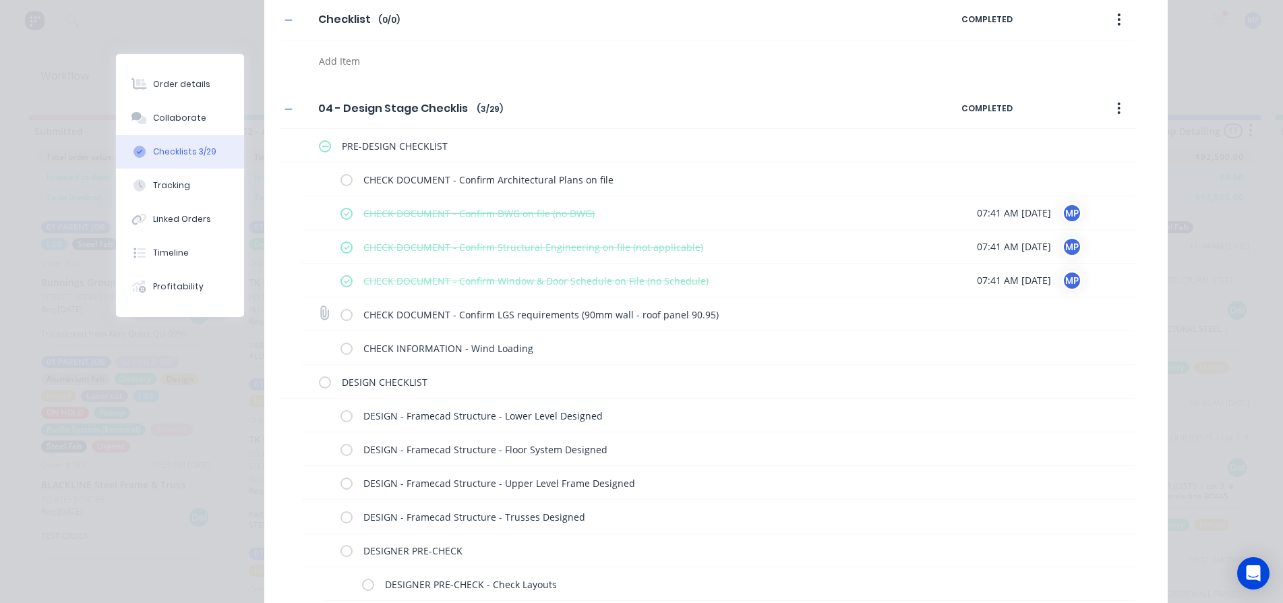
click at [318, 313] on icon at bounding box center [324, 313] width 18 height 18
click at [318, 306] on input "file" at bounding box center [318, 306] width 0 height 0
type input "C:\fakepath\Blackline Structures Quote - QU-1156.pdf"
type textarea "x"
click at [318, 176] on icon at bounding box center [324, 178] width 18 height 18
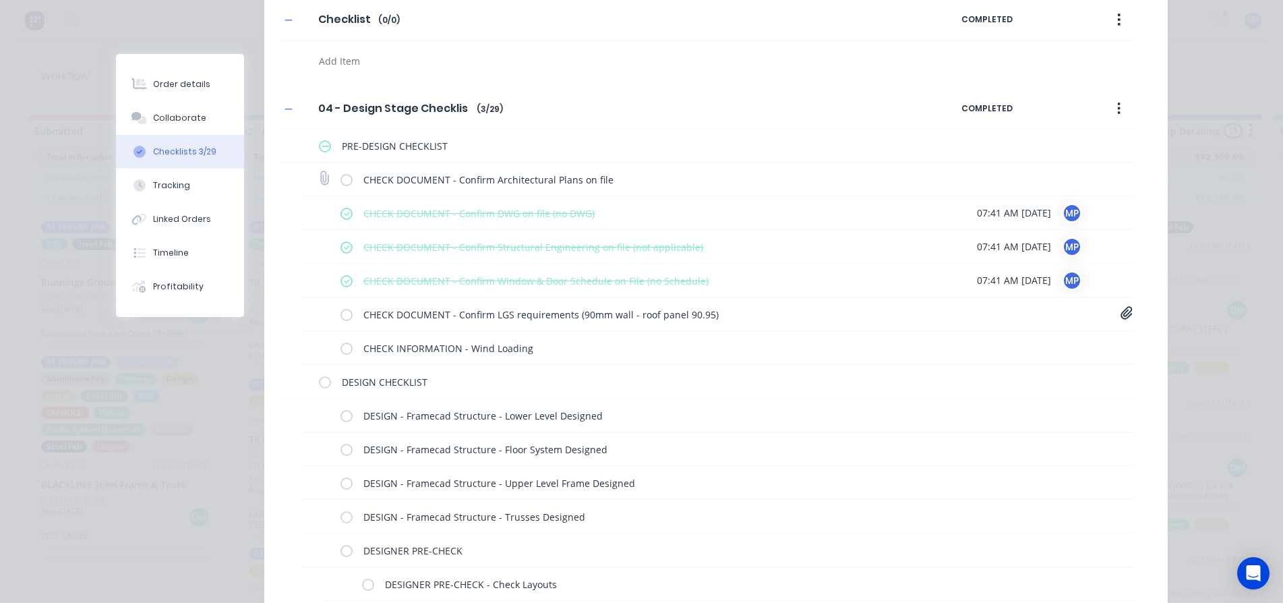
click at [318, 171] on input "file" at bounding box center [318, 171] width 0 height 0
type input "C:\fakepath\HOME_435 [B].pdf"
click at [340, 177] on label at bounding box center [346, 179] width 12 height 14
click at [0, 0] on input "checkbox" at bounding box center [0, 0] width 0 height 0
click at [344, 316] on label at bounding box center [346, 314] width 12 height 14
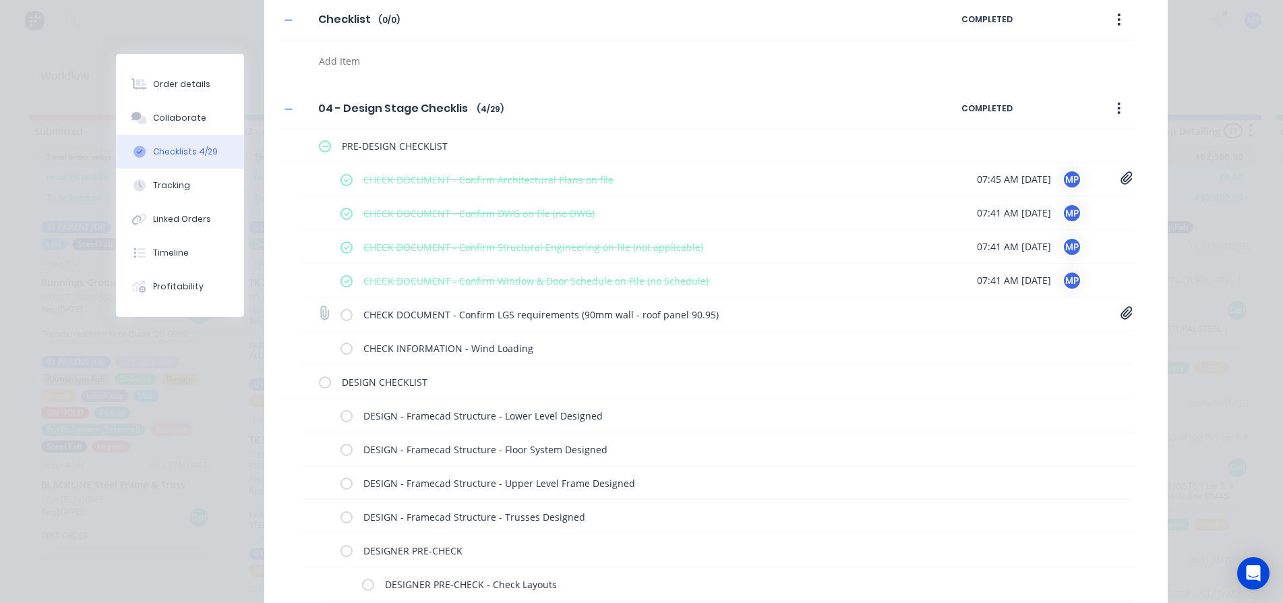
click at [0, 0] on input "checkbox" at bounding box center [0, 0] width 0 height 0
click at [645, 314] on textarea "CHECK DOCUMENT - Confirm LGS requirements (90mm wall - roof panel 90.95)" at bounding box center [644, 315] width 573 height 20
click at [706, 312] on textarea "CHECK DOCUMENT - Confirm LGS requirements (90mm wall - roof panel 90.95)" at bounding box center [644, 315] width 573 height 20
type textarea "x"
type textarea "CHECK DOCUMENT - Confirm LGS requirements (90mm wall - roof panel 90.95 )"
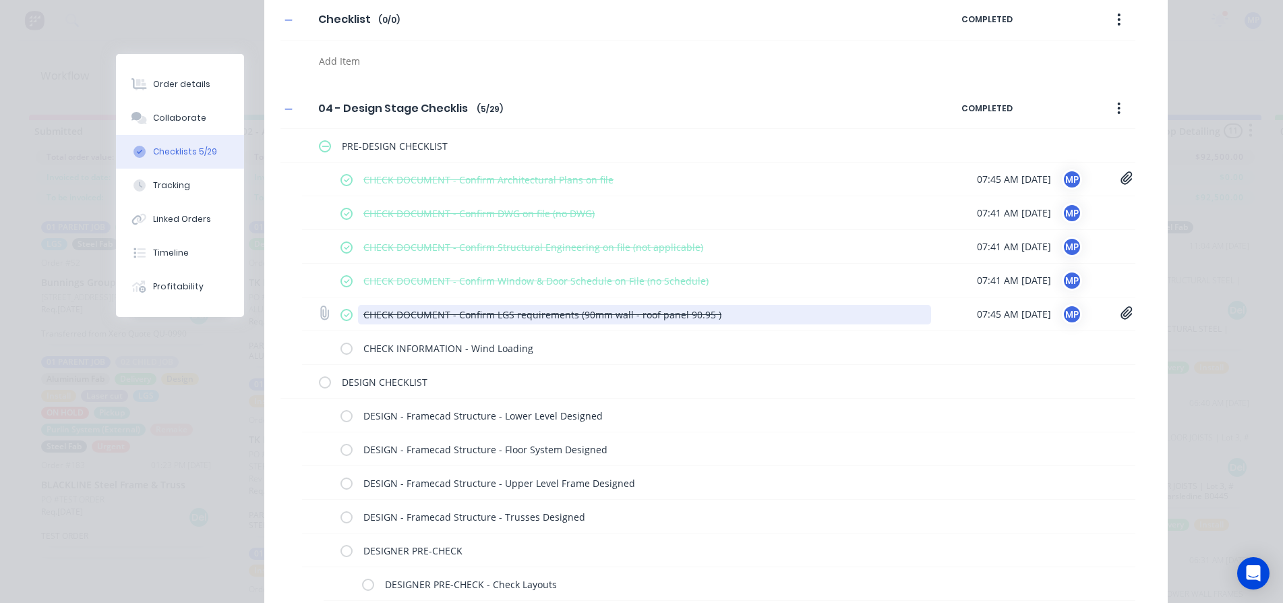
type textarea "x"
type textarea "CHECK DOCUMENT - Confirm LGS requirements (90mm wall - roof panel 90.95 f)"
type textarea "x"
type textarea "CHECK DOCUMENT - Confirm LGS requirements (90mm wall - roof panel 90.95 fr)"
type textarea "x"
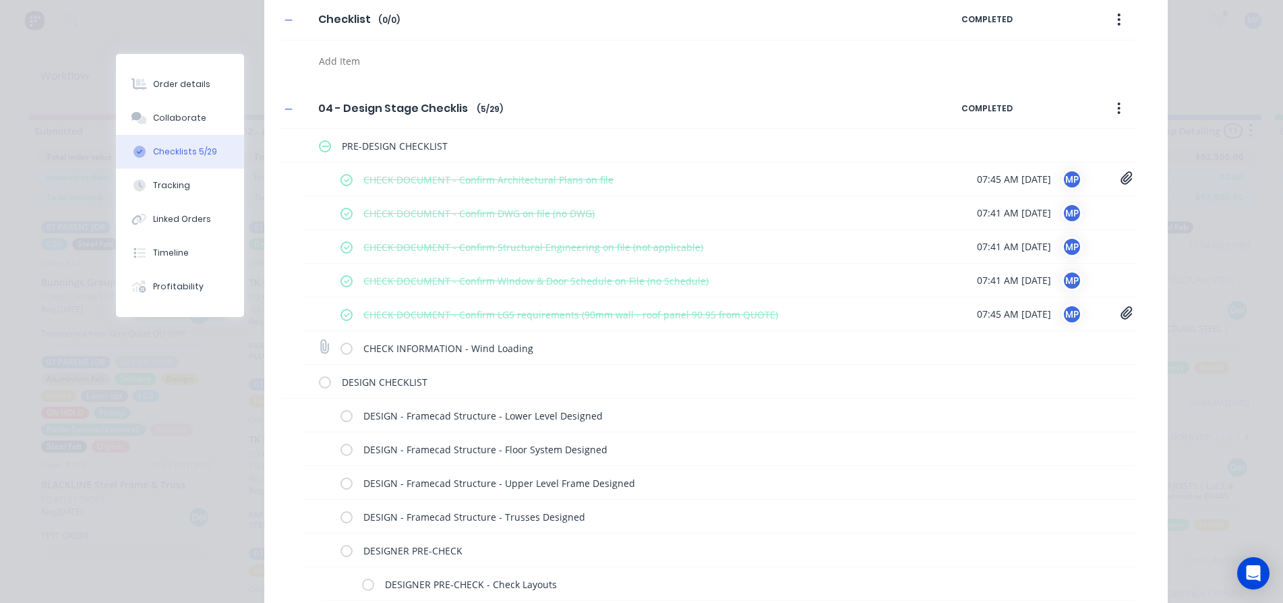
click at [820, 358] on div "CHECK INFORMATION - Wind Loading" at bounding box center [644, 349] width 573 height 23
click at [1122, 311] on icon at bounding box center [1126, 312] width 12 height 13
click at [1055, 338] on link "Blackline Structures Quote - QU-1156.pdf" at bounding box center [1018, 342] width 157 height 14
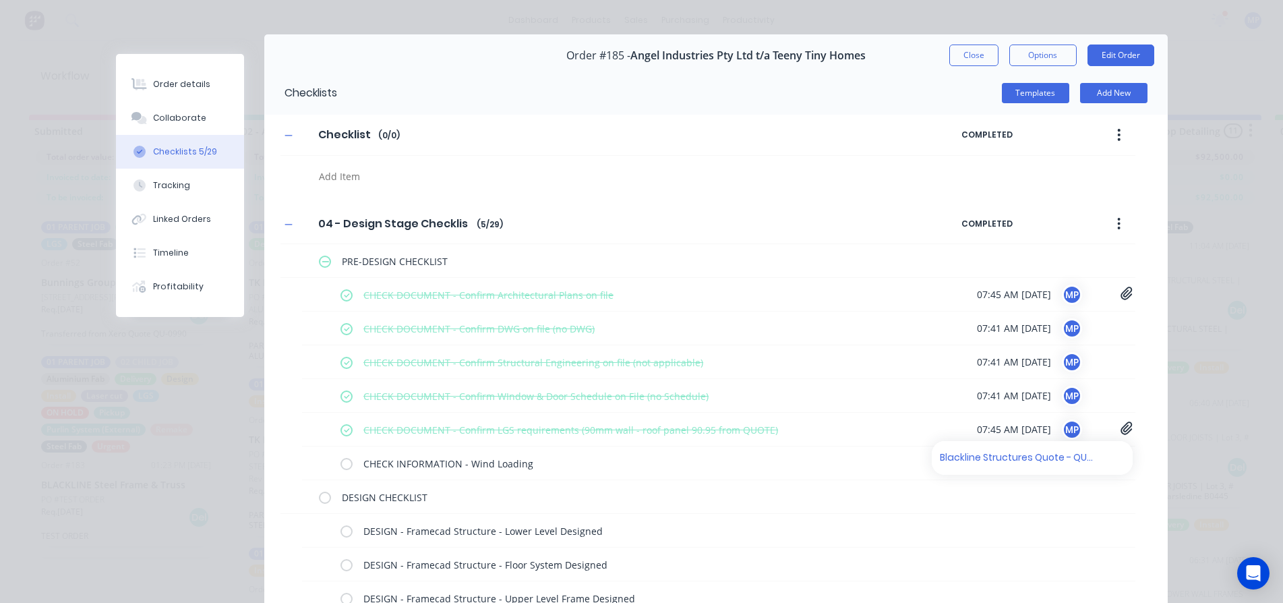
scroll to position [0, 0]
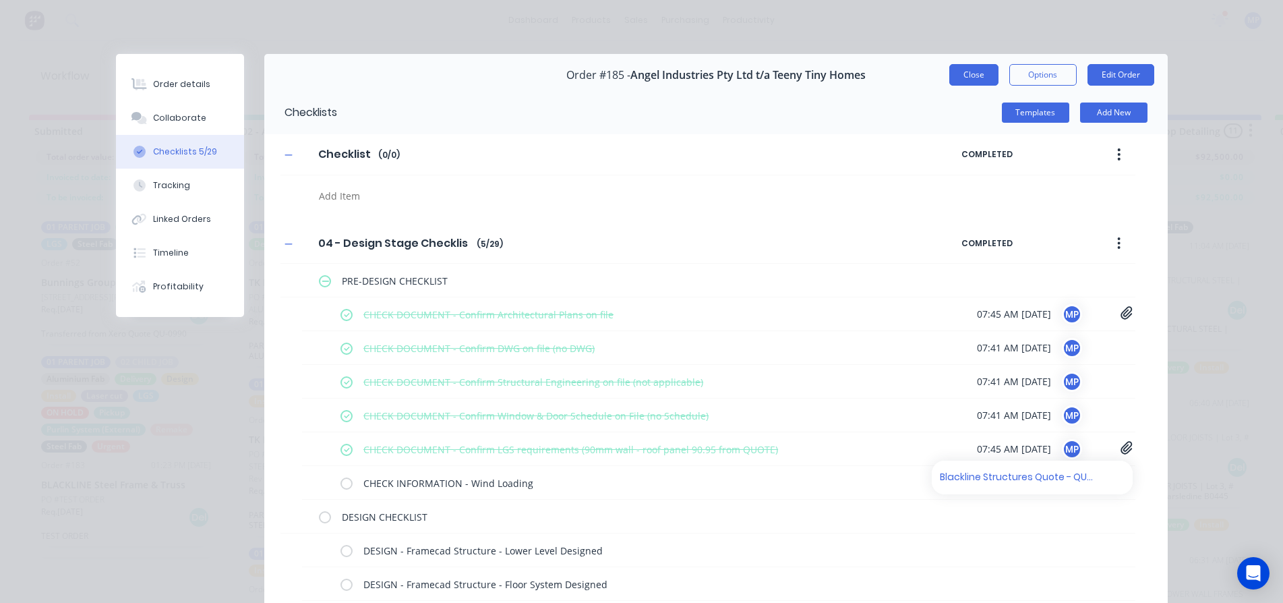
click at [978, 73] on button "Close" at bounding box center [973, 75] width 49 height 22
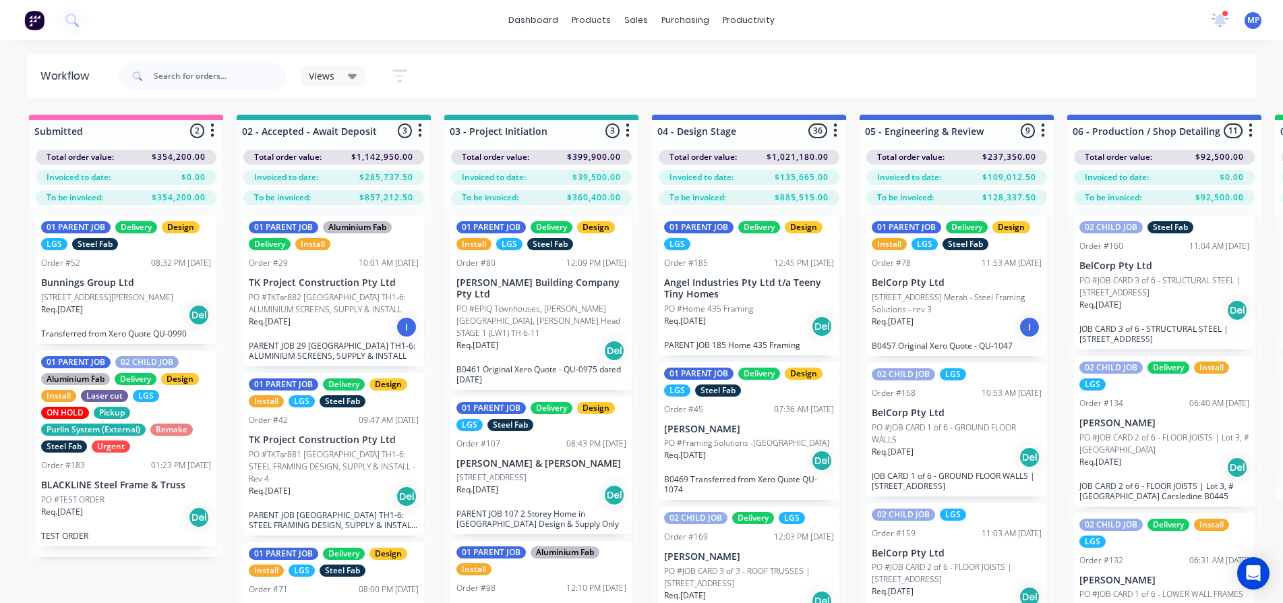
click at [351, 78] on icon at bounding box center [352, 76] width 9 height 5
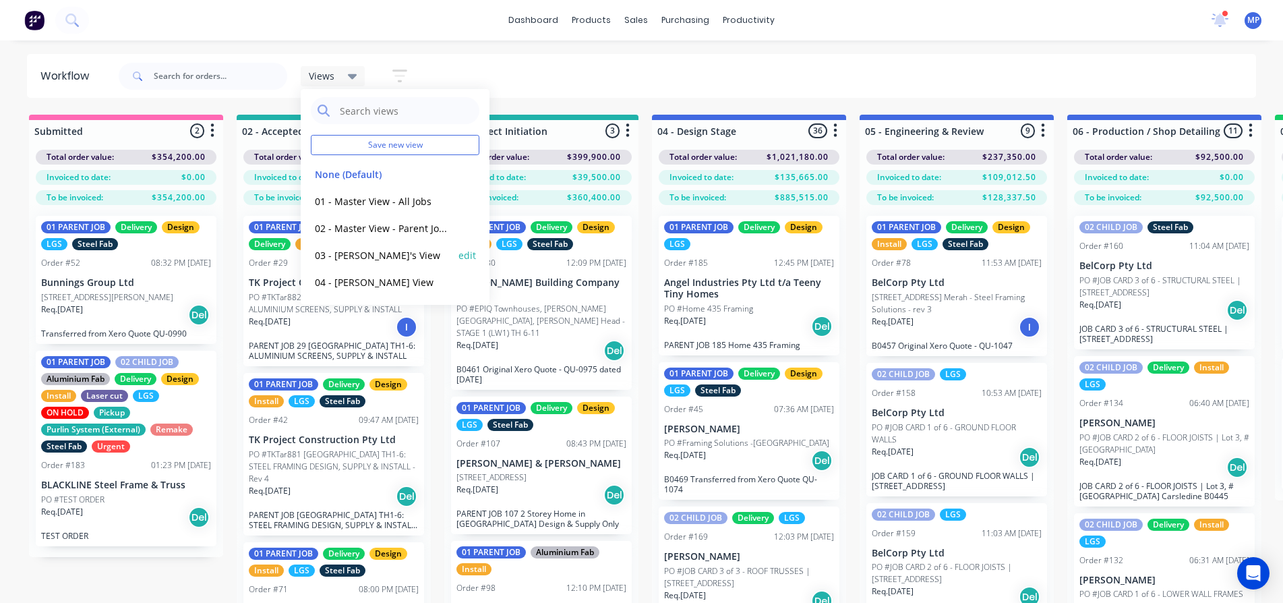
scroll to position [3, 0]
click at [1024, 63] on div "Views Save new view None (Default) edit 01 - Master View - All Jobs edit 02 - M…" at bounding box center [686, 76] width 1141 height 40
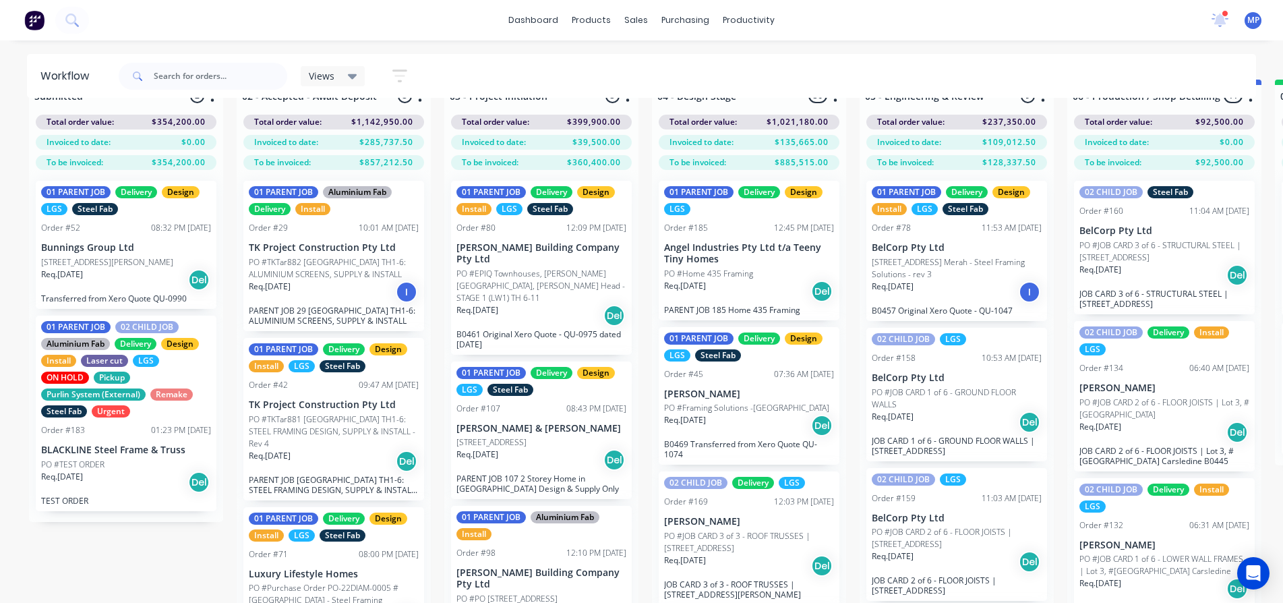
scroll to position [55, 0]
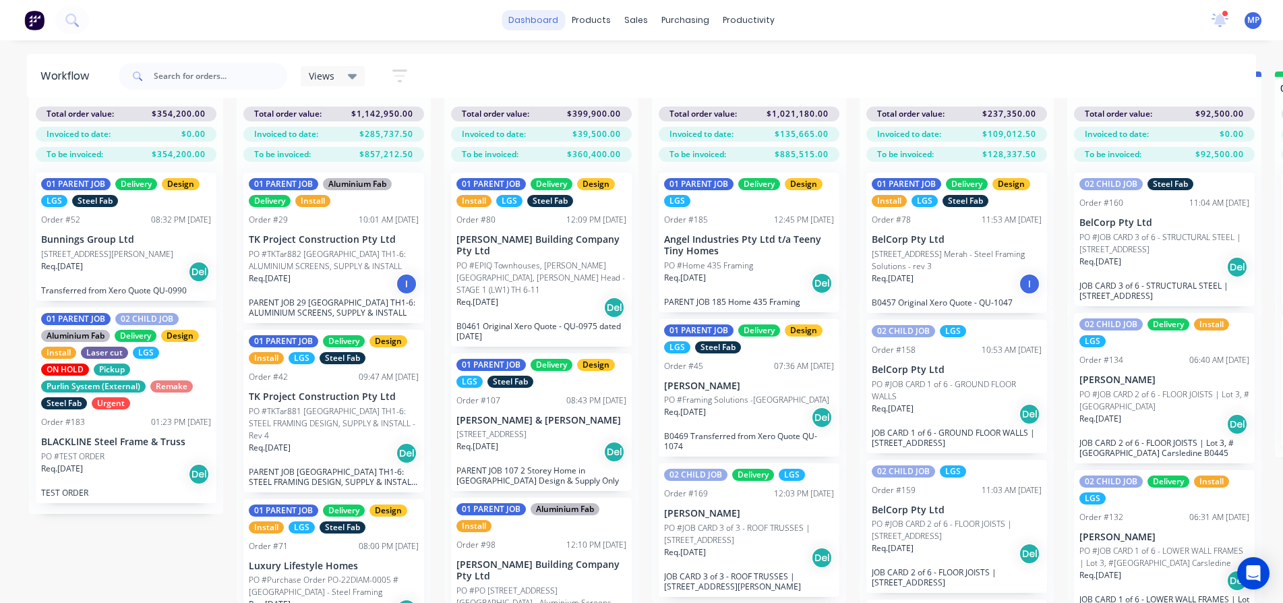
click at [546, 24] on link "dashboard" at bounding box center [533, 20] width 63 height 20
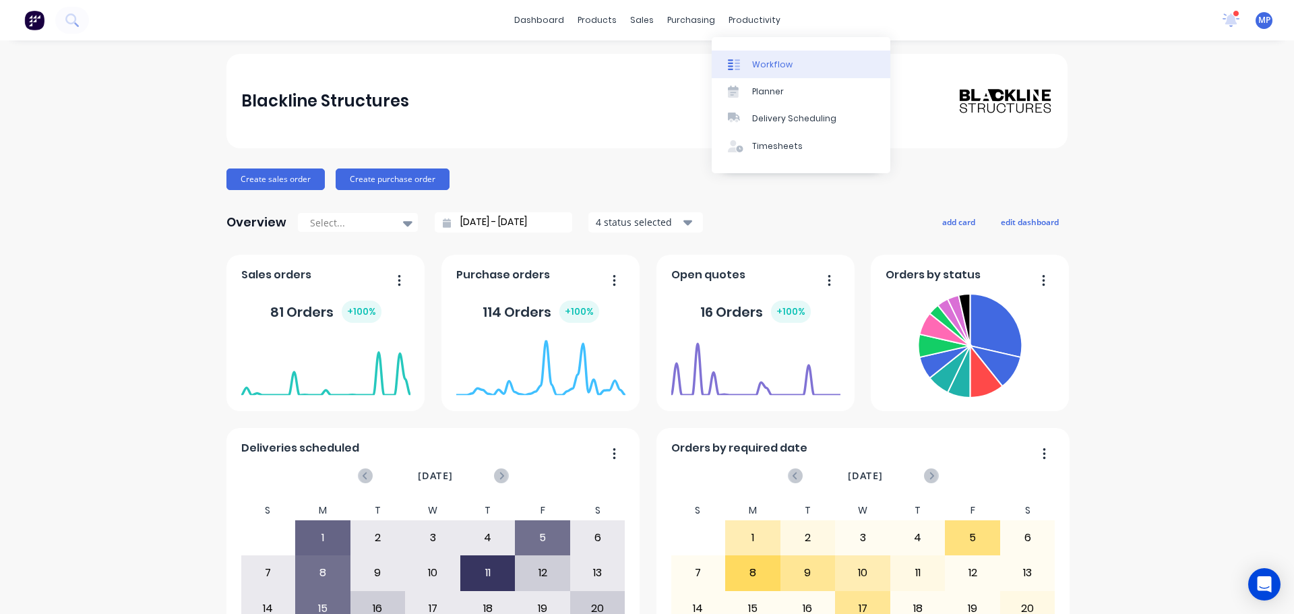
click at [774, 65] on div "Workflow" at bounding box center [772, 65] width 40 height 12
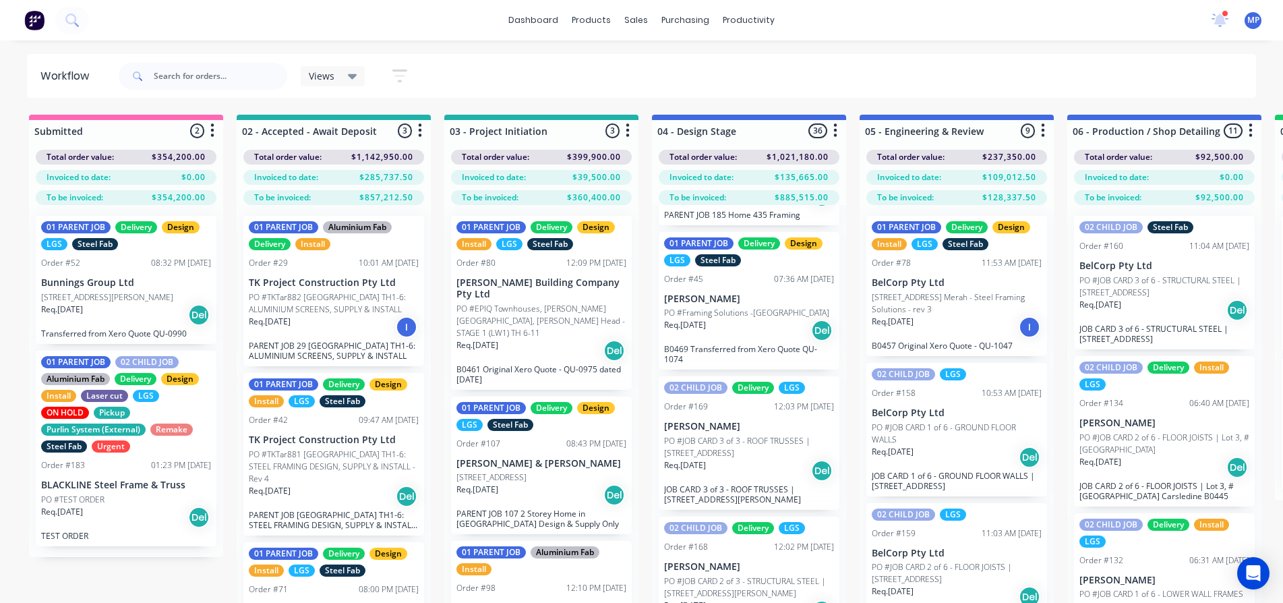
scroll to position [135, 0]
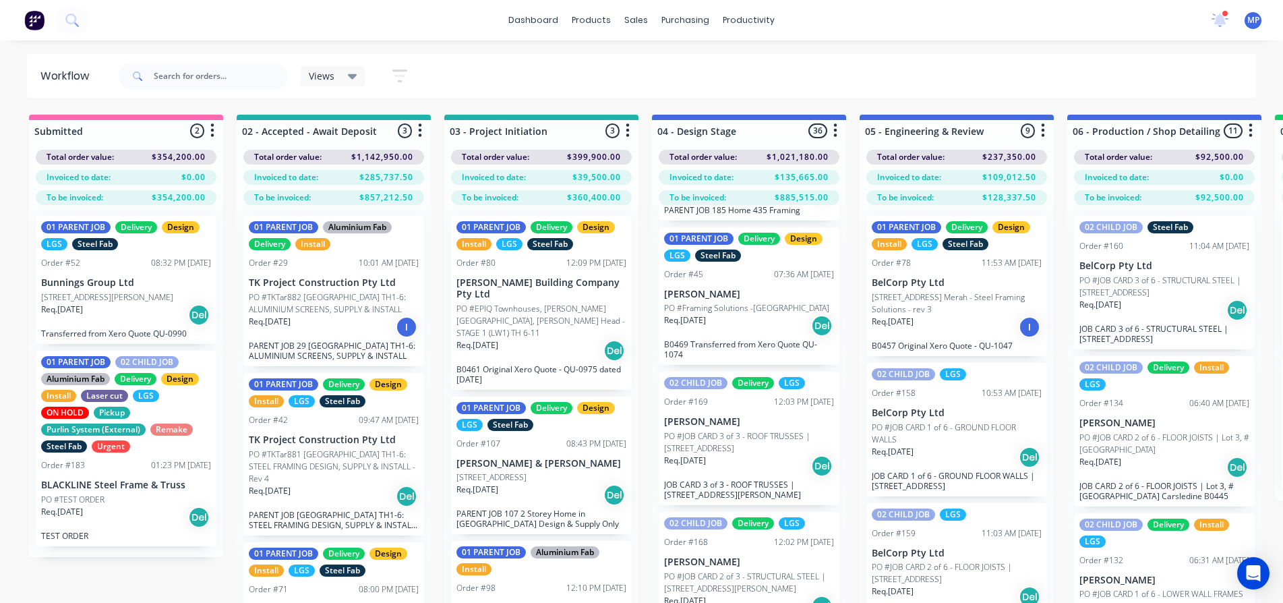
click at [353, 78] on icon at bounding box center [352, 76] width 9 height 5
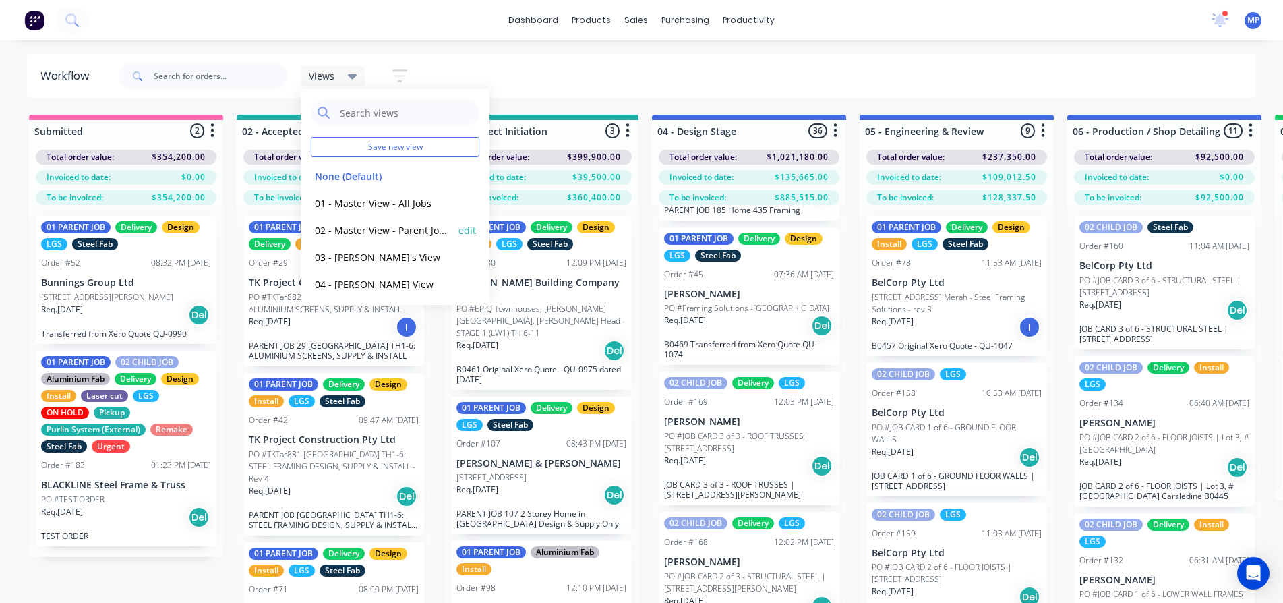
click at [352, 231] on button "02 - Master View - Parent Jobs Only" at bounding box center [383, 230] width 144 height 16
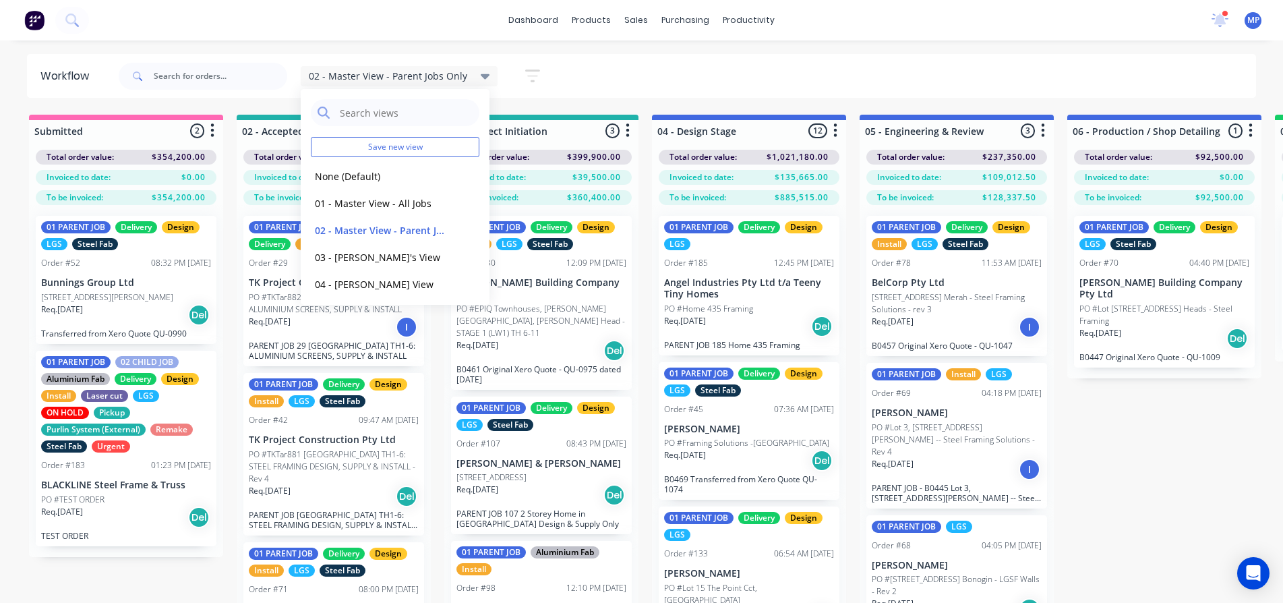
click at [777, 73] on div "02 - Master View - Parent Jobs Only Save new view None (Default) edit 01 - Mast…" at bounding box center [686, 76] width 1141 height 40
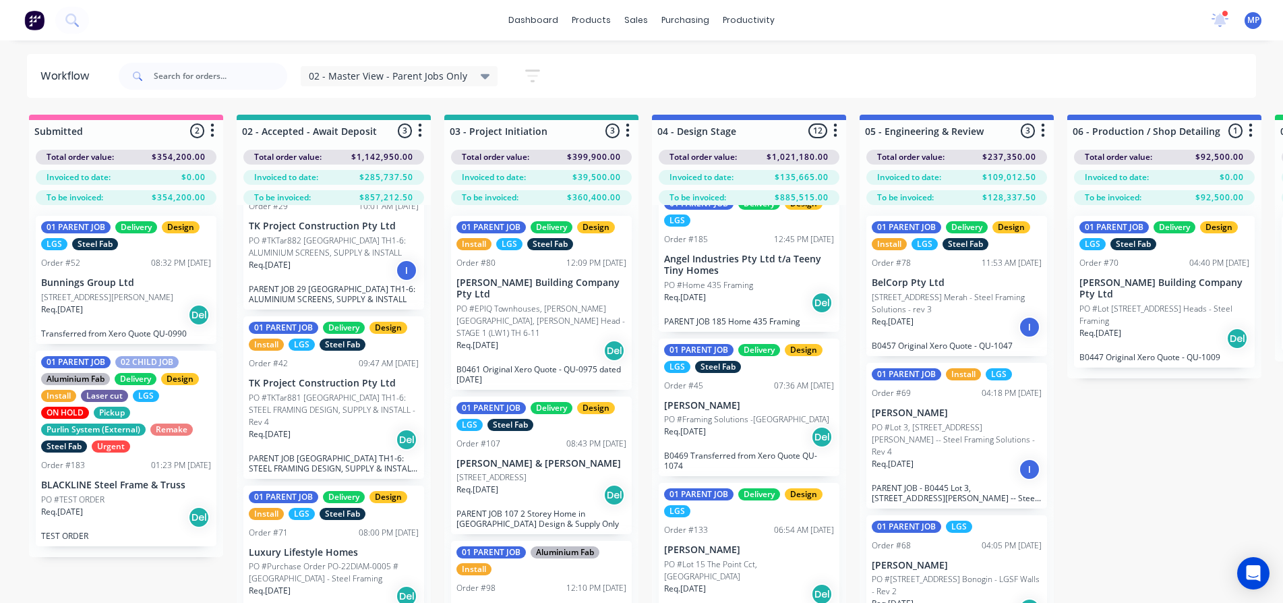
scroll to position [0, 0]
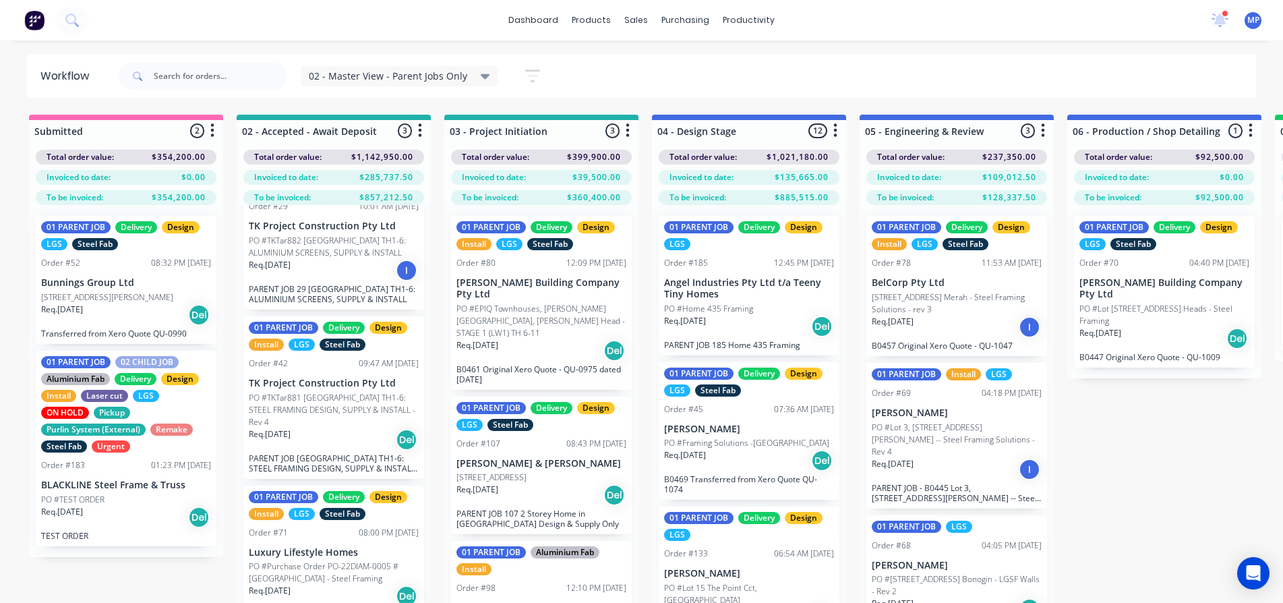
click at [704, 309] on p "PO #Home 435 Framing" at bounding box center [708, 309] width 89 height 12
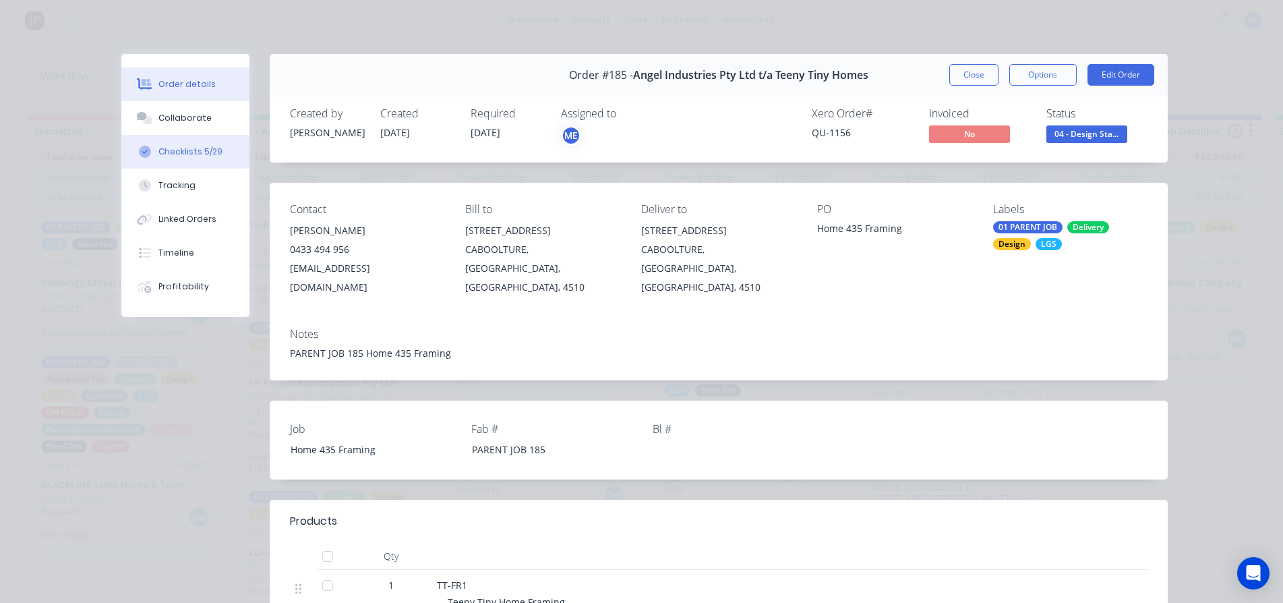
click at [173, 150] on div "Checklists 5/29" at bounding box center [190, 152] width 64 height 12
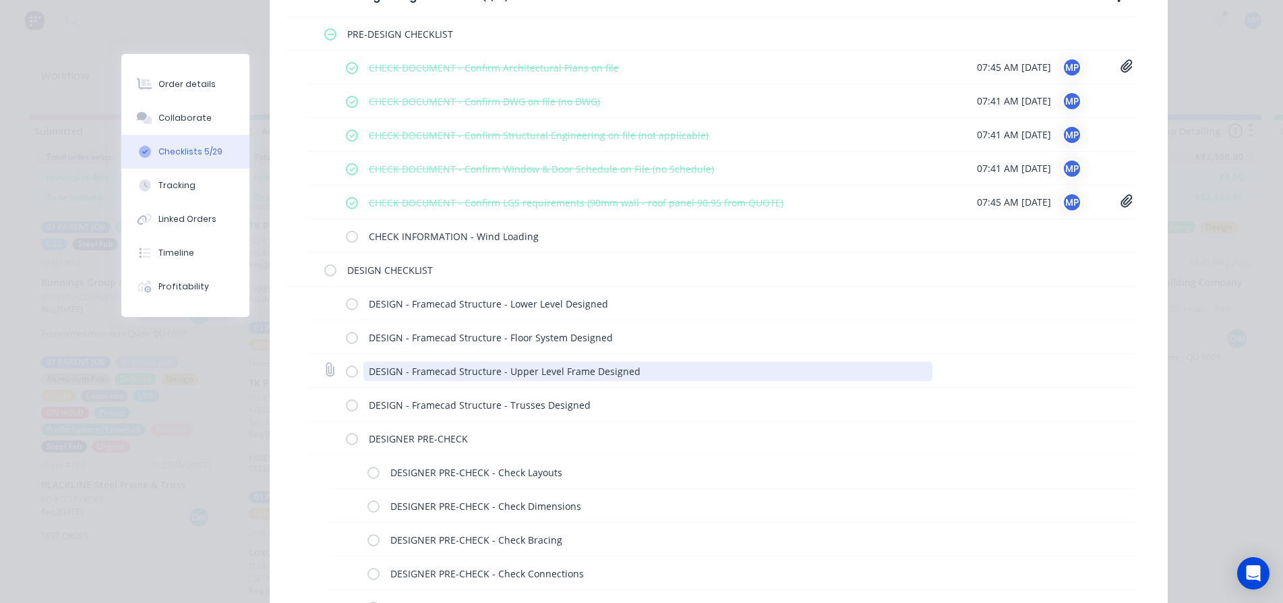
scroll to position [270, 0]
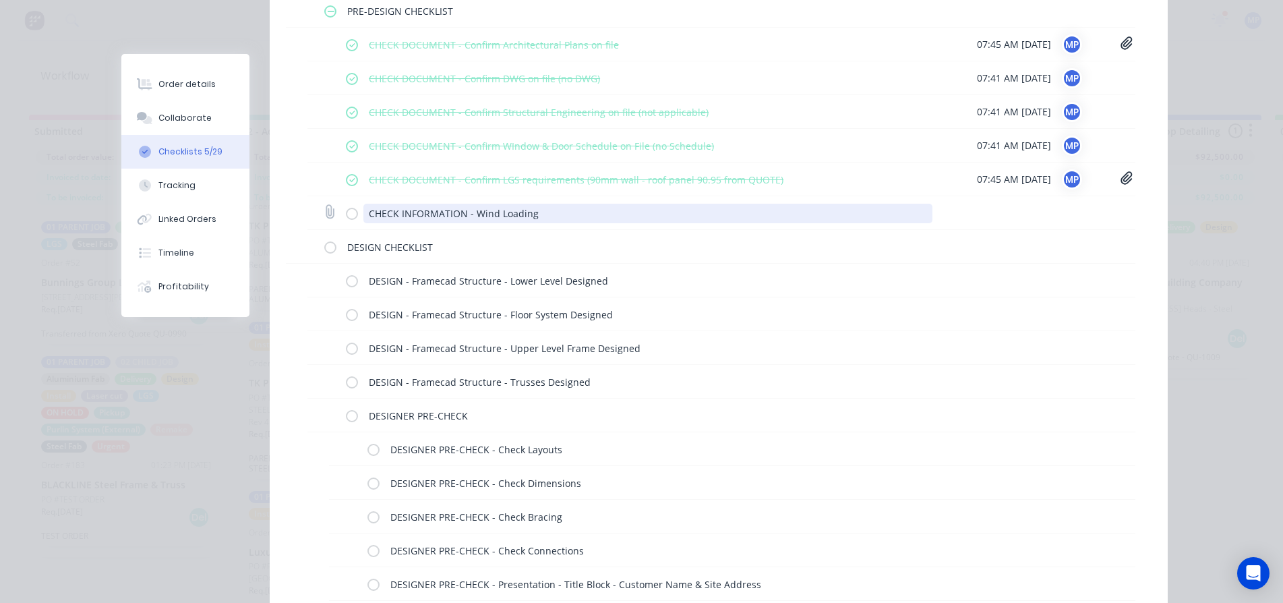
click at [532, 216] on textarea "CHECK INFORMATION - Wind Loading" at bounding box center [647, 214] width 569 height 20
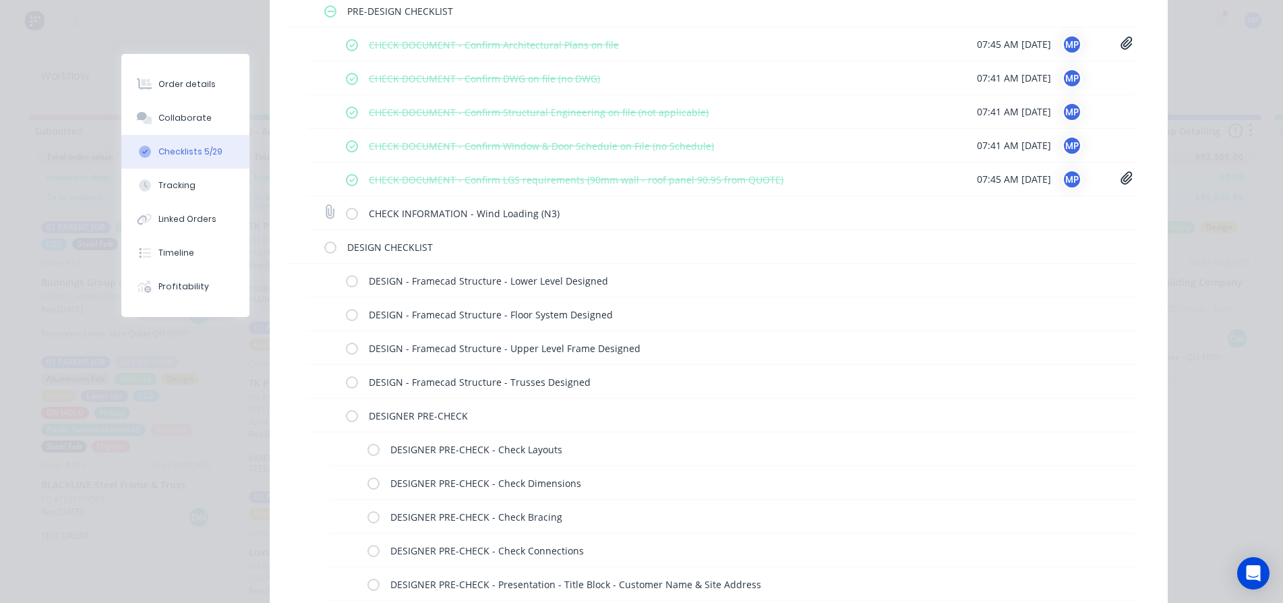
click at [346, 212] on label at bounding box center [352, 213] width 12 height 14
click at [0, 0] on input "checkbox" at bounding box center [0, 0] width 0 height 0
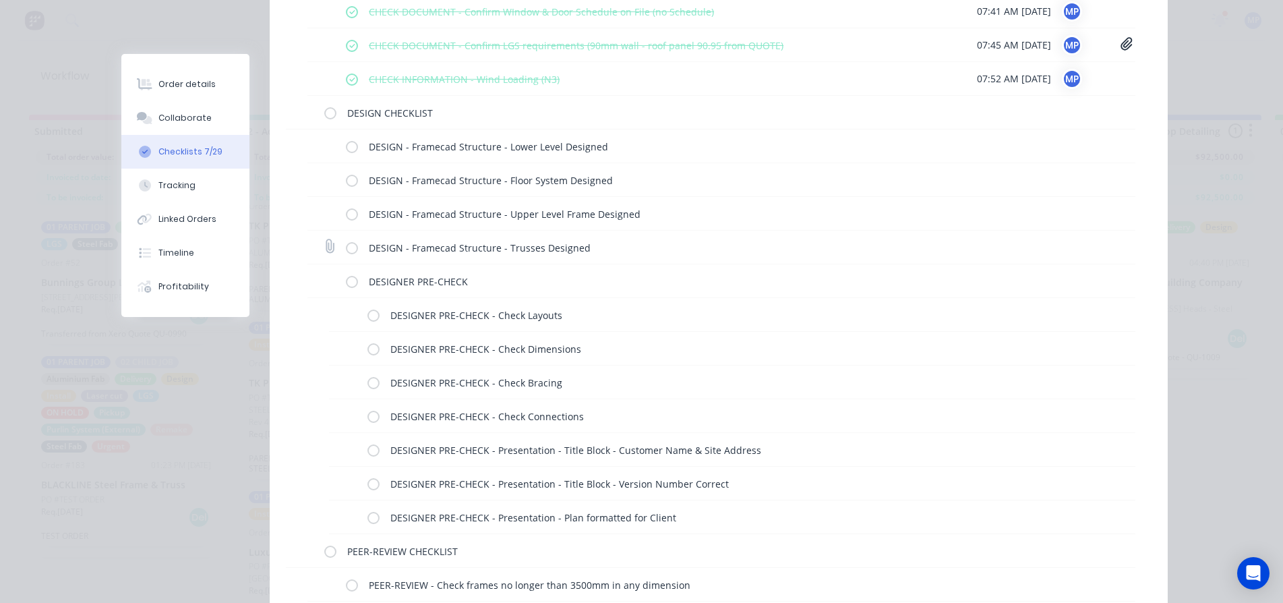
scroll to position [404, 0]
click at [180, 25] on div "Order #185 - Angel Industries Pty Ltd t/a Teeny Tiny Homes Close Options Edit O…" at bounding box center [644, 268] width 1046 height 1238
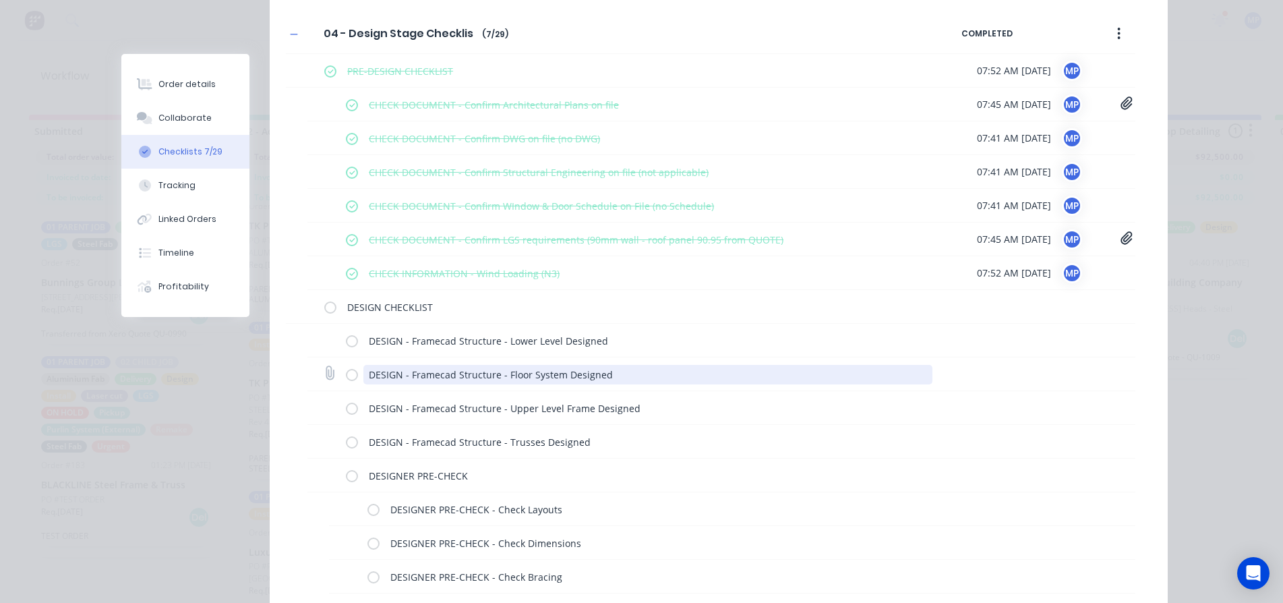
scroll to position [202, 0]
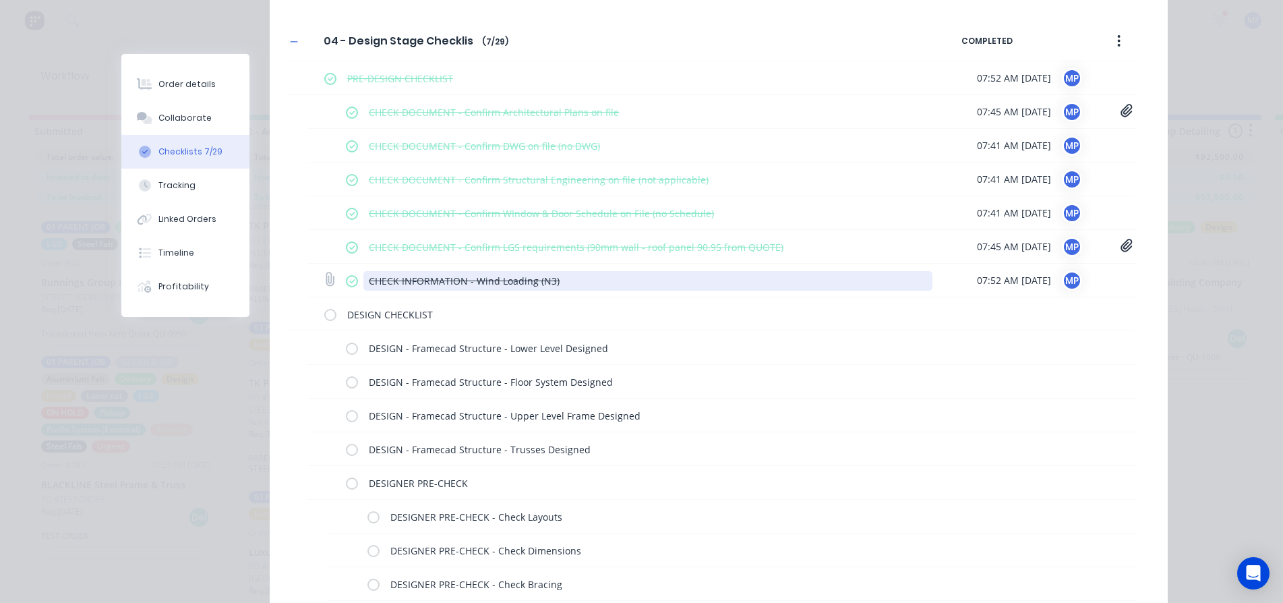
click at [545, 284] on textarea "CHECK INFORMATION - Wind Loading (N3)" at bounding box center [647, 281] width 569 height 20
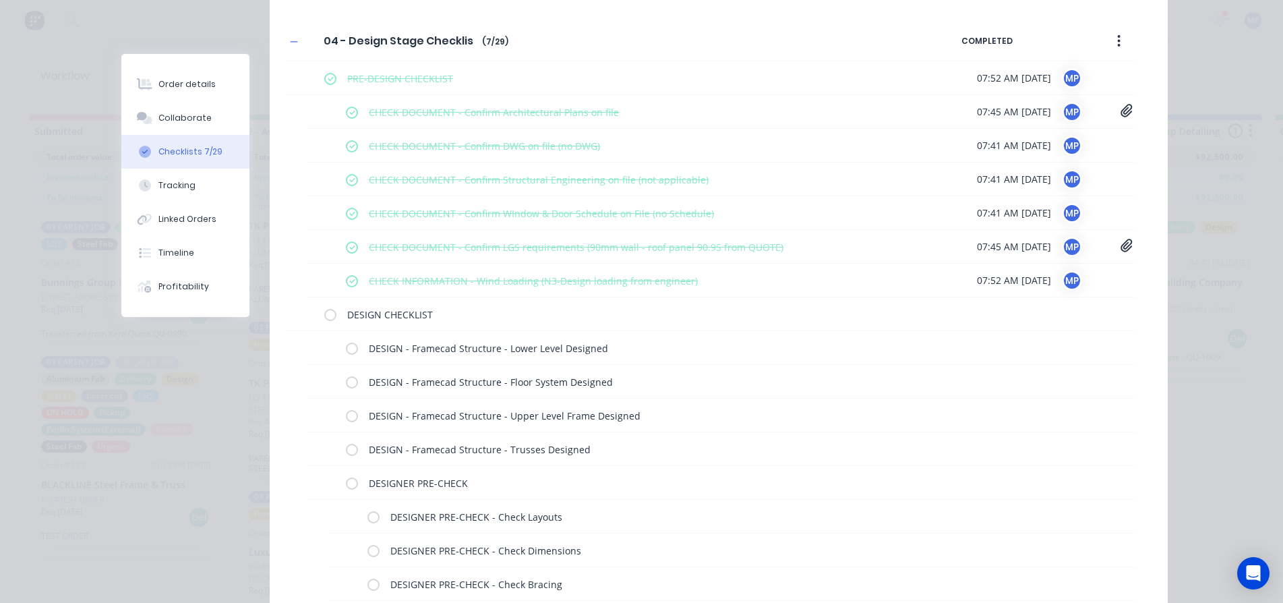
click at [1145, 336] on div "04 - Design Stage Checklist 04 - Design Stage Checklist Enter Checklist name ( …" at bounding box center [719, 547] width 898 height 1053
click at [1130, 370] on div "04 - Design Stage Checklist 04 - Design Stage Checklist Enter Checklist name ( …" at bounding box center [719, 547] width 898 height 1053
click at [1116, 37] on button "button" at bounding box center [1119, 41] width 32 height 24
click at [1199, 381] on div "Order details Collaborate Checklists 7/29 Tracking Linked Orders Timeline Profi…" at bounding box center [641, 301] width 1283 height 603
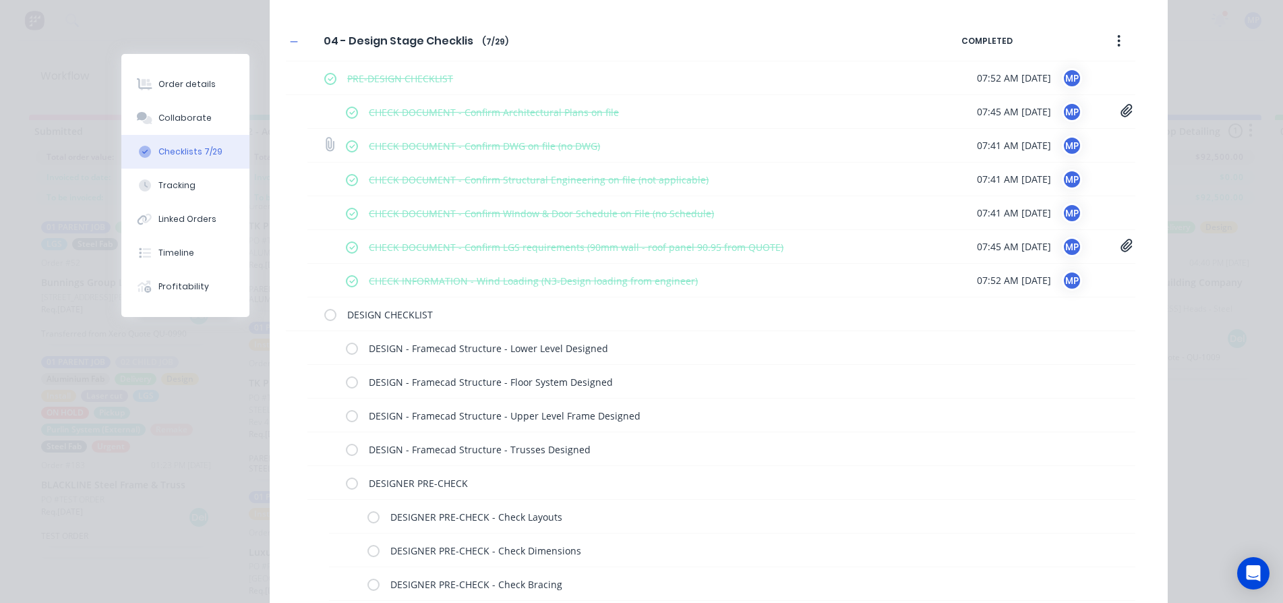
click at [346, 144] on label at bounding box center [352, 145] width 12 height 14
click at [0, 0] on input "checkbox" at bounding box center [0, 0] width 0 height 0
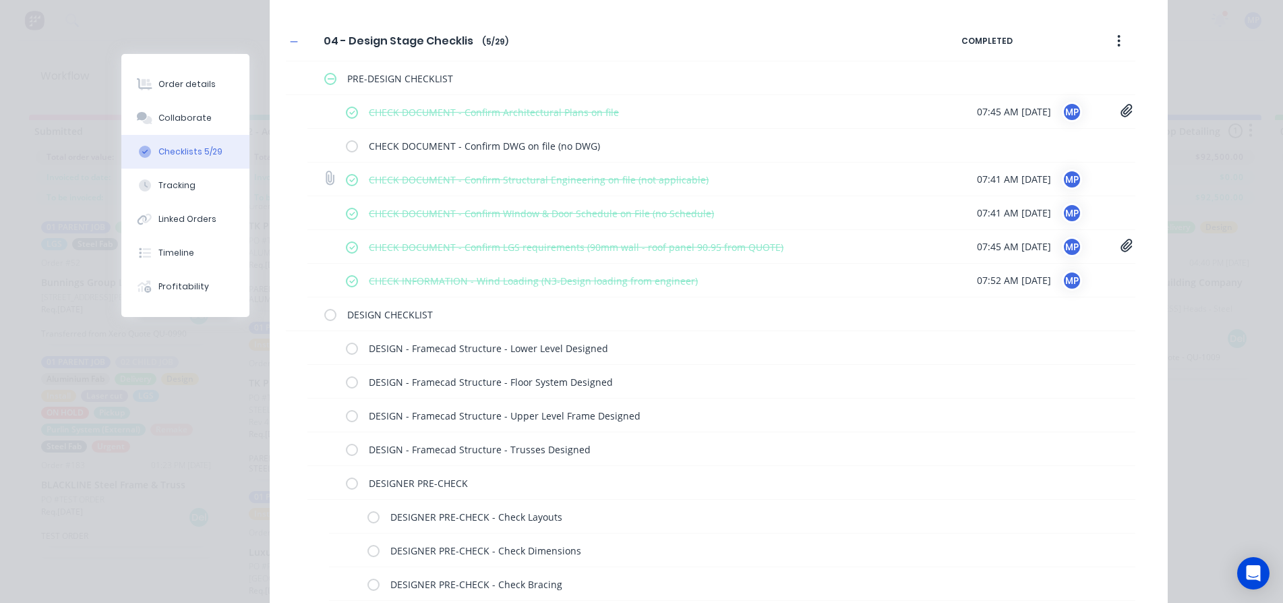
click at [348, 180] on label at bounding box center [352, 179] width 12 height 14
click at [0, 0] on input "checkbox" at bounding box center [0, 0] width 0 height 0
click at [346, 217] on label at bounding box center [352, 213] width 12 height 14
click at [0, 0] on input "checkbox" at bounding box center [0, 0] width 0 height 0
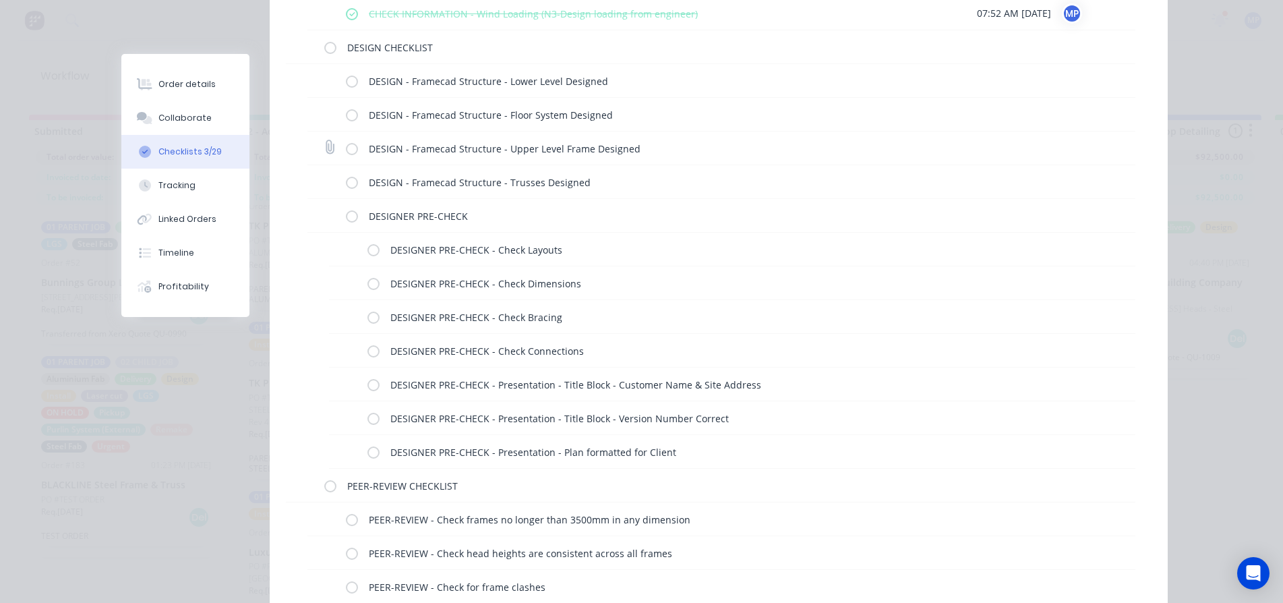
scroll to position [472, 0]
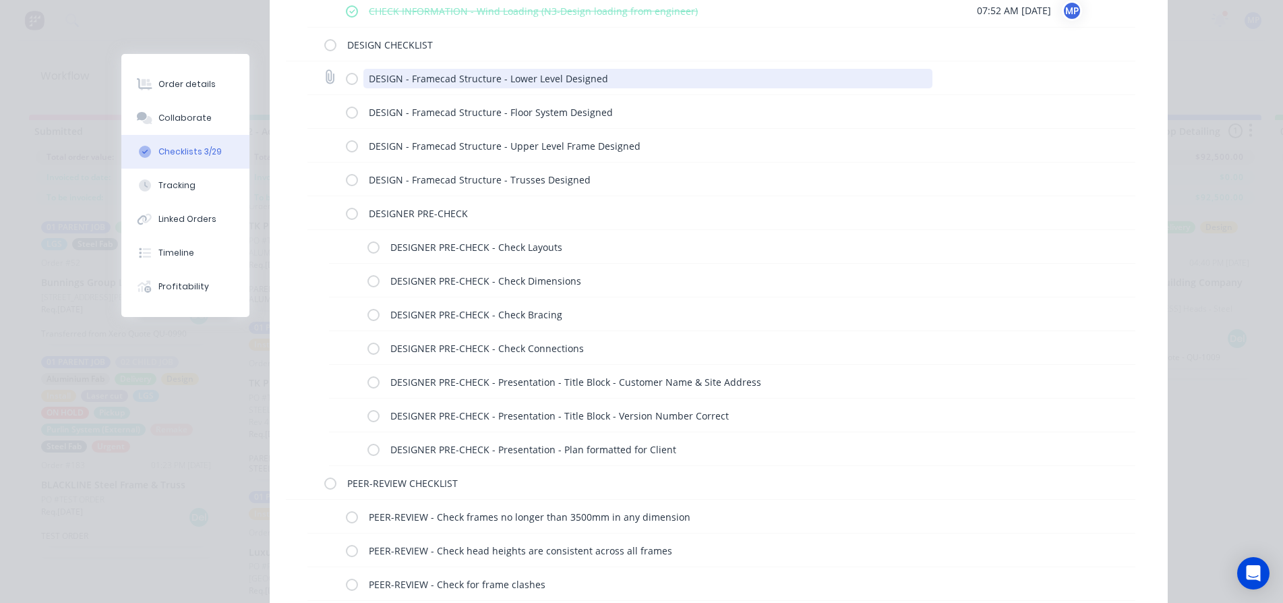
click at [579, 78] on textarea "DESIGN - Framecad Structure - Lower Level Designed" at bounding box center [647, 79] width 569 height 20
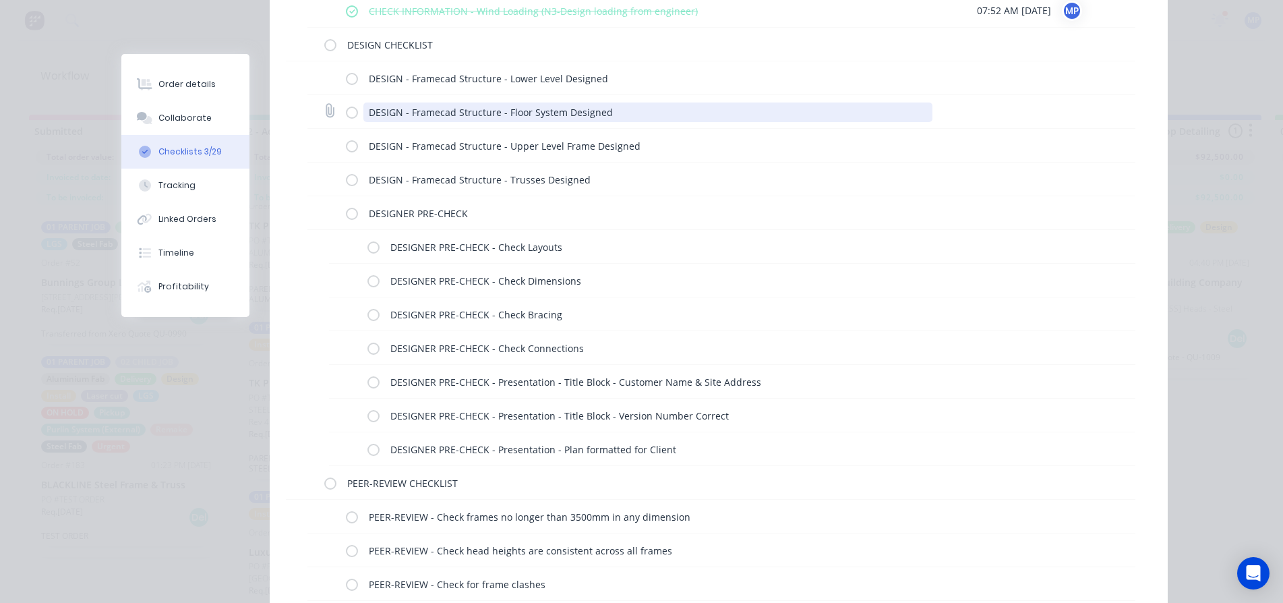
click at [564, 111] on textarea "DESIGN - Framecad Structure - Floor System Designed" at bounding box center [647, 112] width 569 height 20
click at [564, 134] on div "DESIGN - Framecad Structure - Upper Level Frame Designed" at bounding box center [642, 145] width 592 height 27
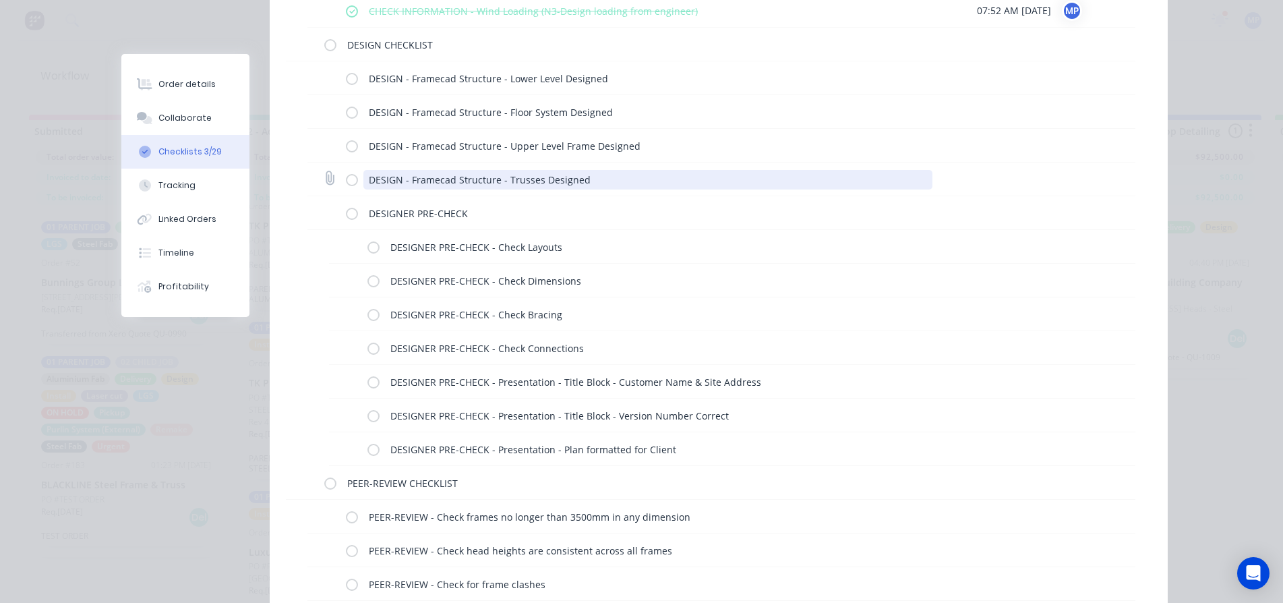
click at [549, 175] on textarea "DESIGN - Framecad Structure - Trusses Designed" at bounding box center [647, 180] width 569 height 20
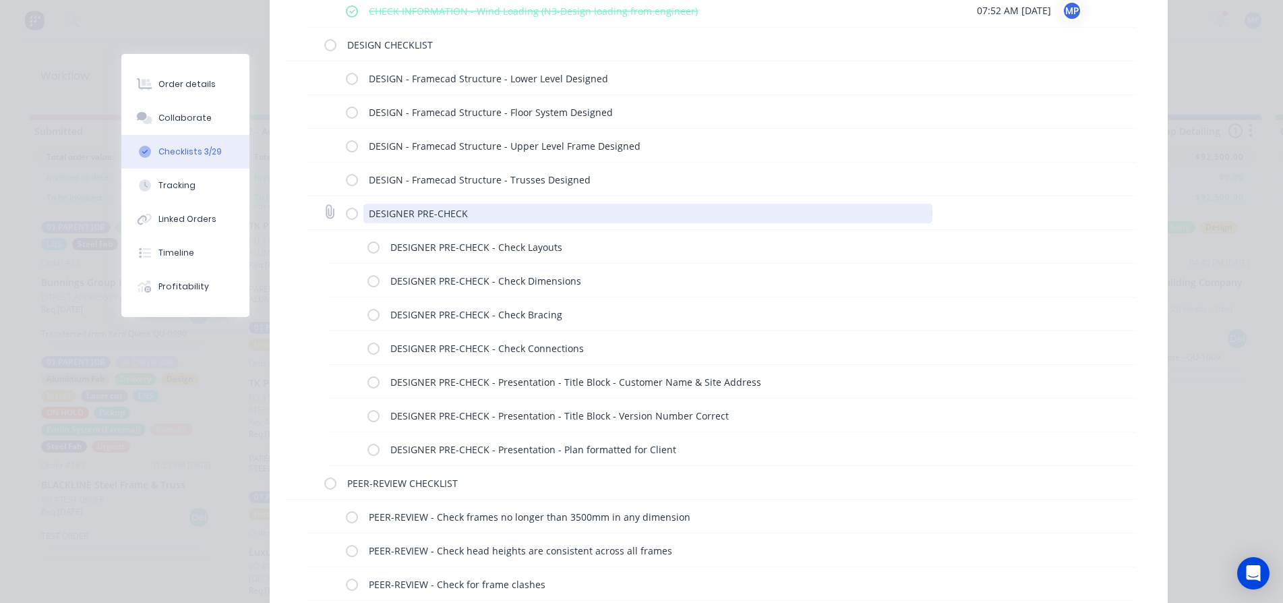
click at [445, 212] on textarea "DESIGNER PRE-CHECK" at bounding box center [647, 214] width 569 height 20
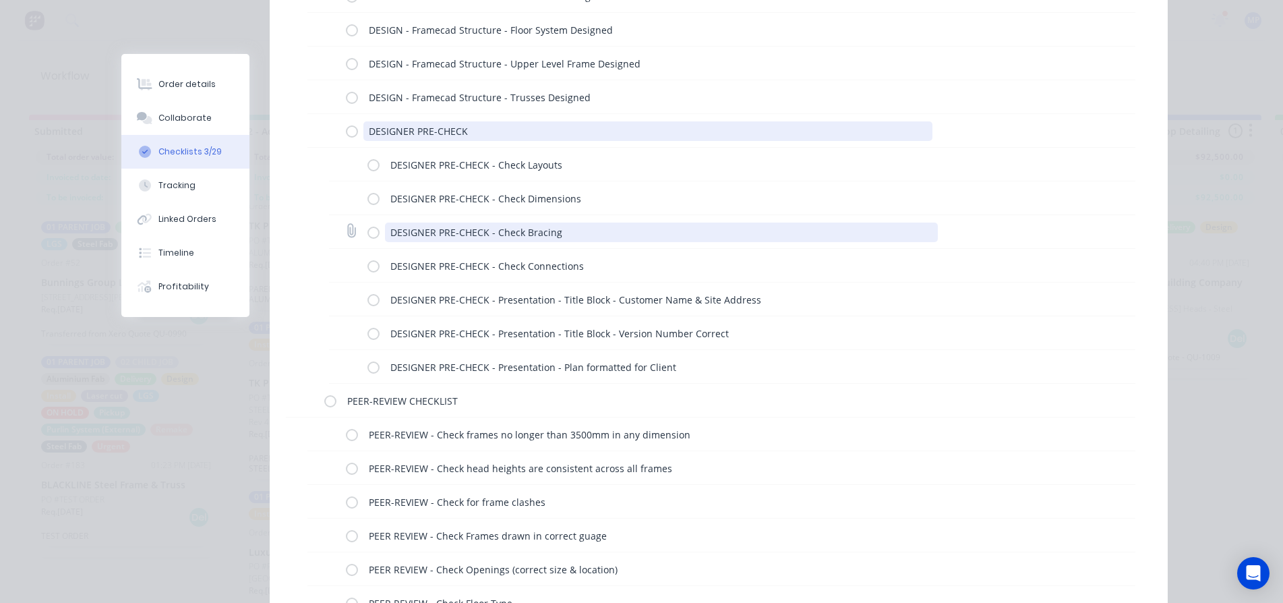
scroll to position [539, 0]
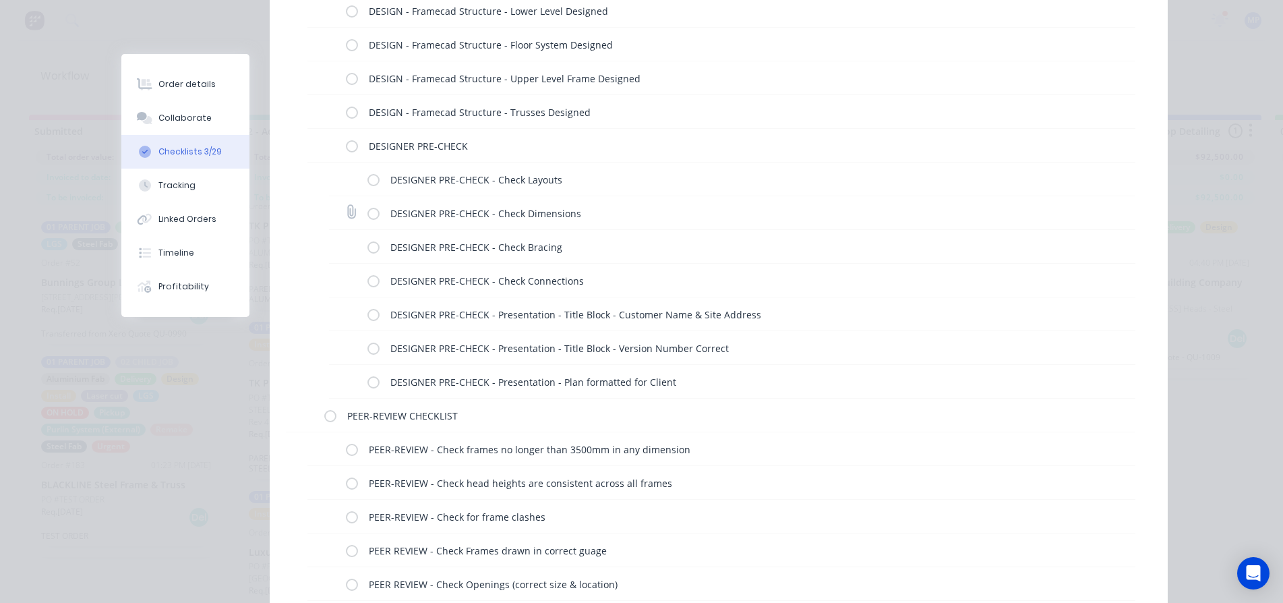
click at [1083, 221] on div "DESIGNER PRE-CHECK - Check Dimensions" at bounding box center [732, 213] width 806 height 34
click at [645, 309] on textarea "DESIGNER PRE-CHECK - Presentation - Title Block - Customer Name & Site Address" at bounding box center [661, 315] width 553 height 20
click at [487, 170] on textarea "DESIGNER PRE-CHECK - Check Layouts" at bounding box center [661, 180] width 553 height 20
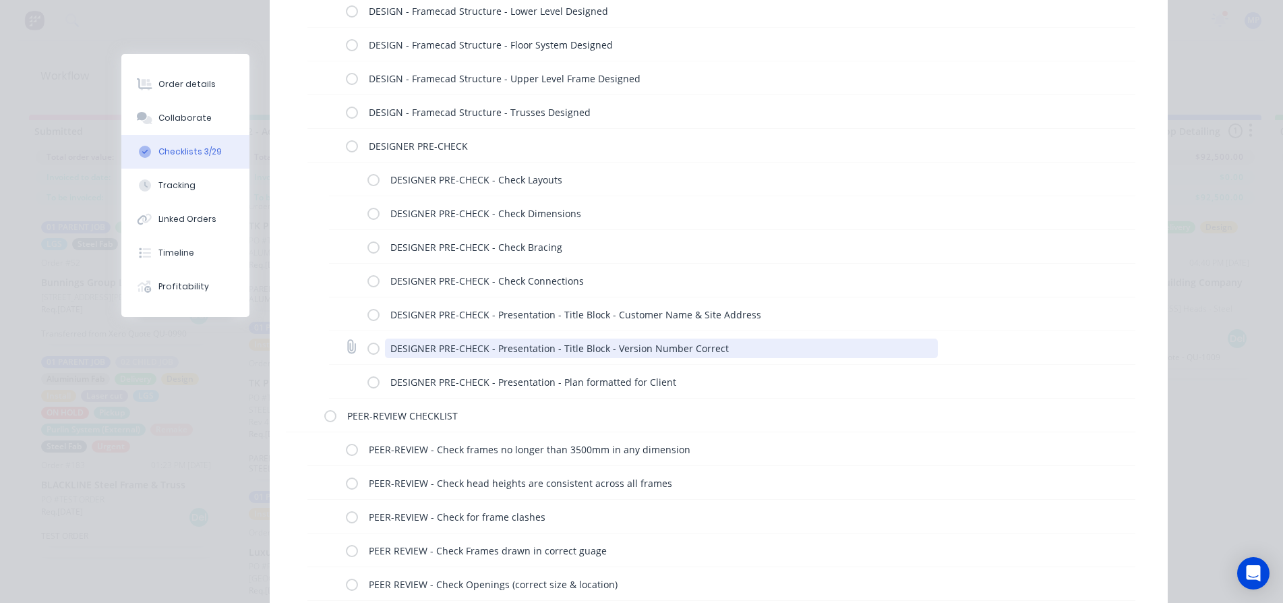
click at [622, 351] on textarea "DESIGNER PRE-CHECK - Presentation - Title Block - Version Number Correct" at bounding box center [661, 348] width 553 height 20
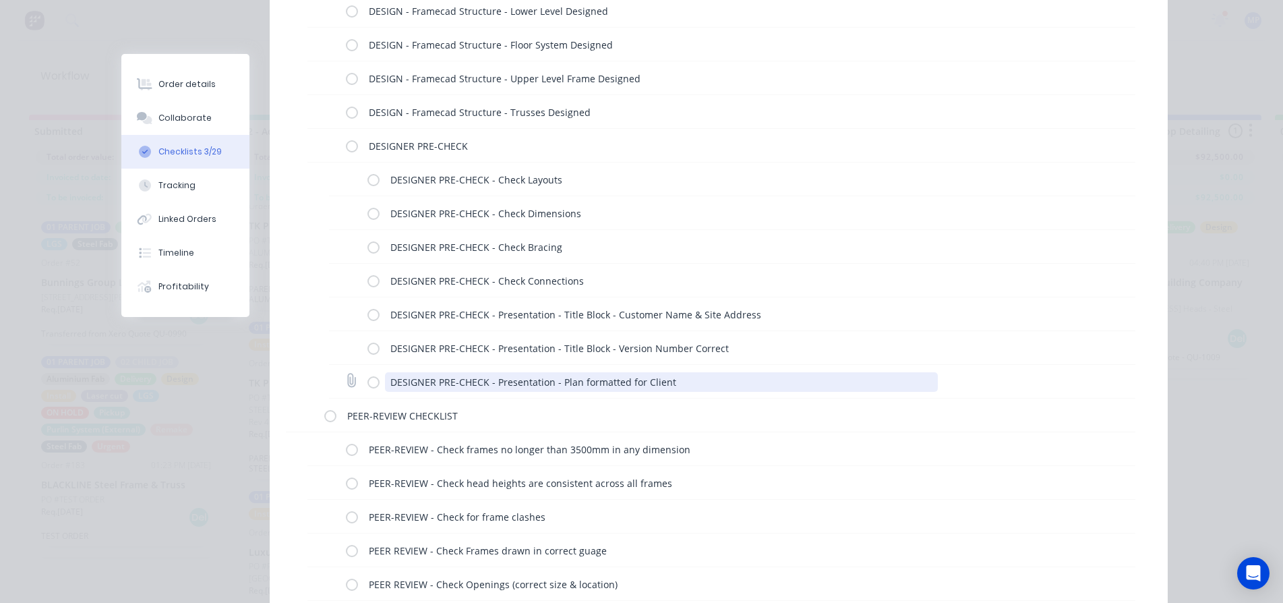
click at [602, 382] on textarea "DESIGNER PRE-CHECK - Presentation - Plan formatted for Client" at bounding box center [661, 382] width 553 height 20
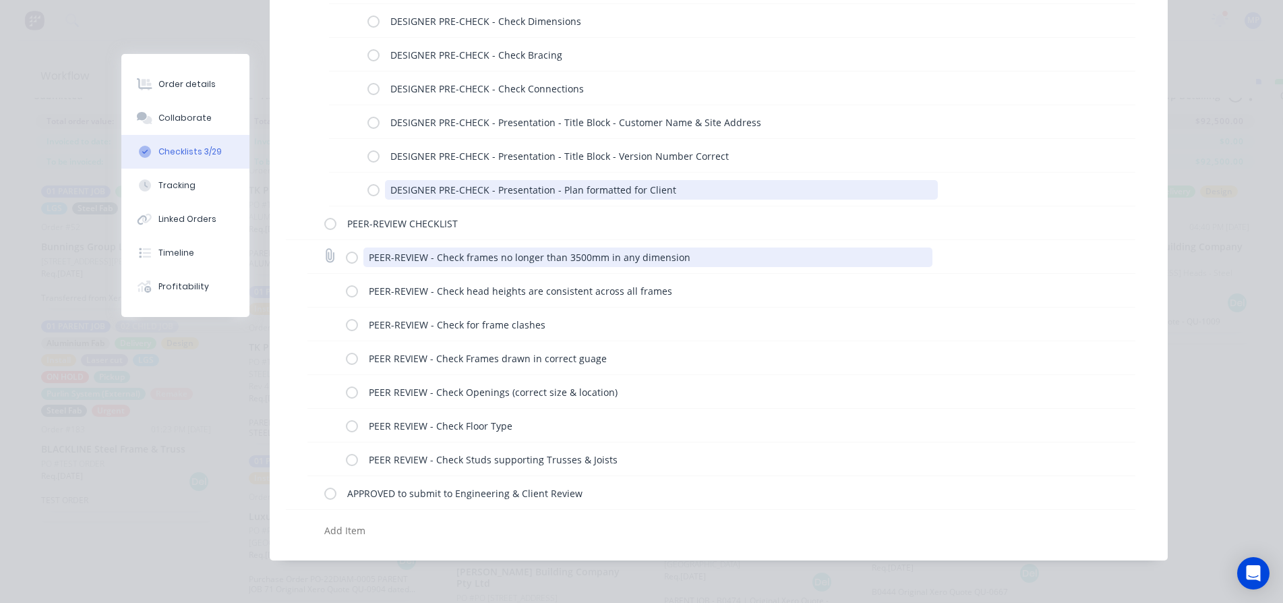
scroll to position [55, 0]
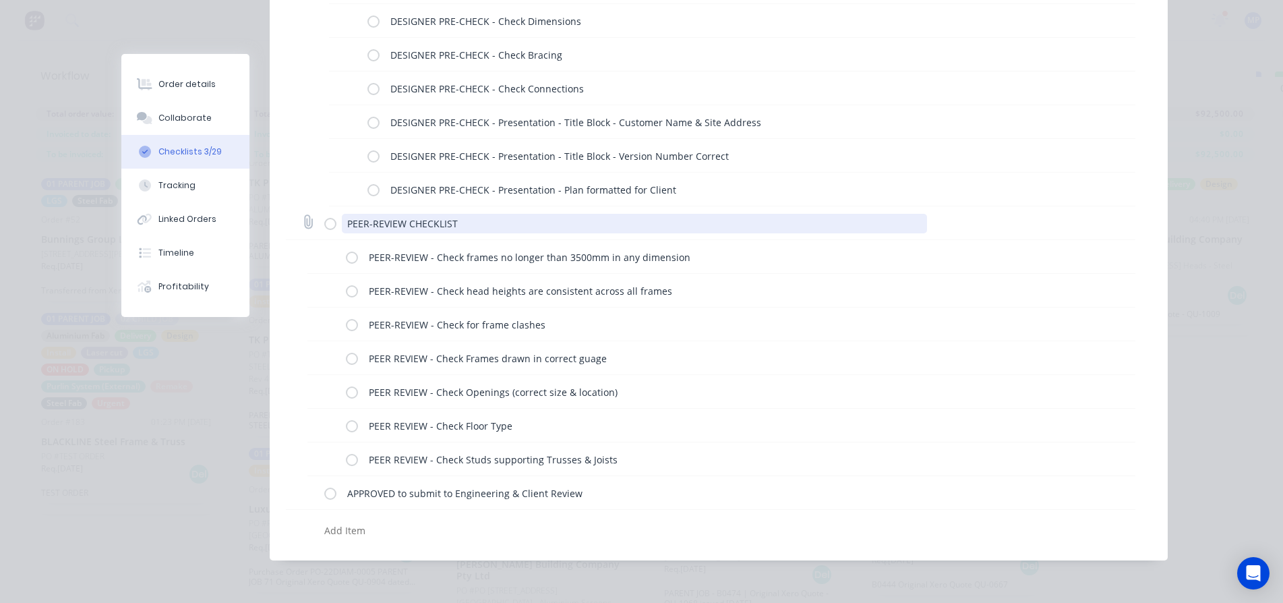
click at [452, 229] on textarea "PEER-REVIEW CHECKLIST" at bounding box center [634, 224] width 585 height 20
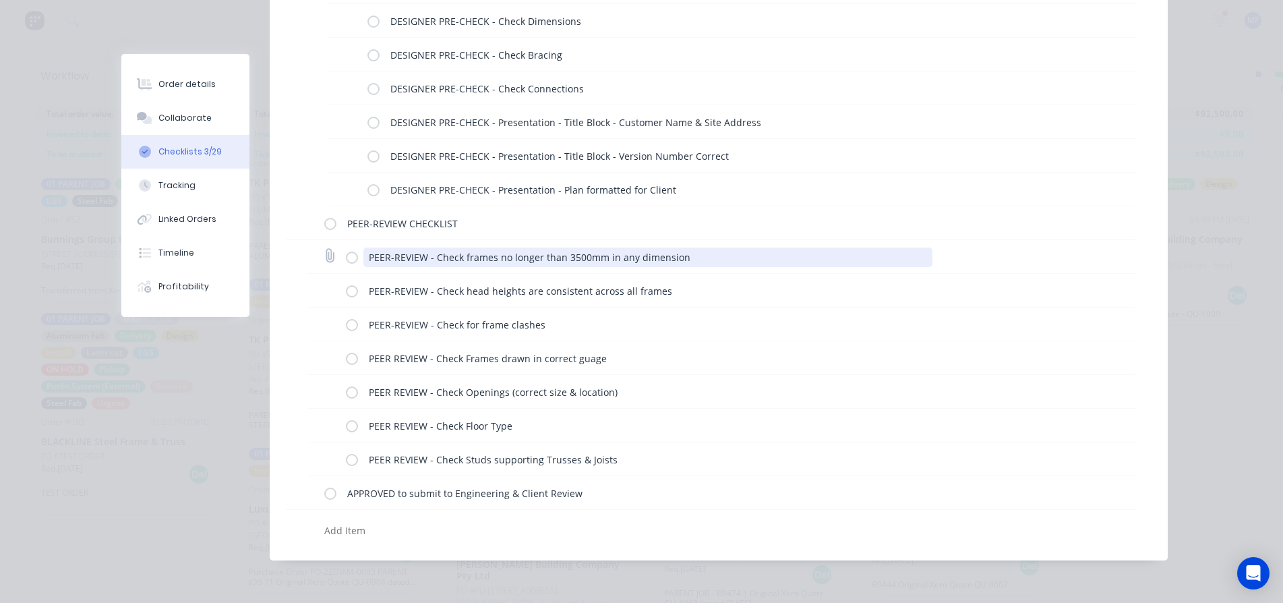
click at [462, 262] on textarea "PEER-REVIEW - Check frames no longer than 3500mm in any dimension" at bounding box center [647, 257] width 569 height 20
click at [614, 260] on textarea "PEER-REVIEW - Check frames no longer than 3500mm in any dimension" at bounding box center [647, 257] width 569 height 20
click at [694, 256] on textarea "PEER-REVIEW - Check frames no longer than 3500mm in any dimension" at bounding box center [647, 257] width 569 height 20
click at [658, 256] on textarea "PEER-REVIEW - Check frames no longer than 3500mm in any dimension" at bounding box center [647, 257] width 569 height 20
click at [753, 256] on textarea "PEER-REVIEW - Check frames no longer than 3500mm in any dimension" at bounding box center [647, 257] width 569 height 20
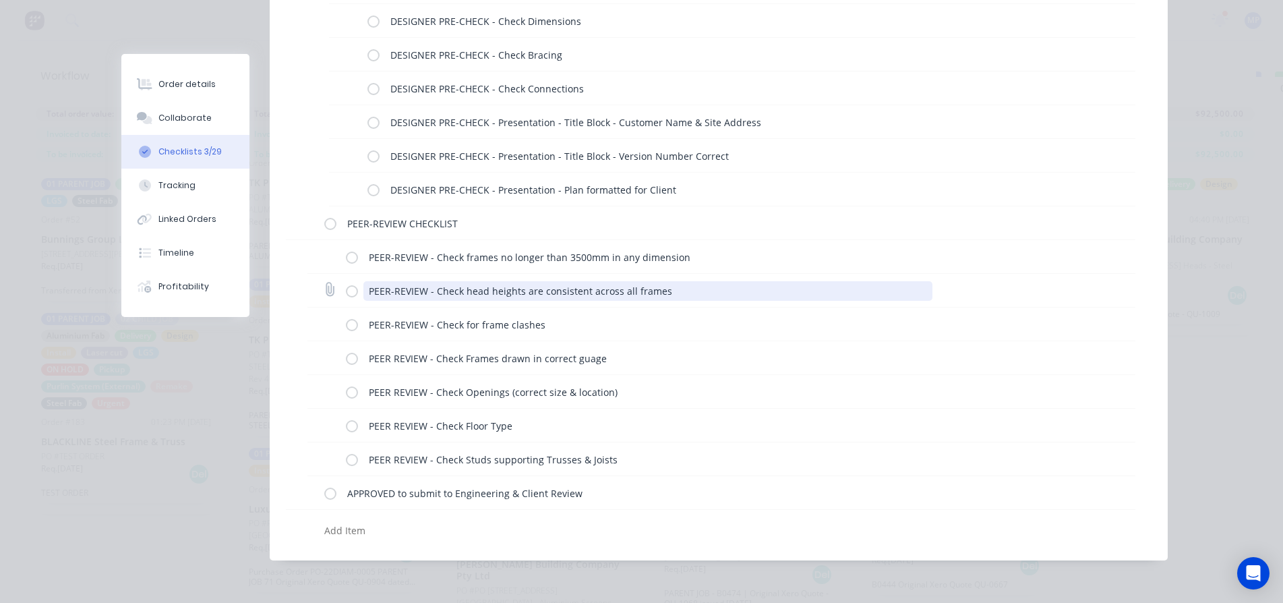
click at [800, 291] on textarea "PEER-REVIEW - Check head heights are consistent across all frames" at bounding box center [647, 291] width 569 height 20
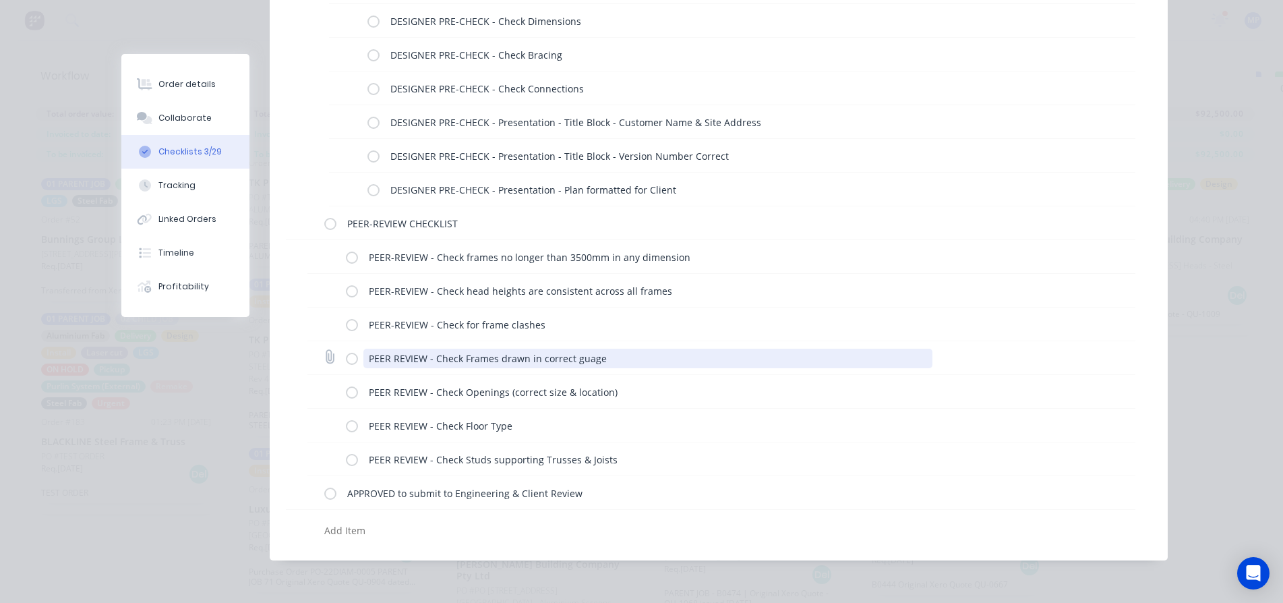
click at [665, 354] on textarea "PEER REVIEW - Check Frames drawn in correct guage" at bounding box center [647, 359] width 569 height 20
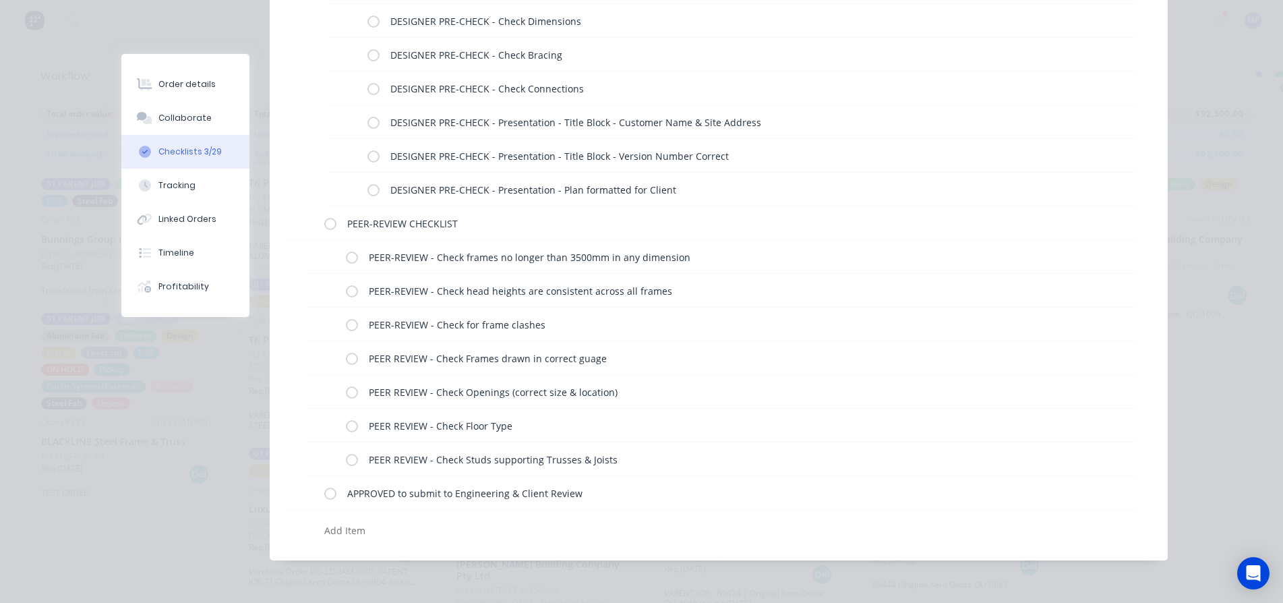
click at [1228, 88] on div "Order details Collaborate Checklists 3/29 Tracking Linked Orders Timeline Profi…" at bounding box center [641, 301] width 1283 height 603
click at [347, 526] on textarea at bounding box center [589, 530] width 541 height 20
click at [353, 532] on textarea at bounding box center [589, 530] width 541 height 20
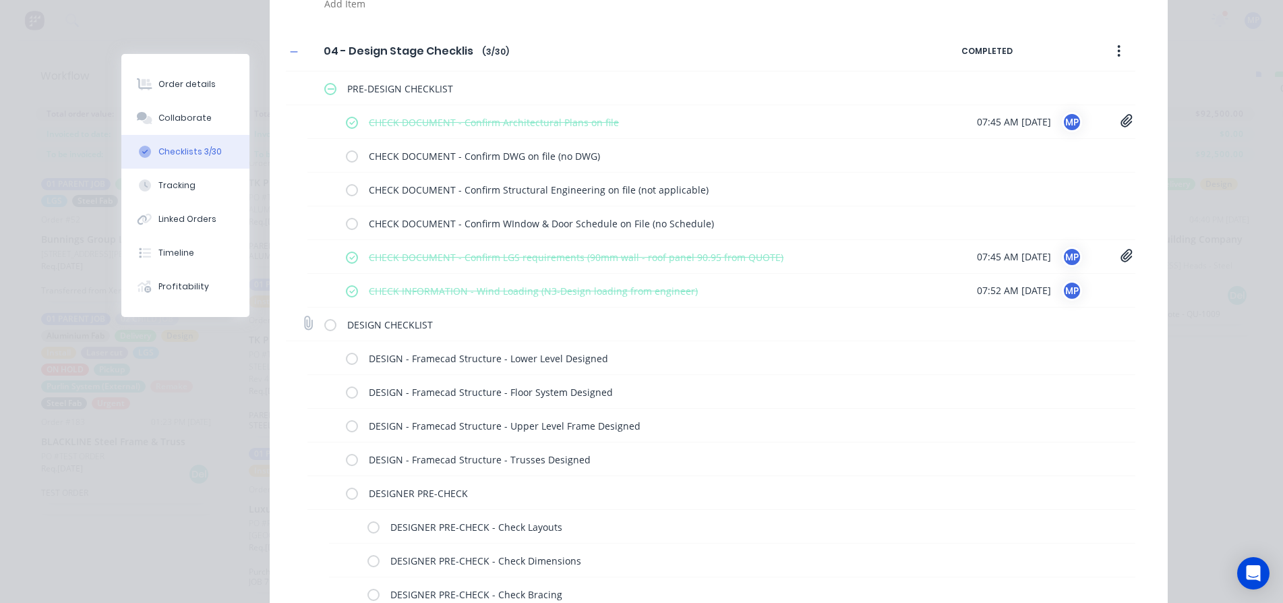
scroll to position [260, 0]
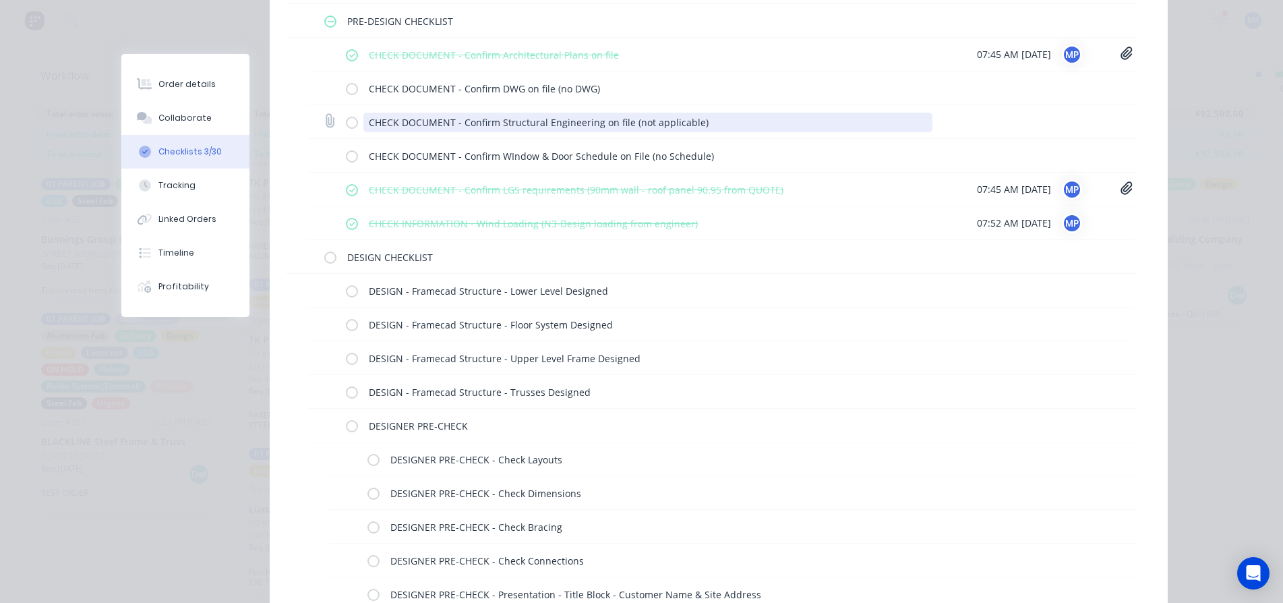
click at [630, 116] on textarea "CHECK DOCUMENT - Confirm Structural Engineering on file (not applicable)" at bounding box center [647, 123] width 569 height 20
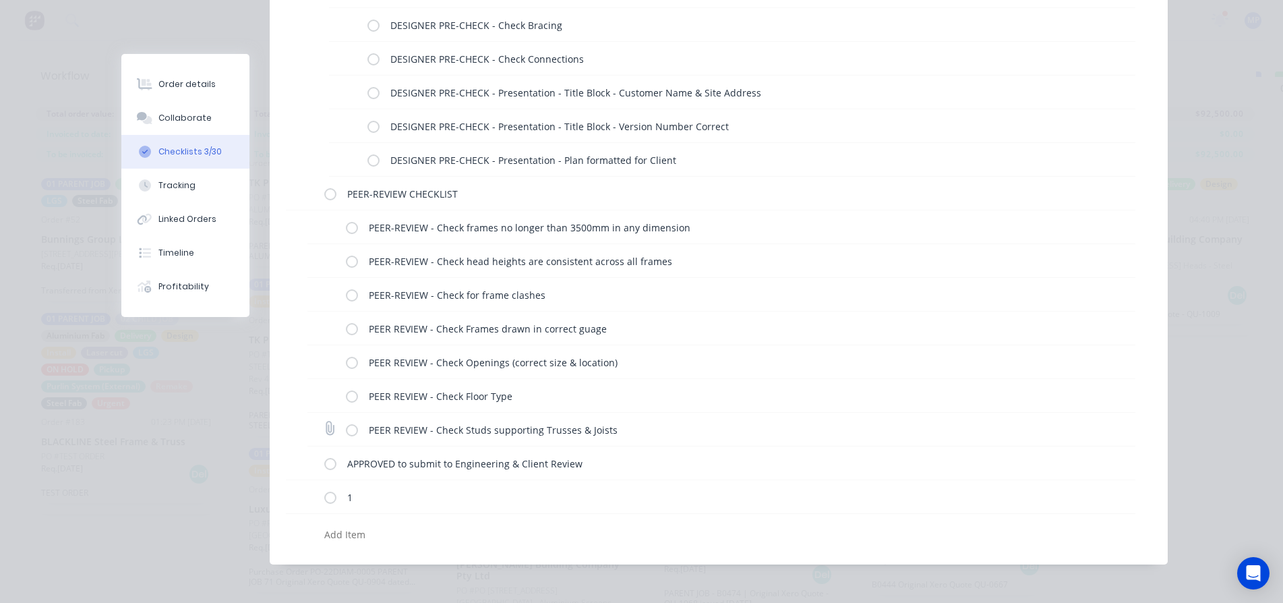
scroll to position [765, 0]
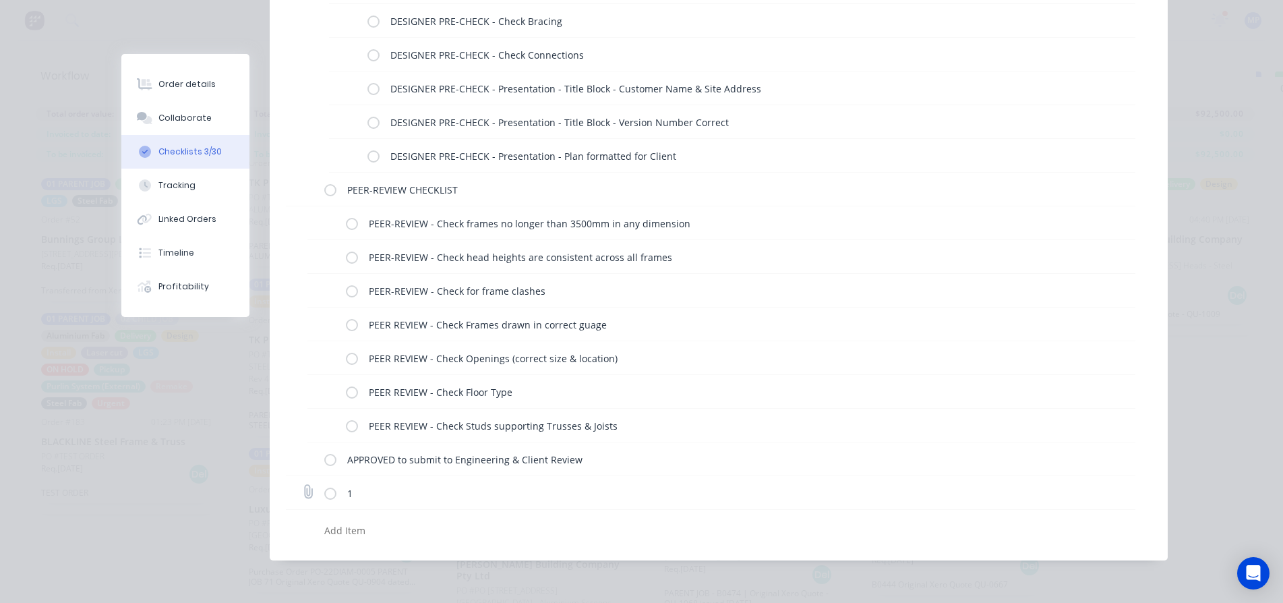
click at [287, 493] on div "1" at bounding box center [710, 493] width 849 height 34
drag, startPoint x: 284, startPoint y: 493, endPoint x: 454, endPoint y: 507, distance: 169.7
click at [454, 507] on div "1" at bounding box center [710, 493] width 849 height 34
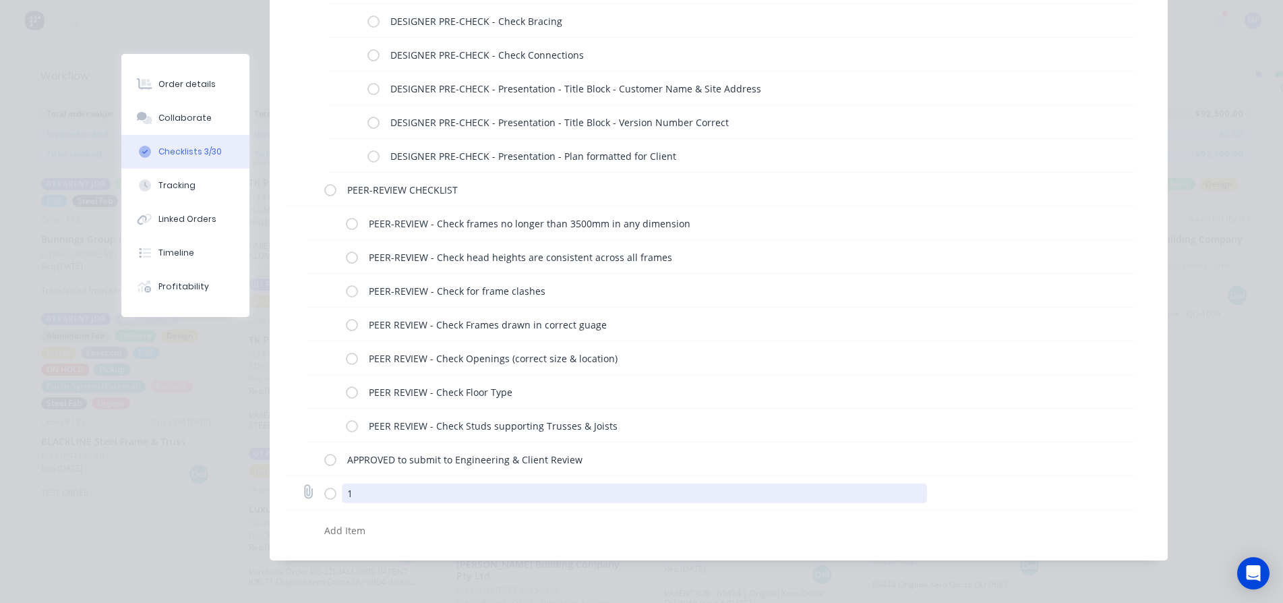
click at [454, 498] on textarea "1" at bounding box center [634, 493] width 585 height 20
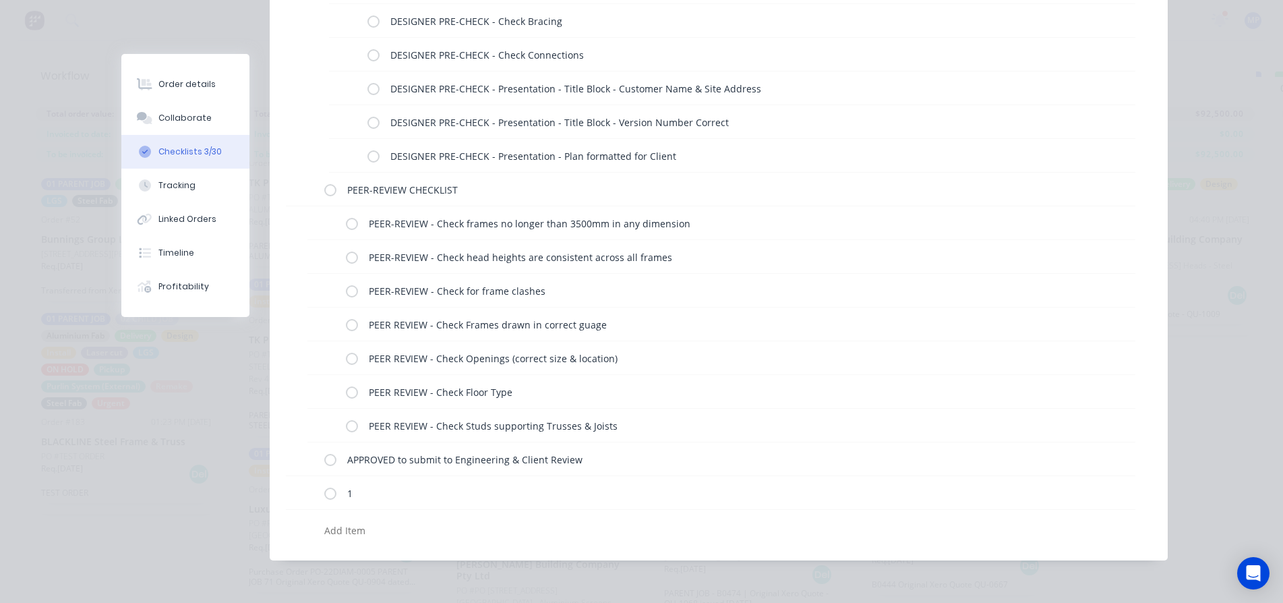
click at [1213, 437] on div "Order details Collaborate Checklists 3/30 Tracking Linked Orders Timeline Profi…" at bounding box center [641, 301] width 1283 height 603
